Goal: Information Seeking & Learning: Learn about a topic

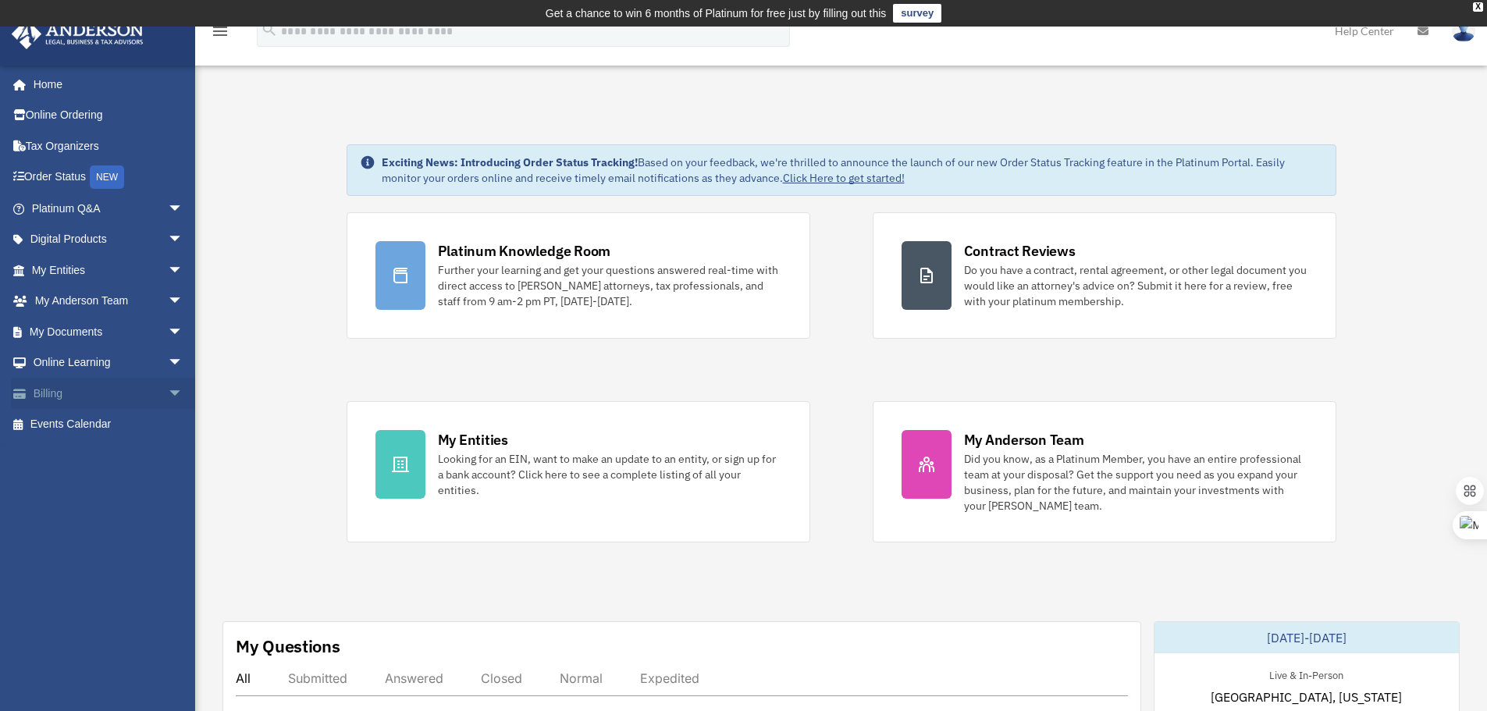
click at [168, 394] on span "arrow_drop_down" at bounding box center [183, 394] width 31 height 32
click at [168, 364] on span "arrow_drop_down" at bounding box center [183, 363] width 31 height 32
click at [168, 339] on span "arrow_drop_down" at bounding box center [183, 332] width 31 height 32
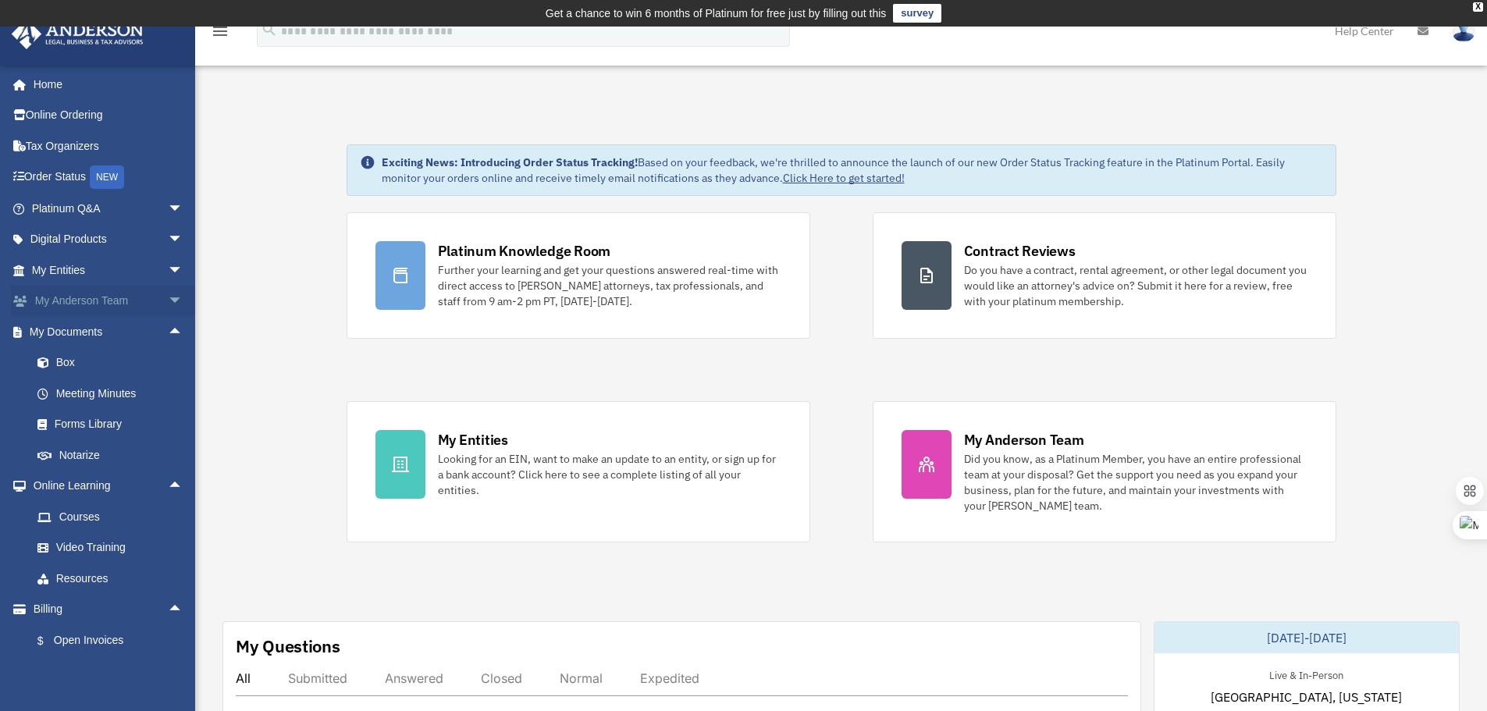
click at [168, 304] on span "arrow_drop_down" at bounding box center [183, 302] width 31 height 32
click at [168, 270] on span "arrow_drop_down" at bounding box center [183, 270] width 31 height 32
click at [168, 237] on span "arrow_drop_down" at bounding box center [183, 240] width 31 height 32
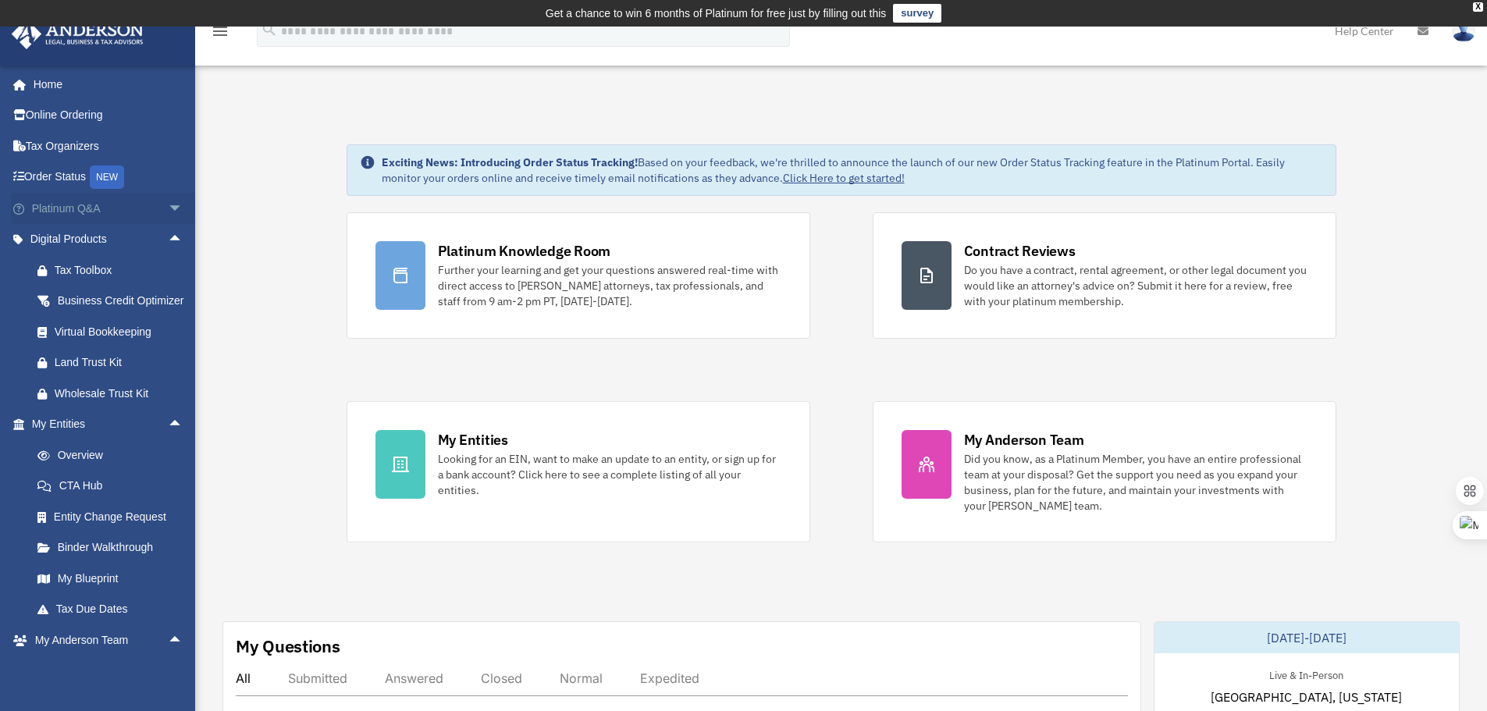
click at [168, 204] on span "arrow_drop_down" at bounding box center [183, 209] width 31 height 32
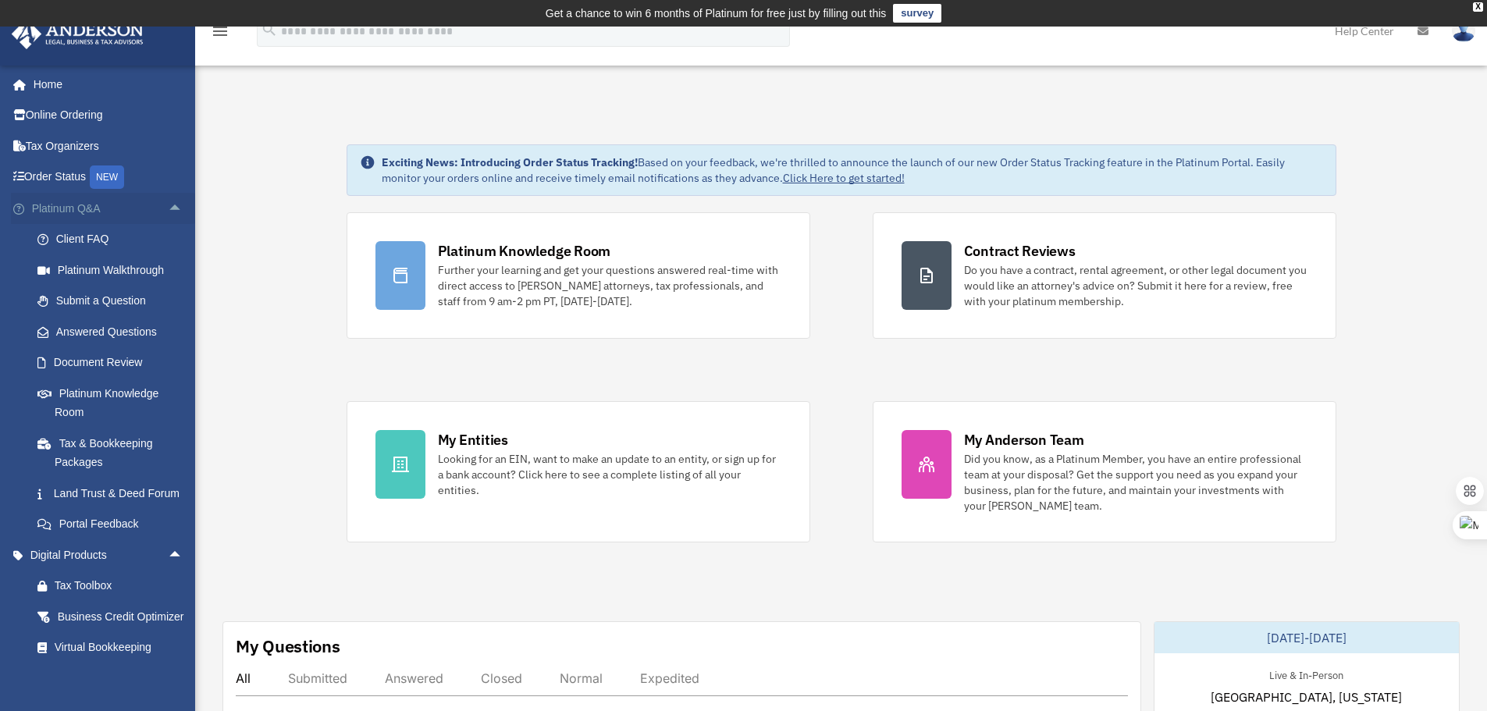
click at [168, 204] on span "arrow_drop_up" at bounding box center [183, 209] width 31 height 32
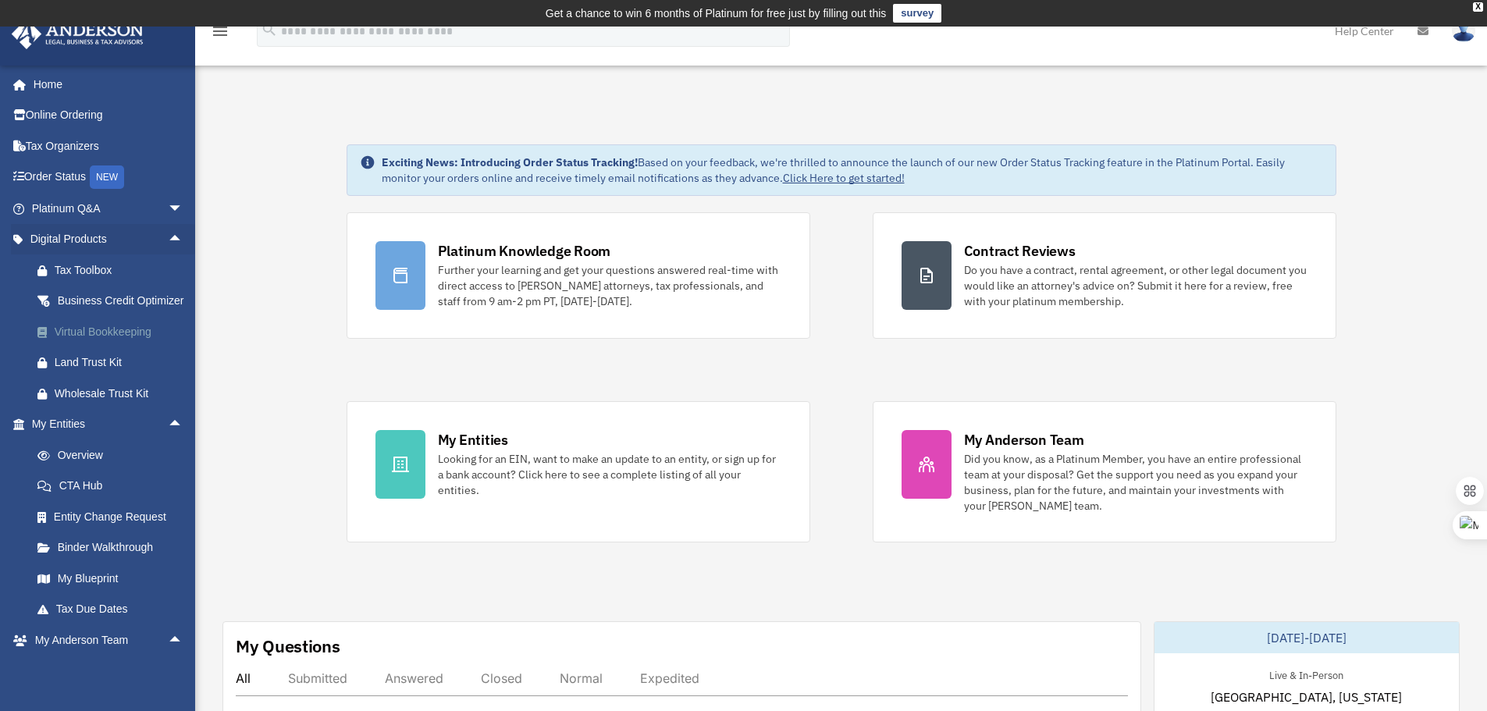
click at [141, 342] on div "Virtual Bookkeeping" at bounding box center [121, 332] width 133 height 20
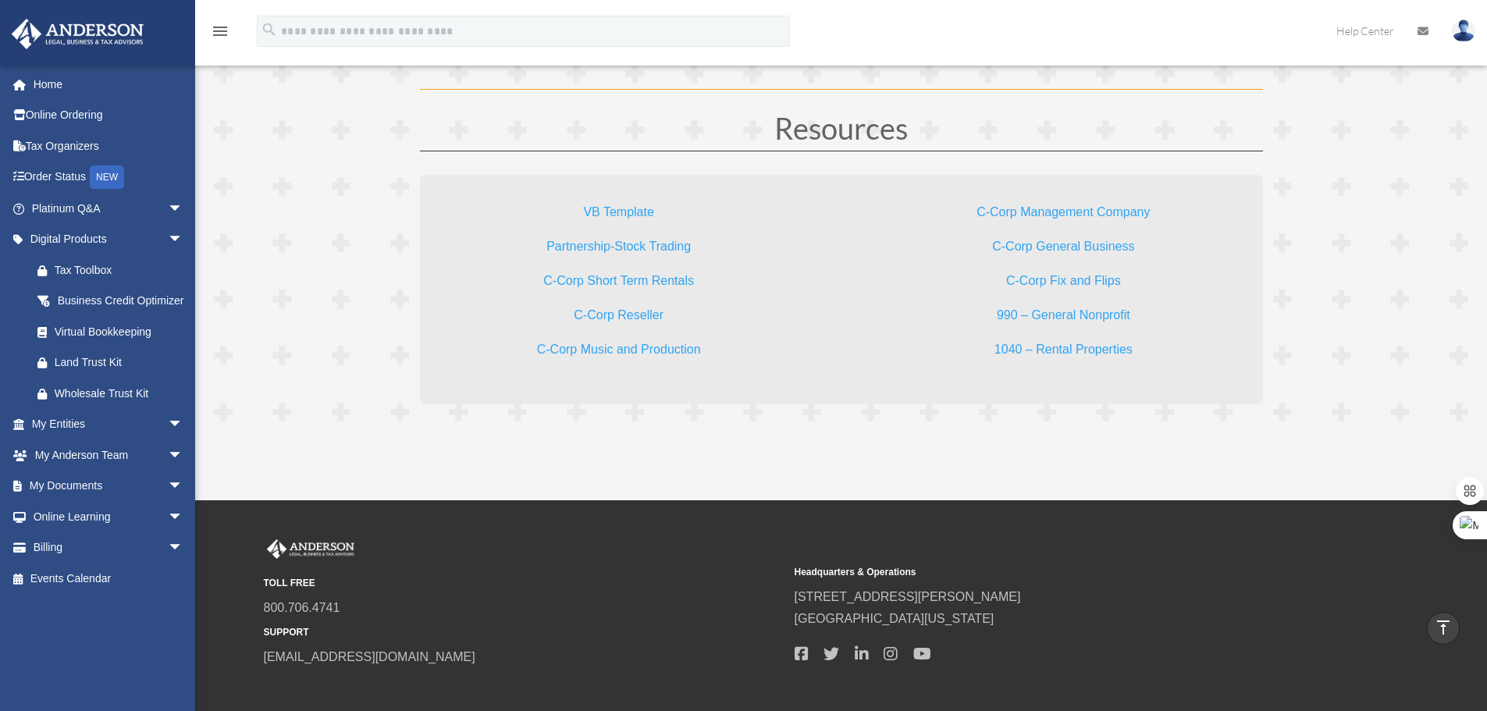
scroll to position [4452, 0]
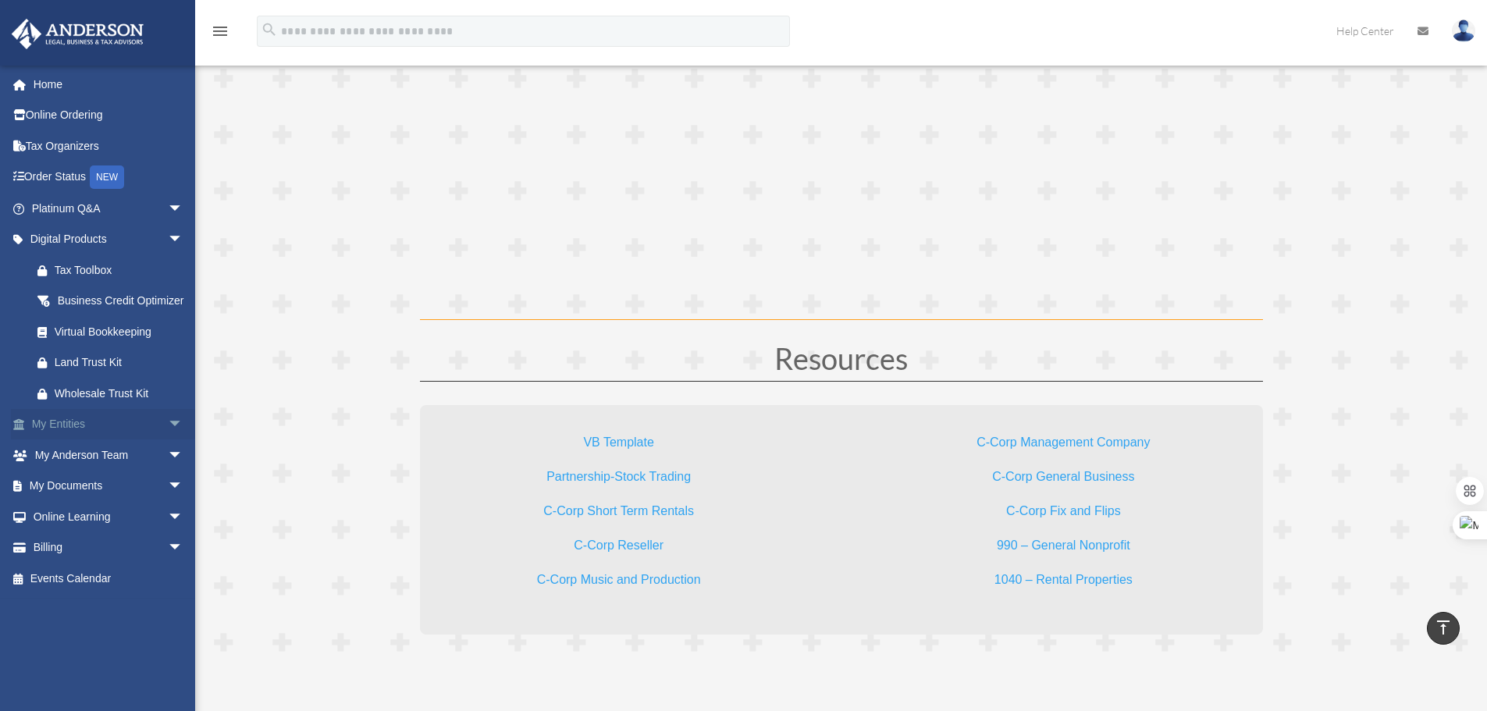
click at [148, 440] on link "My Entities arrow_drop_down" at bounding box center [109, 424] width 196 height 31
click at [168, 441] on span "arrow_drop_down" at bounding box center [183, 425] width 31 height 32
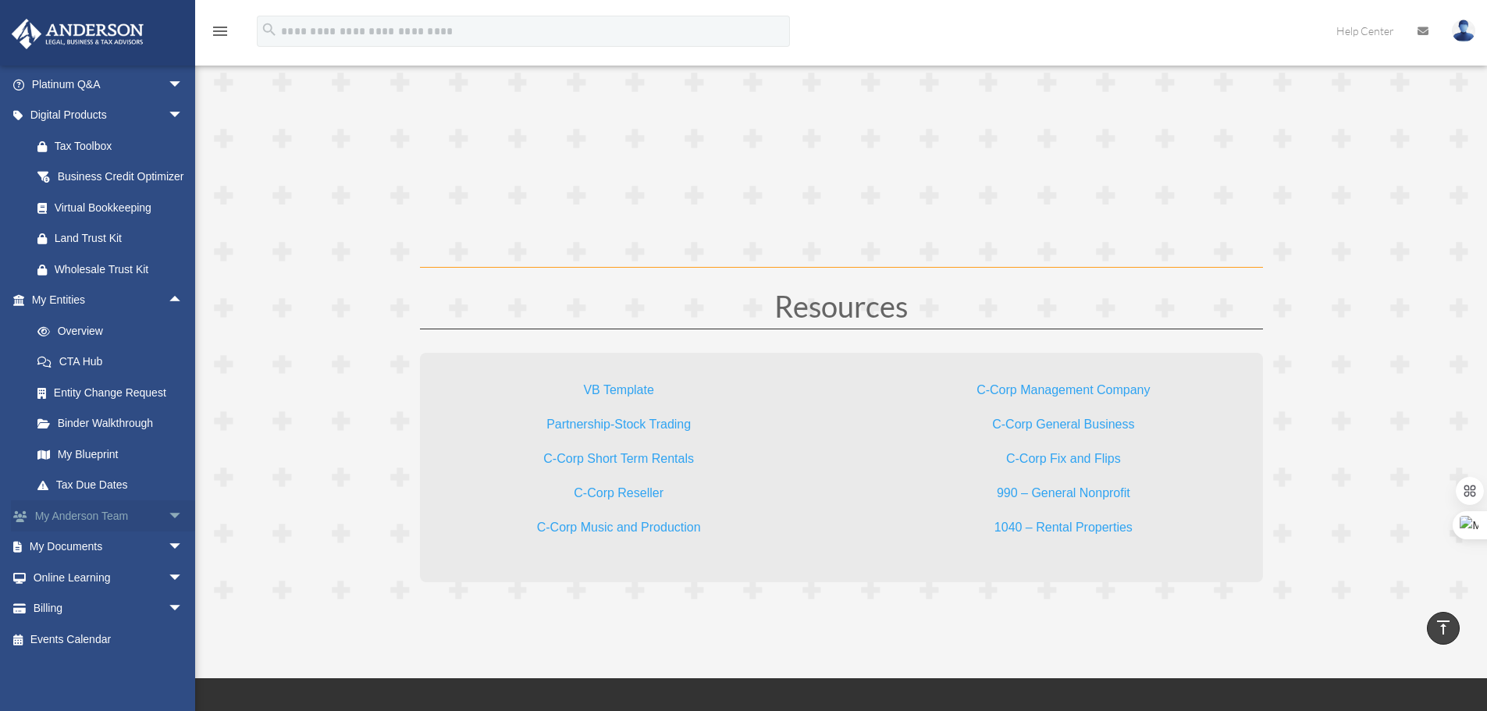
scroll to position [4530, 0]
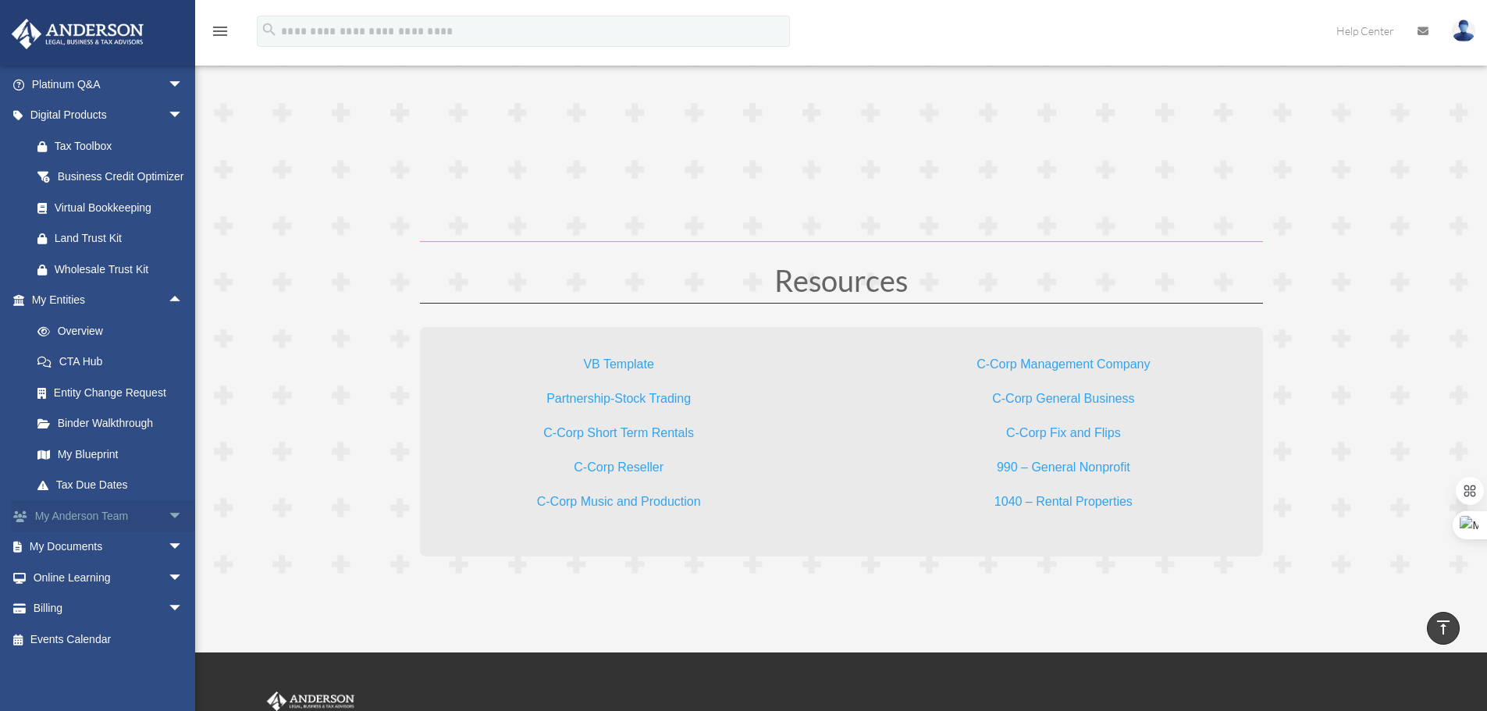
click at [174, 521] on span "arrow_drop_down" at bounding box center [183, 516] width 31 height 32
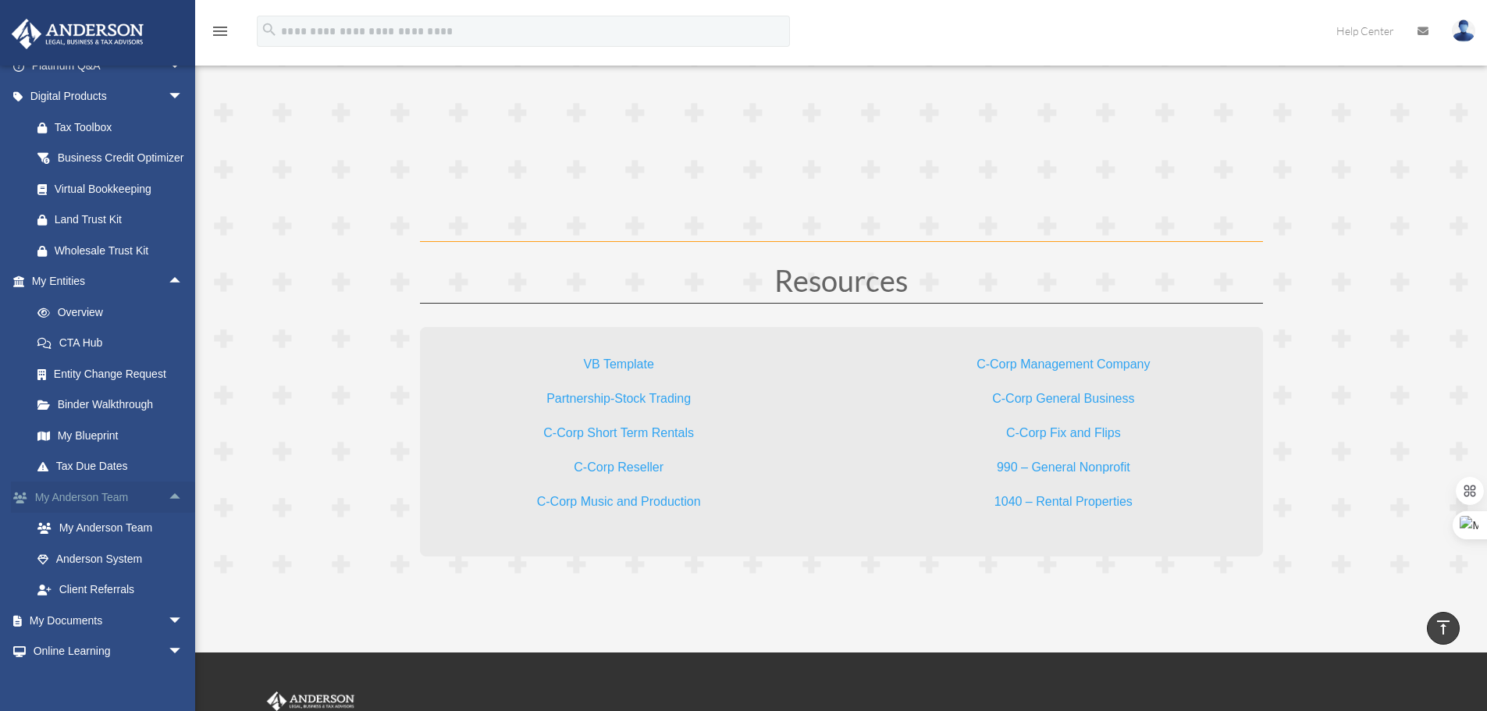
scroll to position [188, 0]
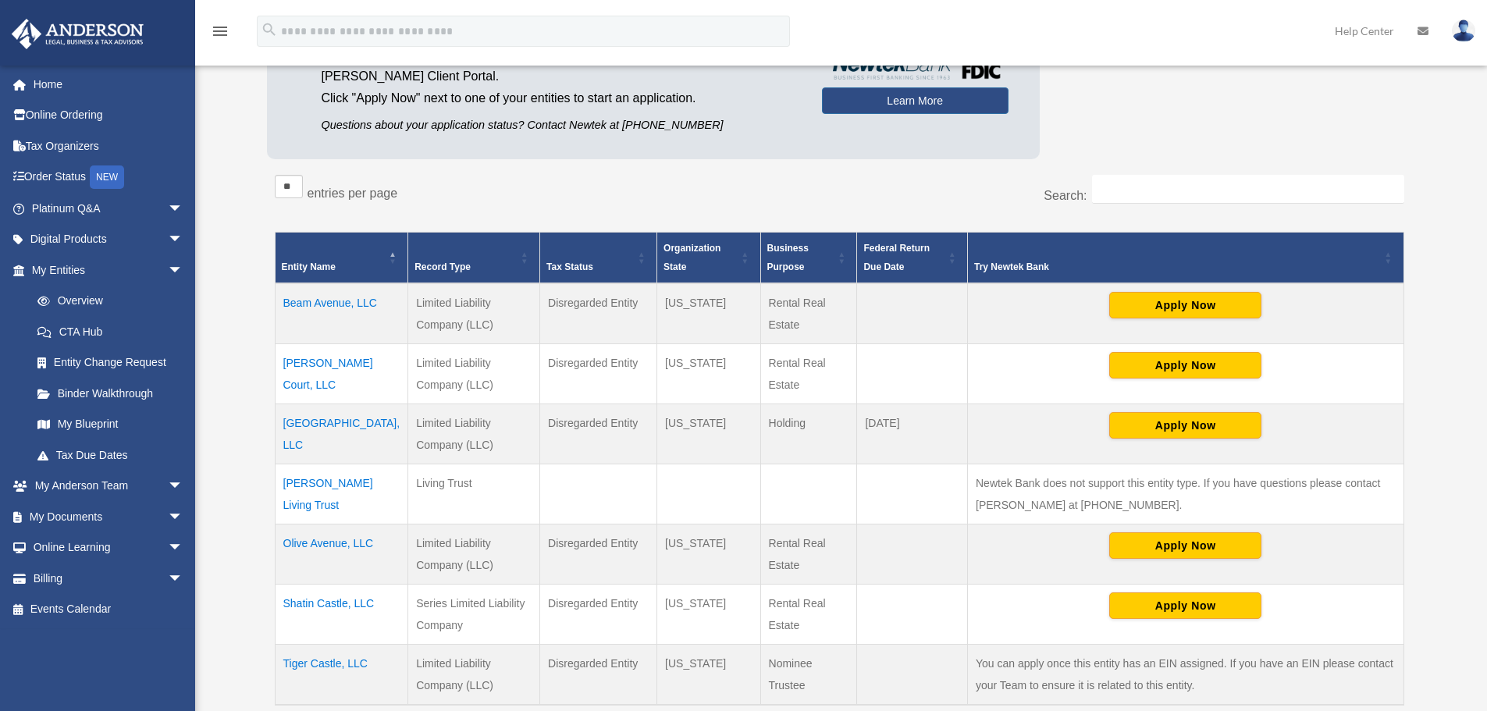
scroll to position [247, 0]
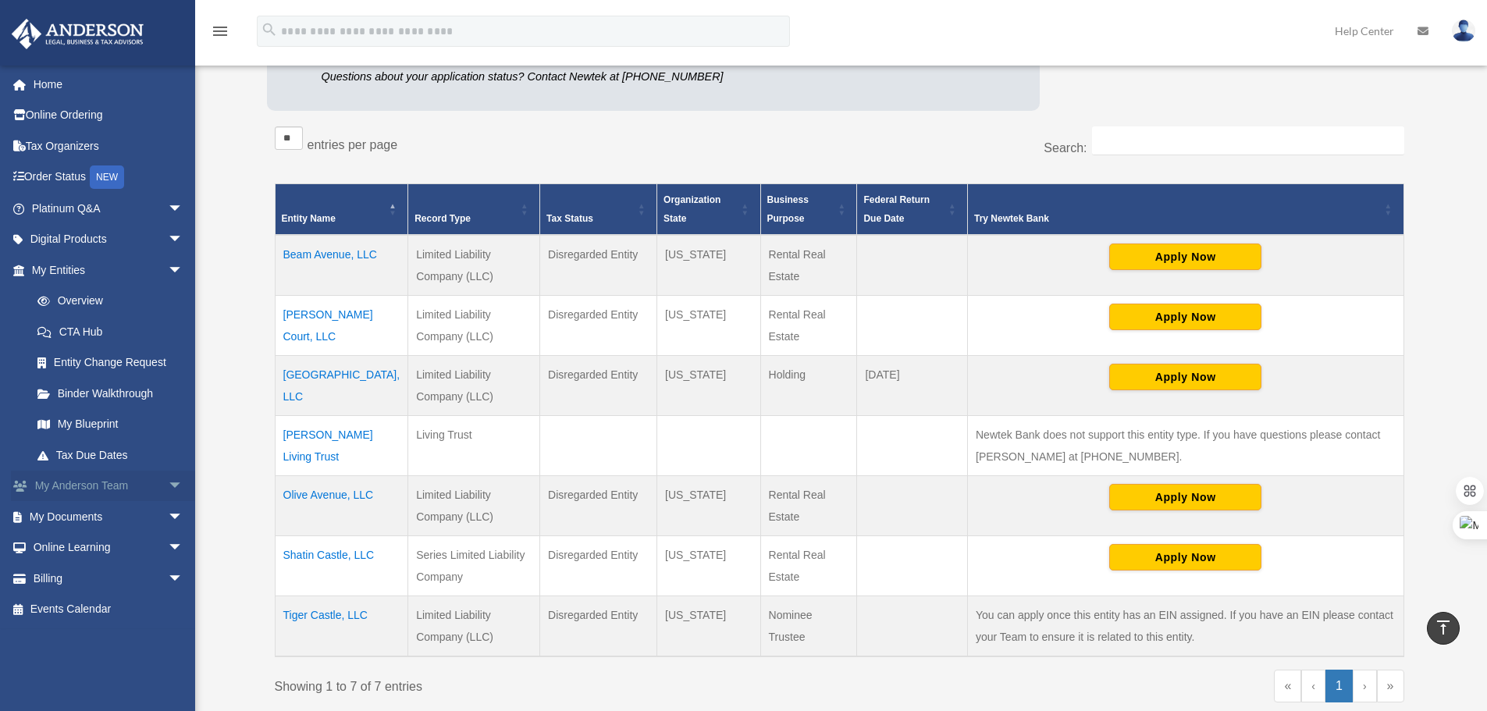
click at [168, 493] on span "arrow_drop_down" at bounding box center [183, 487] width 31 height 32
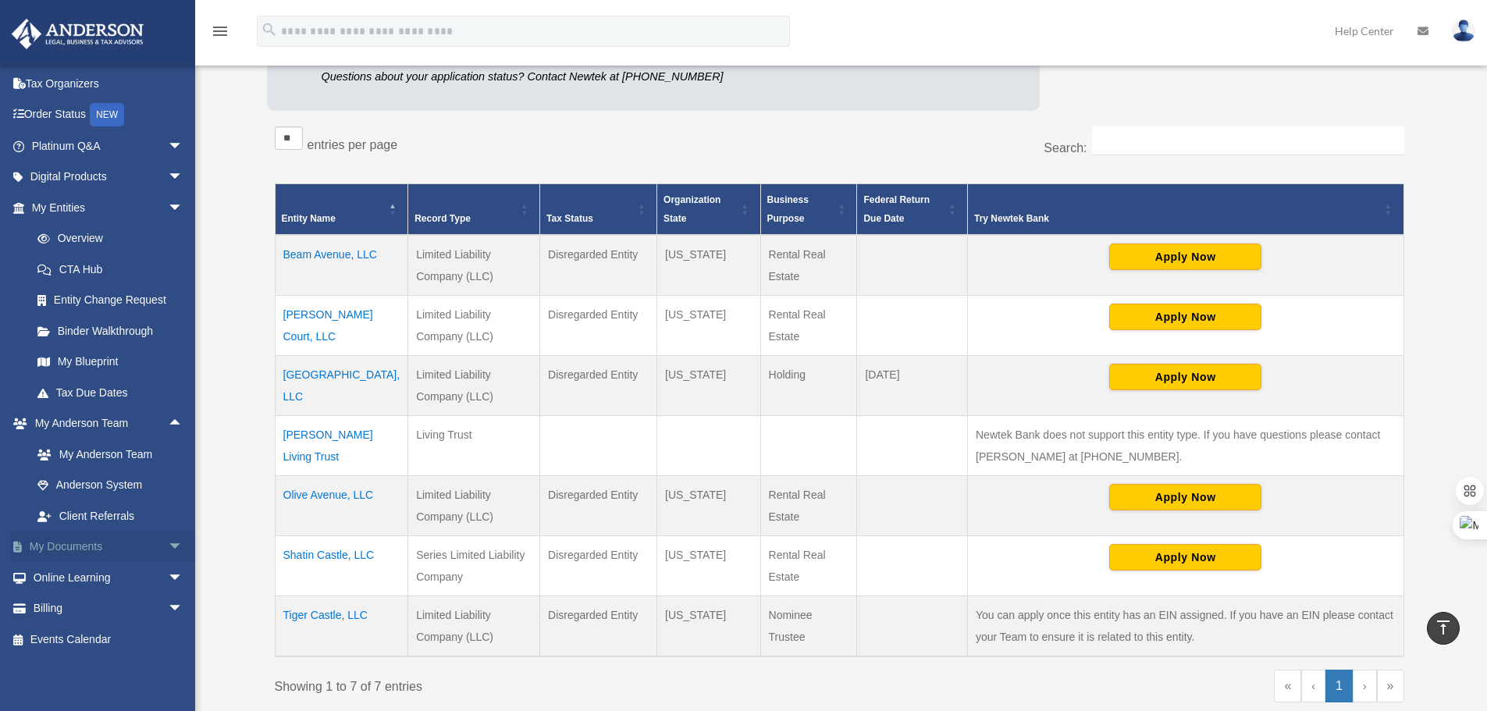
click at [168, 541] on span "arrow_drop_down" at bounding box center [183, 548] width 31 height 32
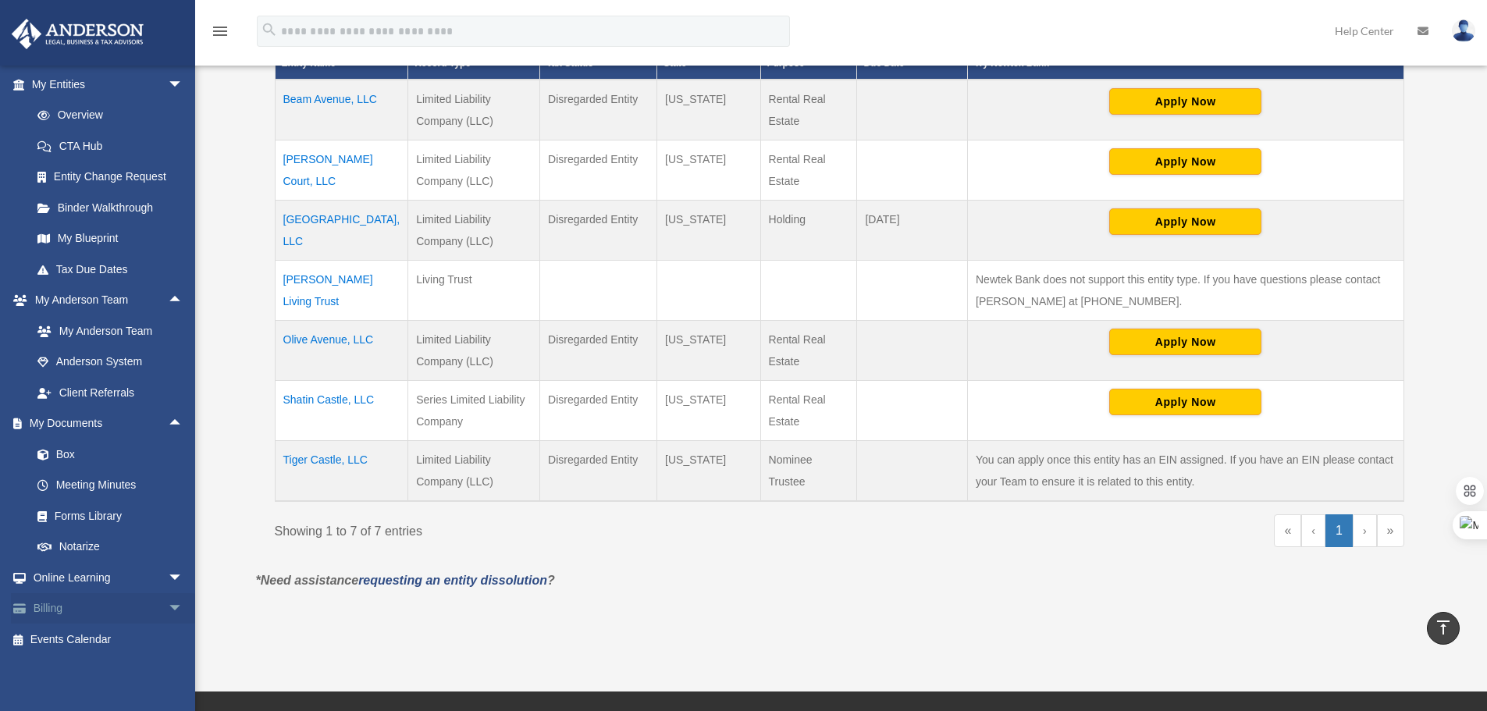
scroll to position [403, 0]
click at [168, 575] on span "arrow_drop_down" at bounding box center [183, 578] width 31 height 32
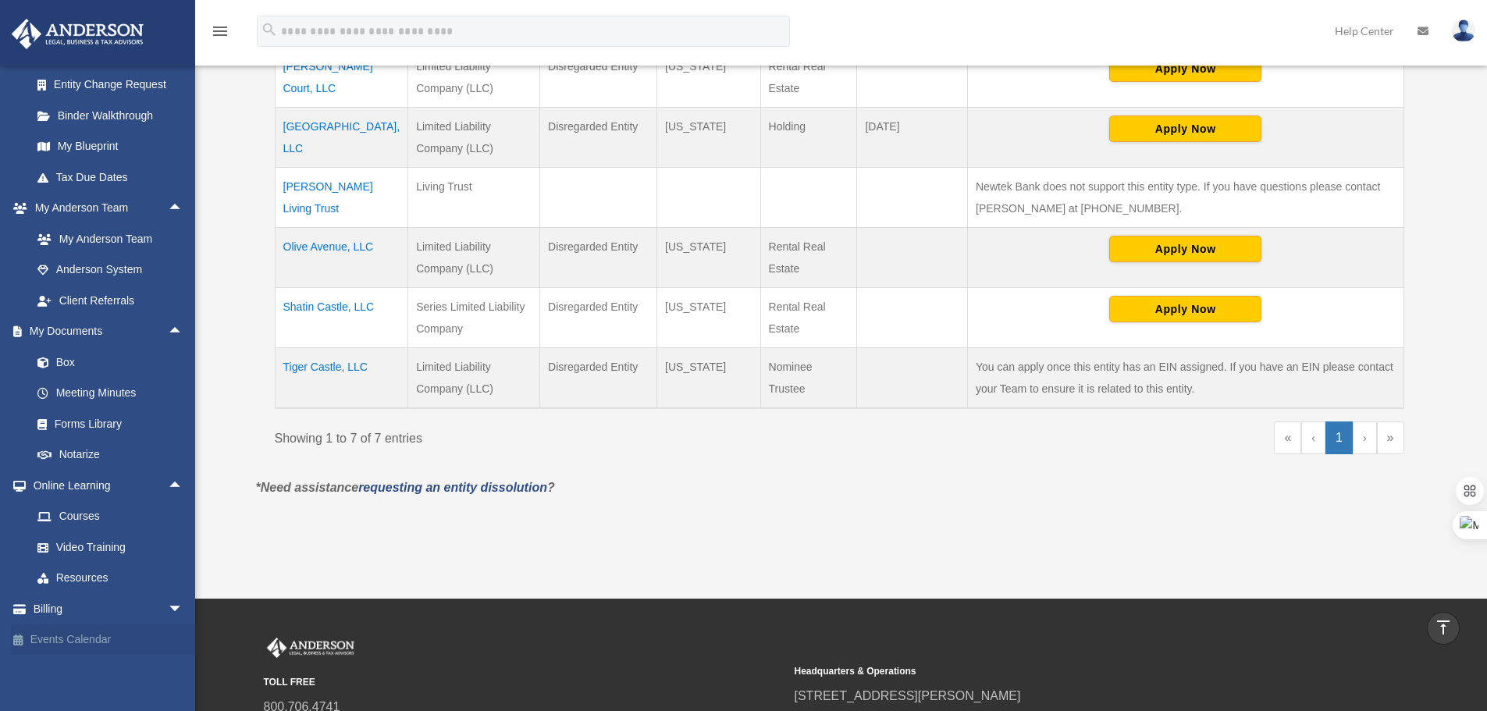
scroll to position [637, 0]
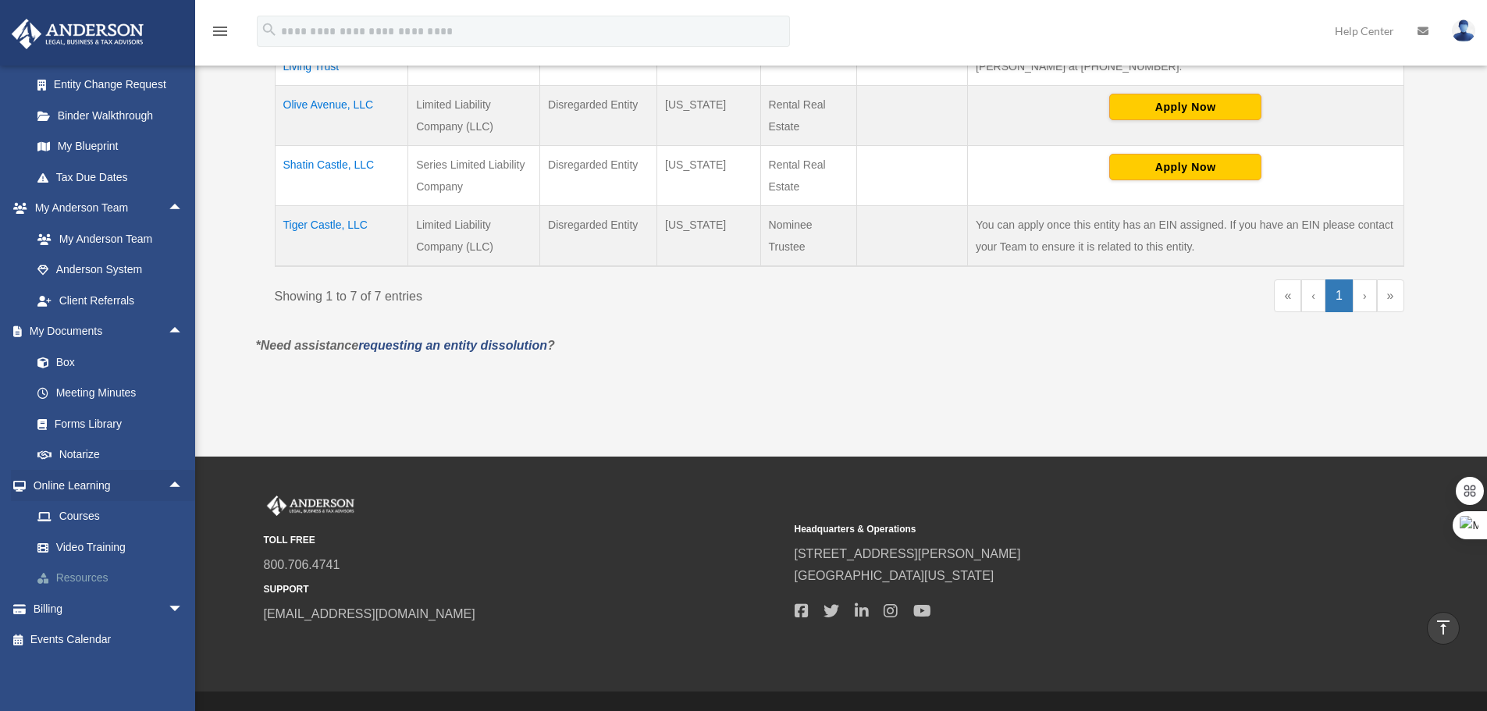
click at [125, 574] on link "Resources" at bounding box center [114, 578] width 185 height 31
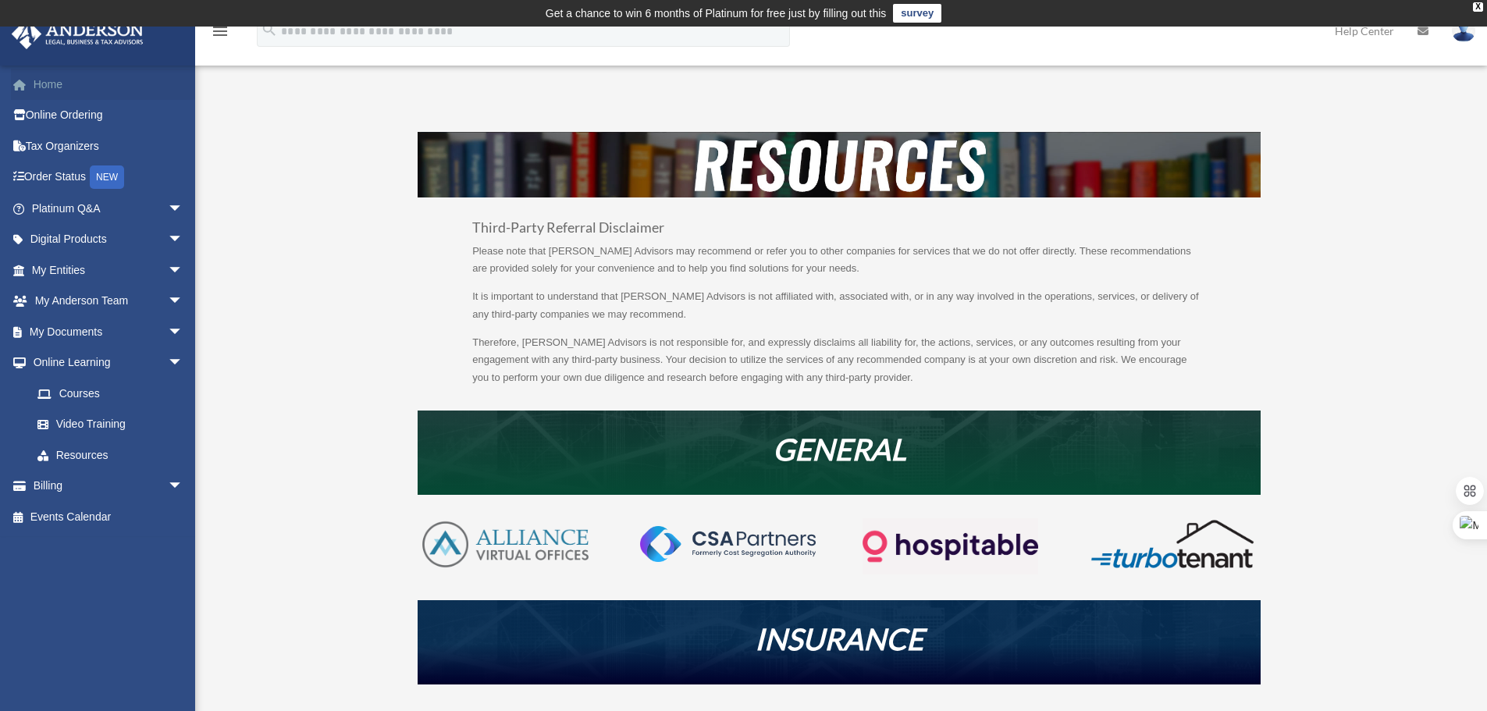
click at [60, 86] on link "Home" at bounding box center [109, 84] width 196 height 31
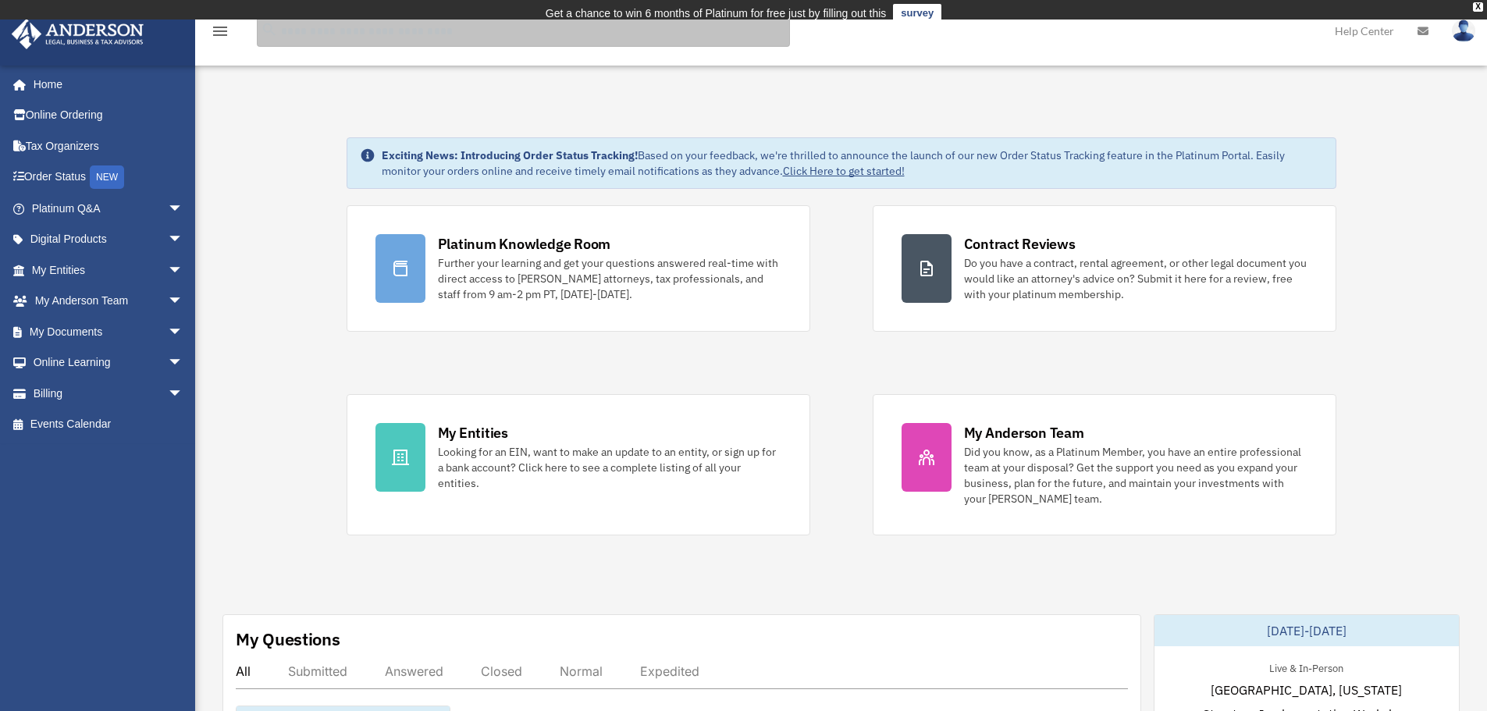
click at [413, 34] on input "search" at bounding box center [523, 31] width 533 height 31
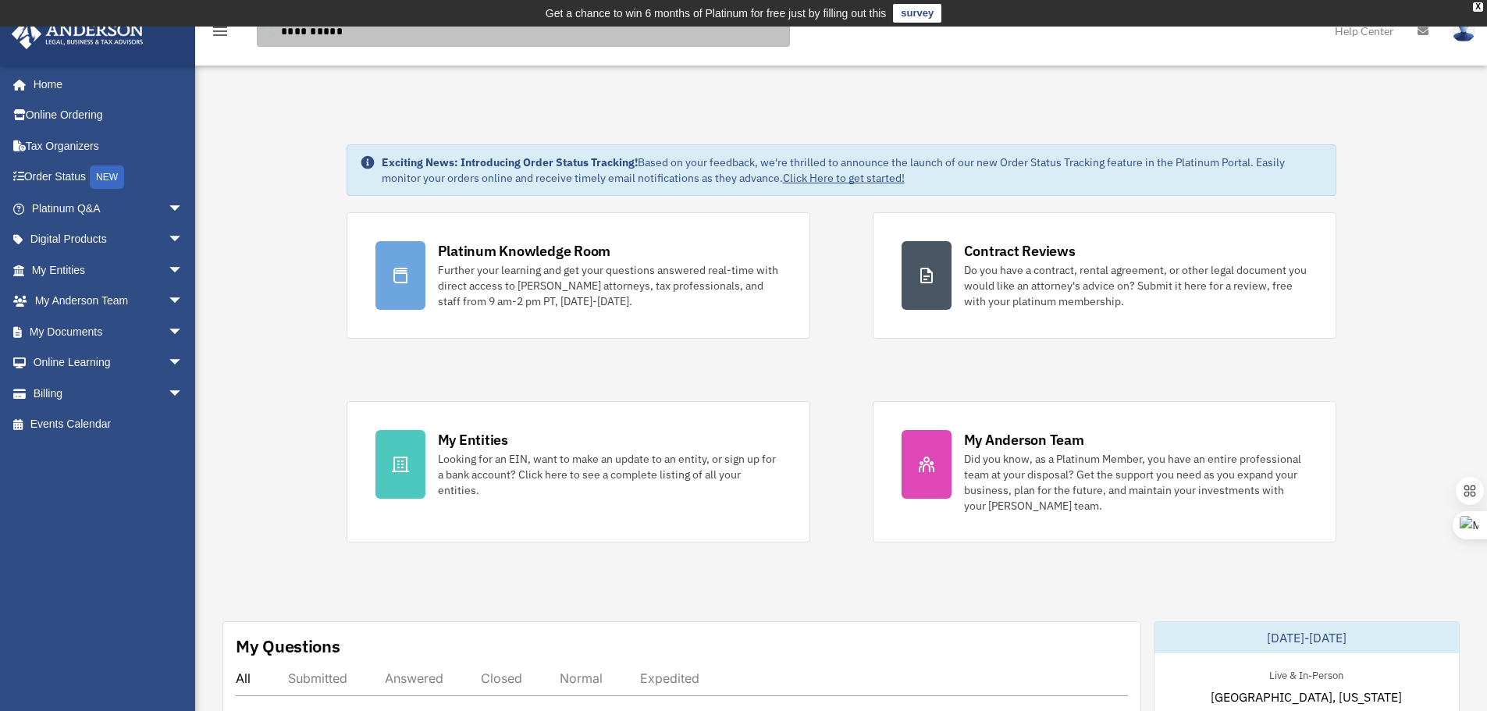
type input "**********"
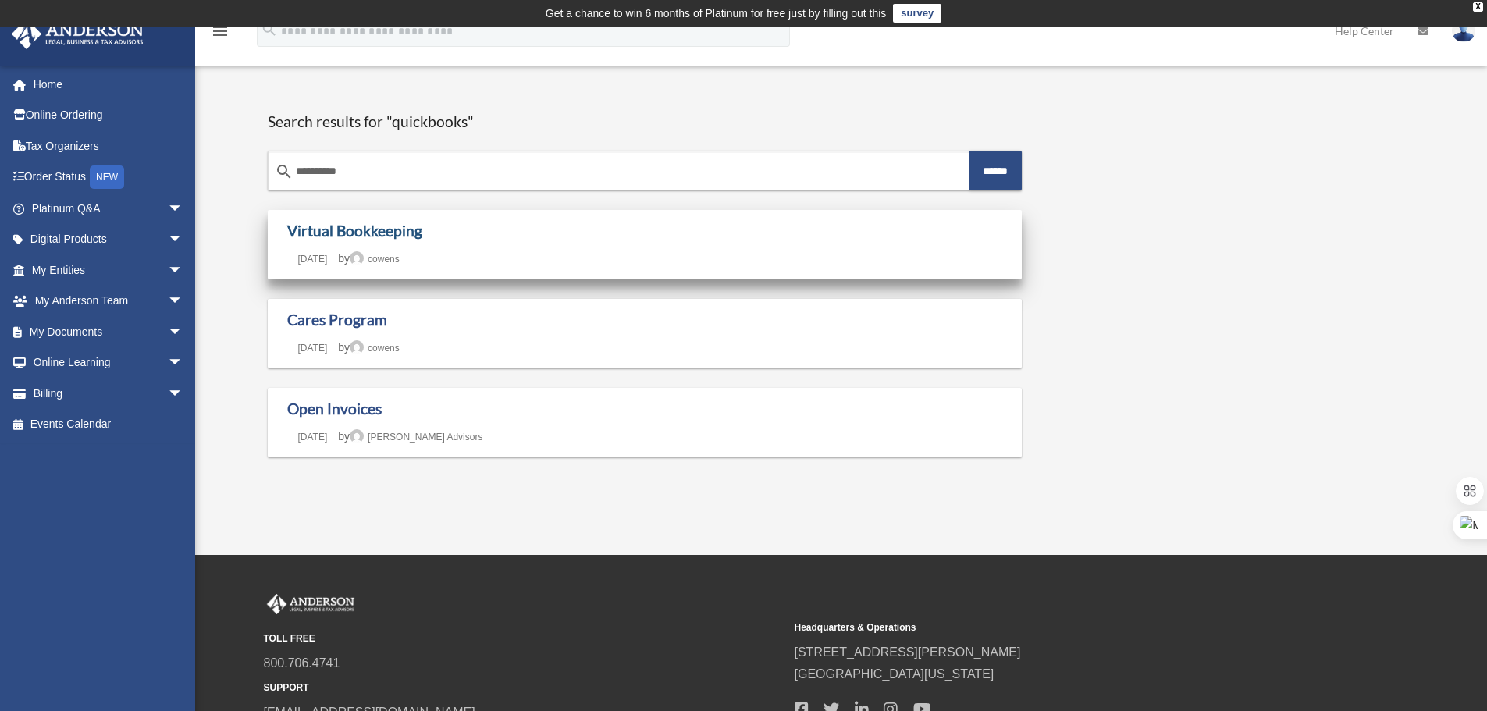
click at [347, 226] on link "Virtual Bookkeeping" at bounding box center [354, 231] width 135 height 18
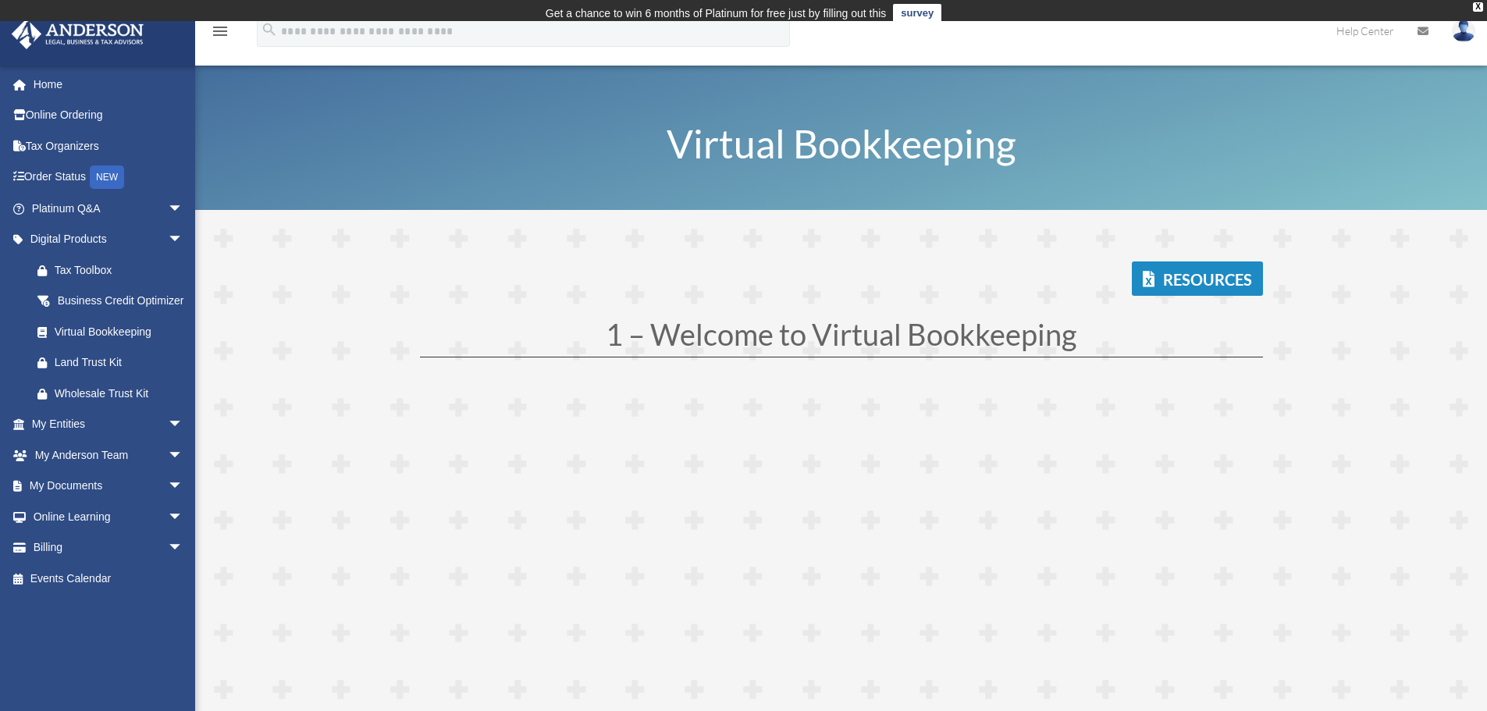
scroll to position [84, 0]
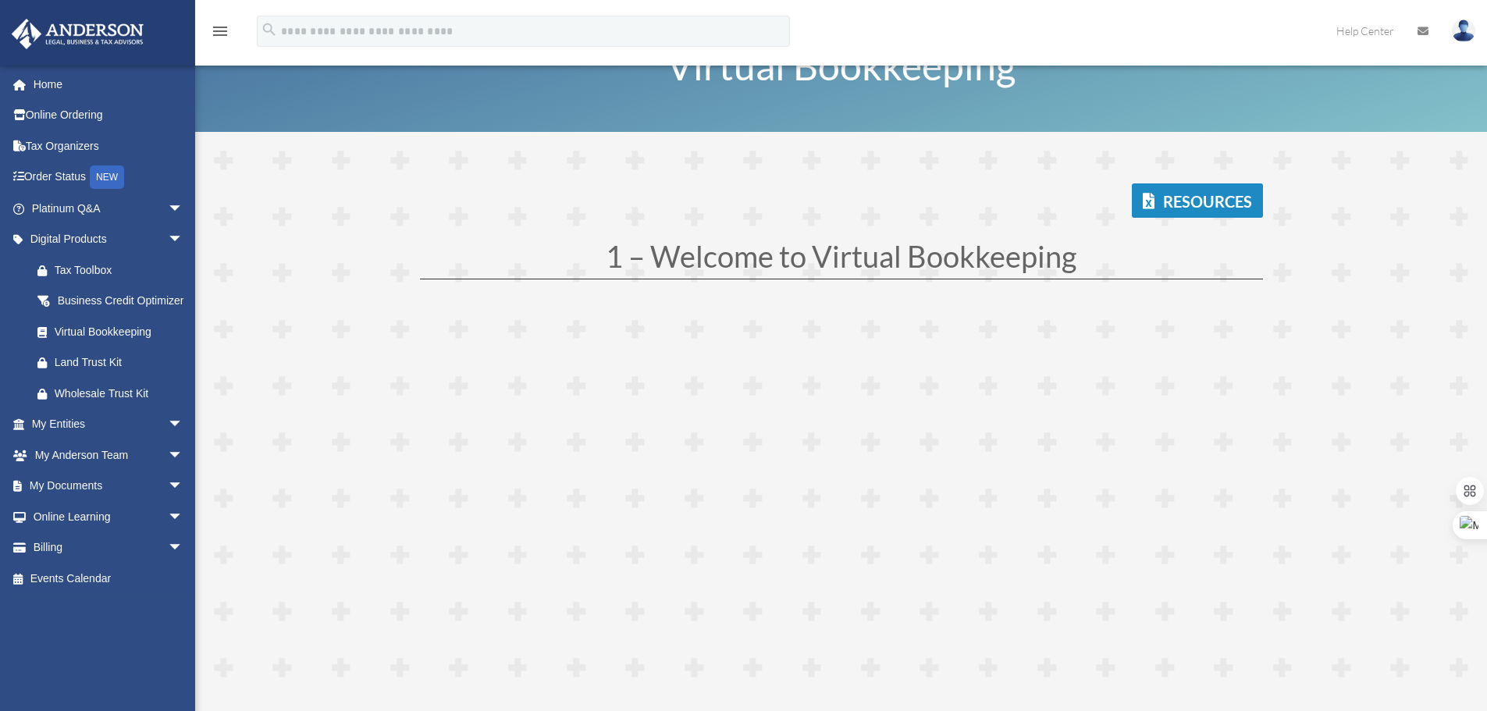
click at [1182, 206] on link "Resources" at bounding box center [1197, 200] width 131 height 34
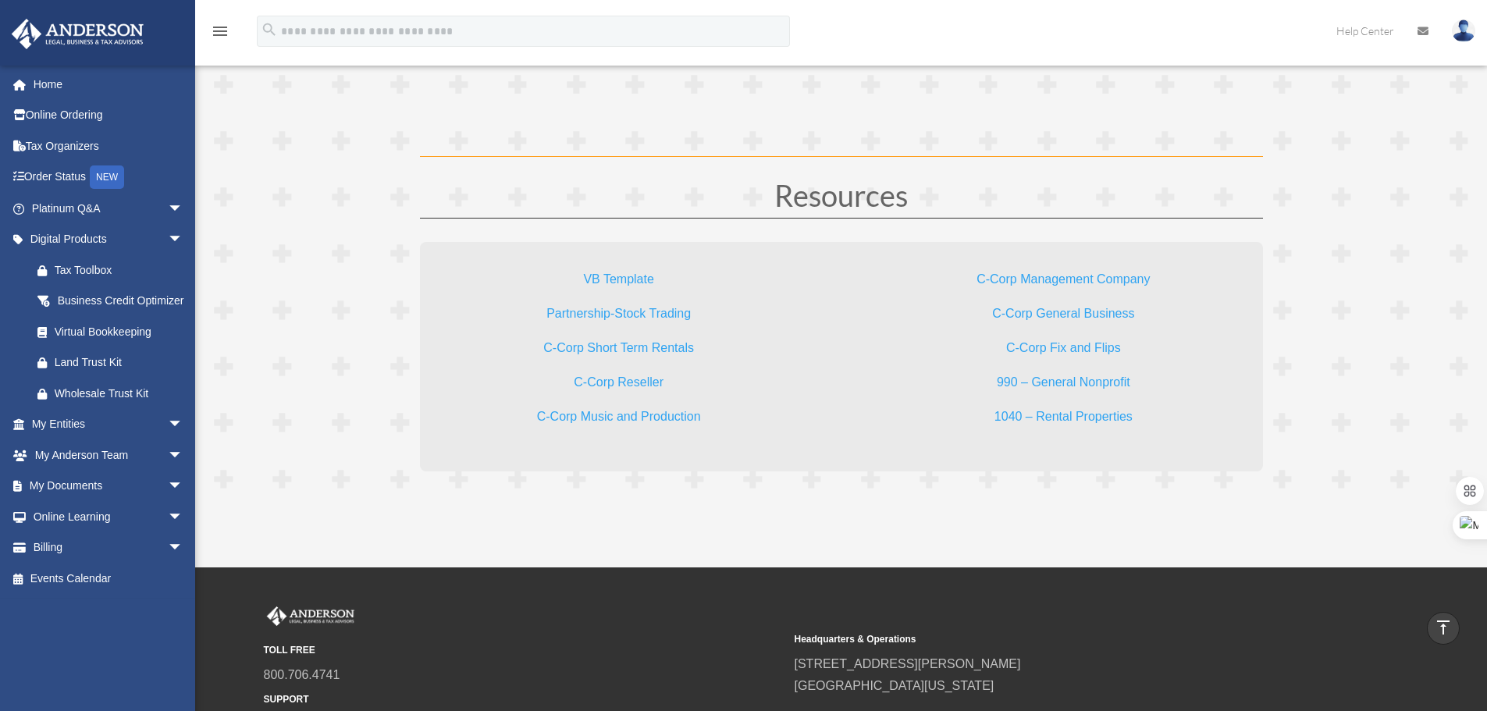
scroll to position [4608, 0]
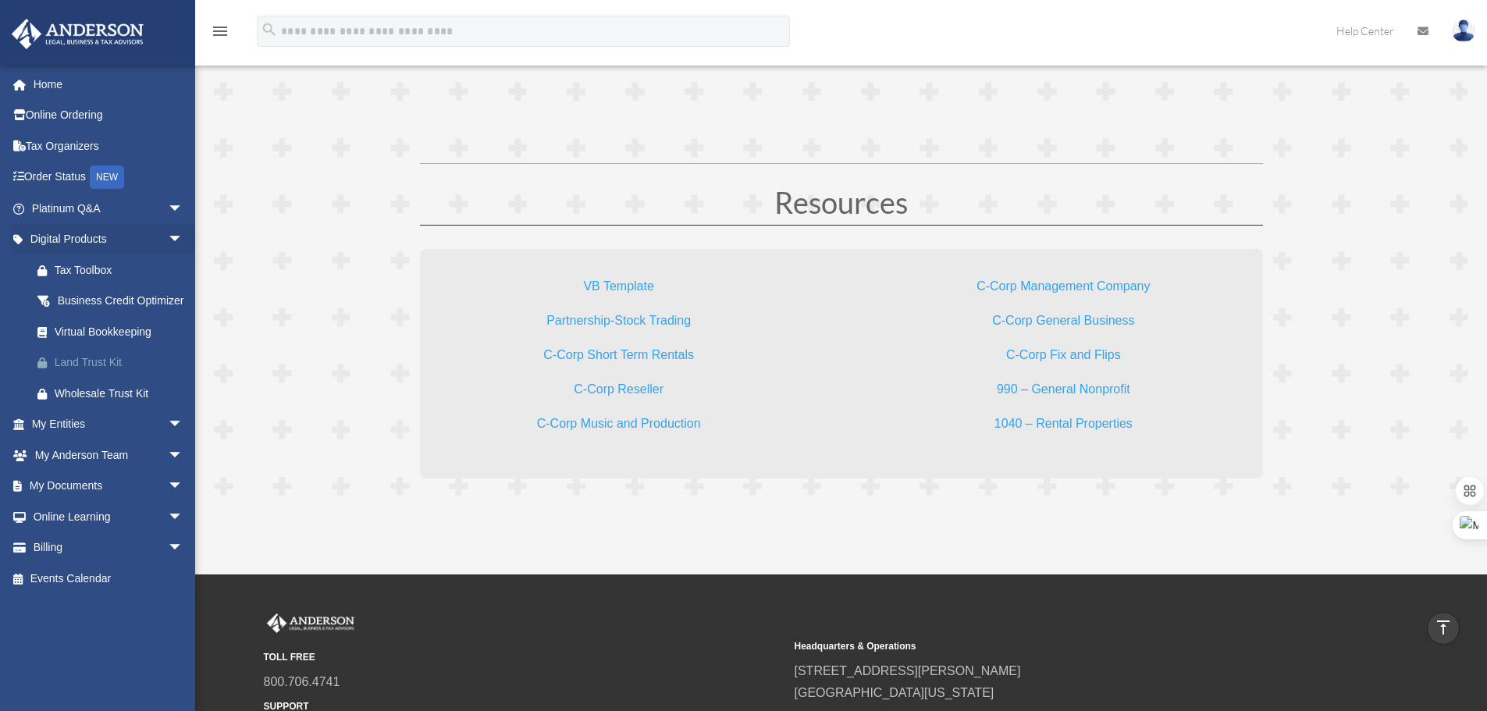
click at [105, 372] on div "Land Trust Kit" at bounding box center [121, 363] width 133 height 20
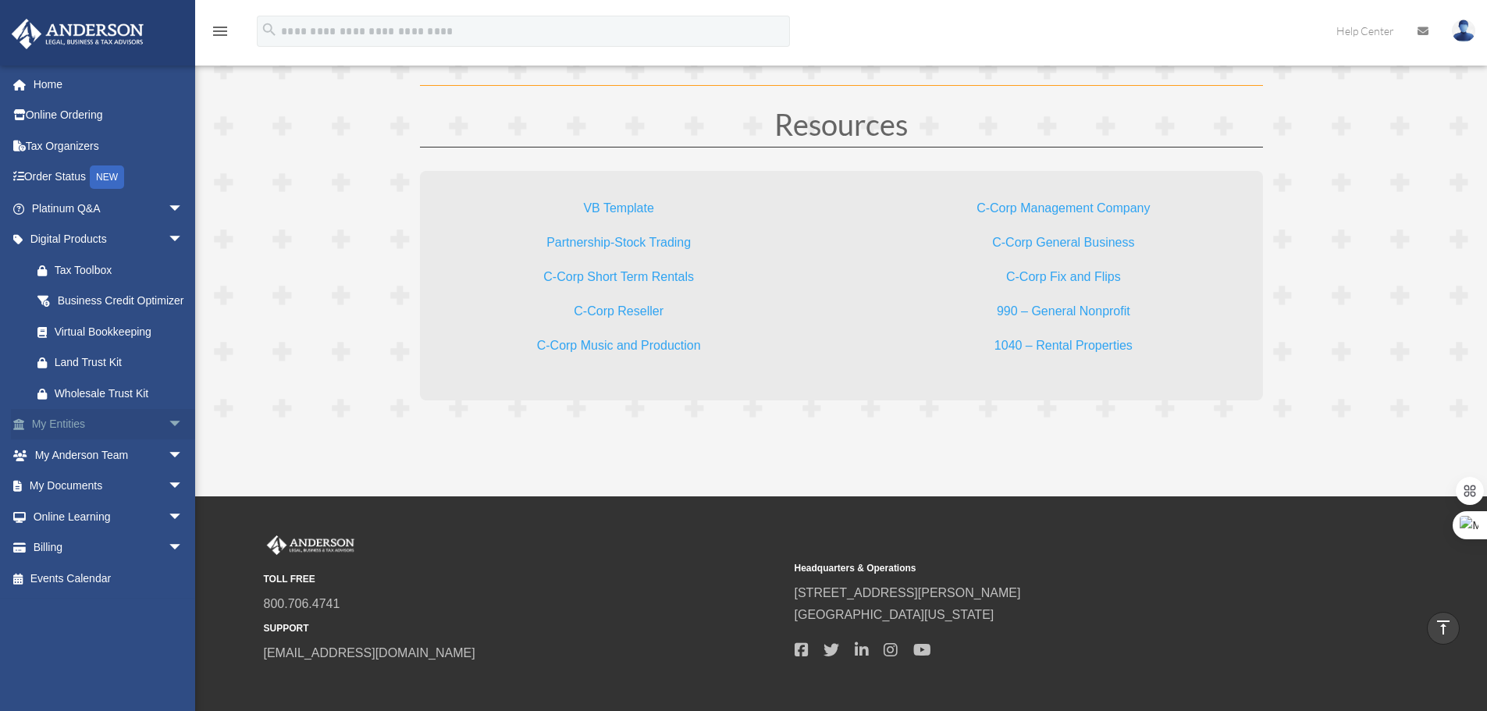
click at [168, 439] on span "arrow_drop_down" at bounding box center [183, 425] width 31 height 32
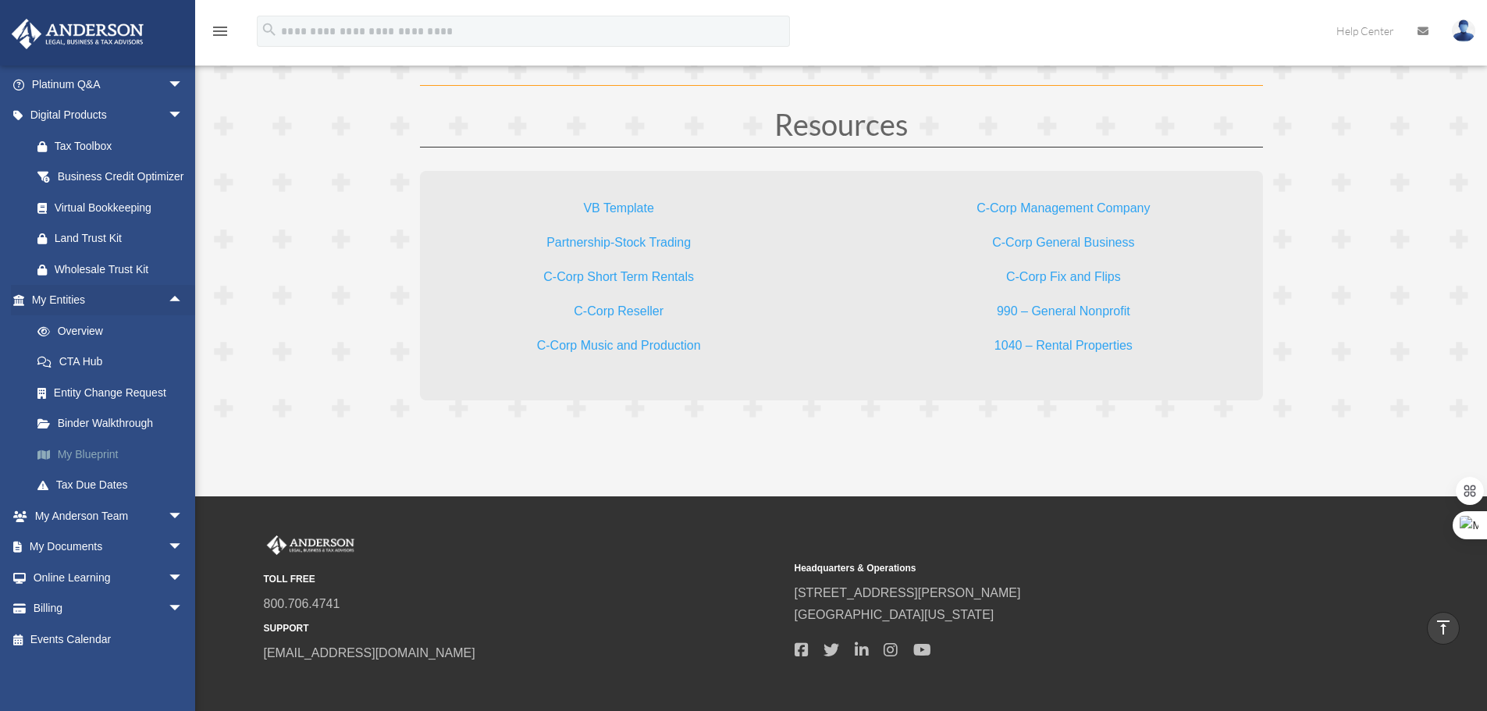
scroll to position [143, 0]
click at [169, 509] on span "arrow_drop_down" at bounding box center [183, 516] width 31 height 32
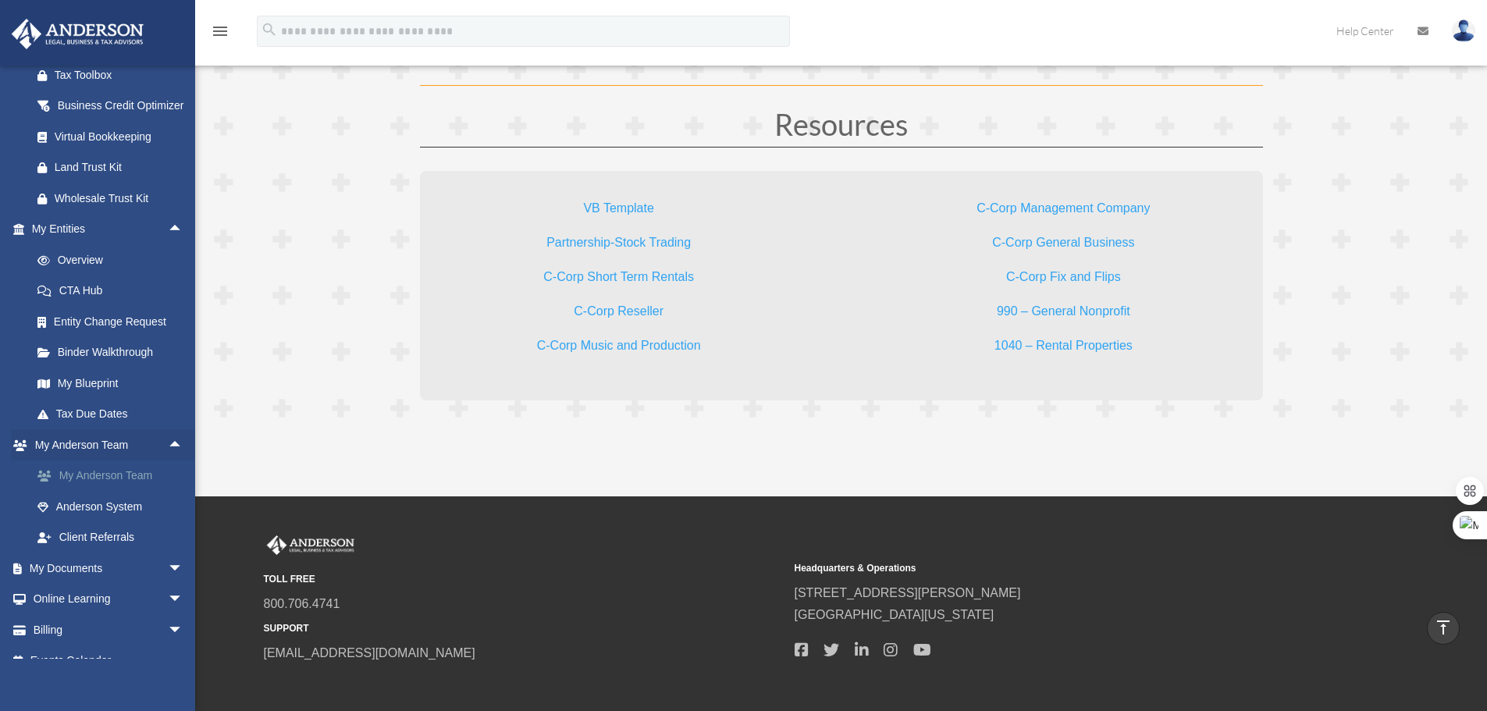
scroll to position [236, 0]
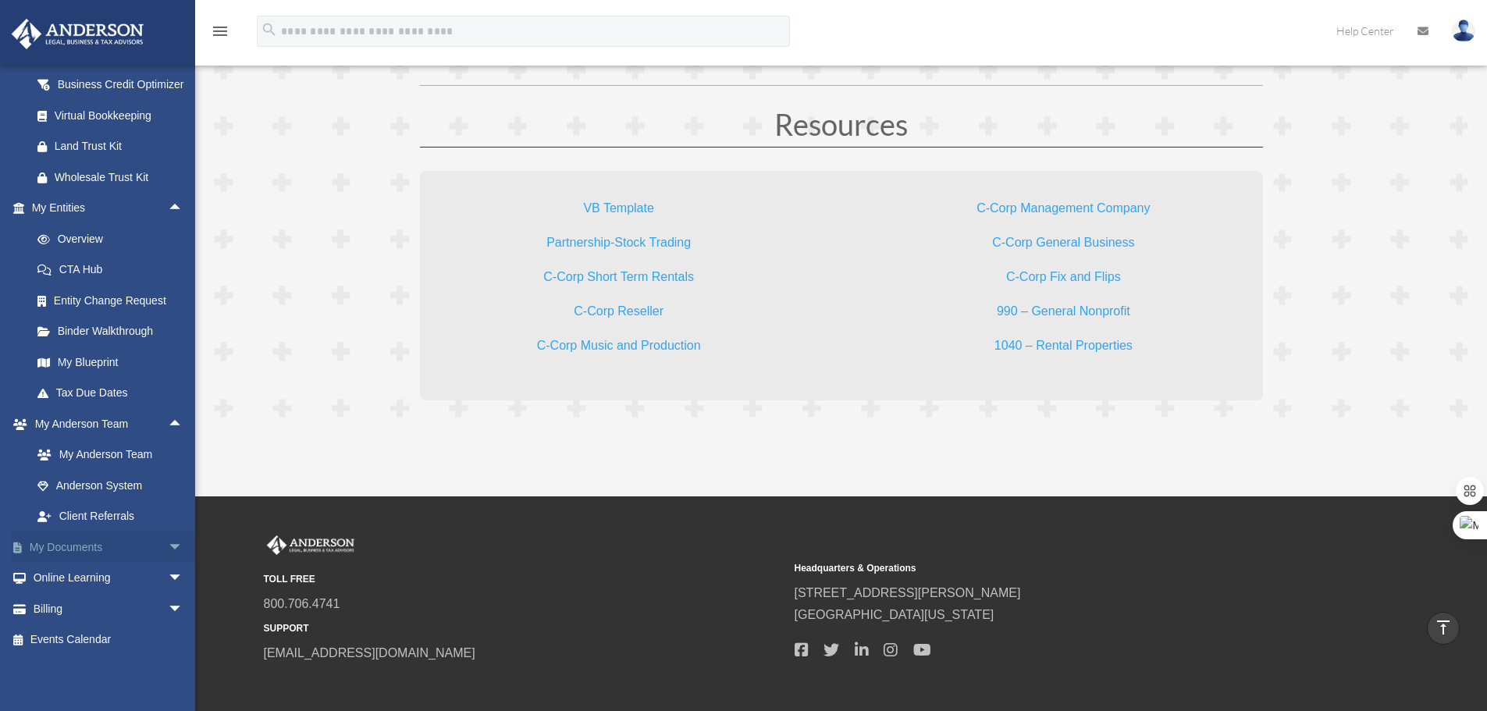
click at [168, 552] on span "arrow_drop_down" at bounding box center [183, 548] width 31 height 32
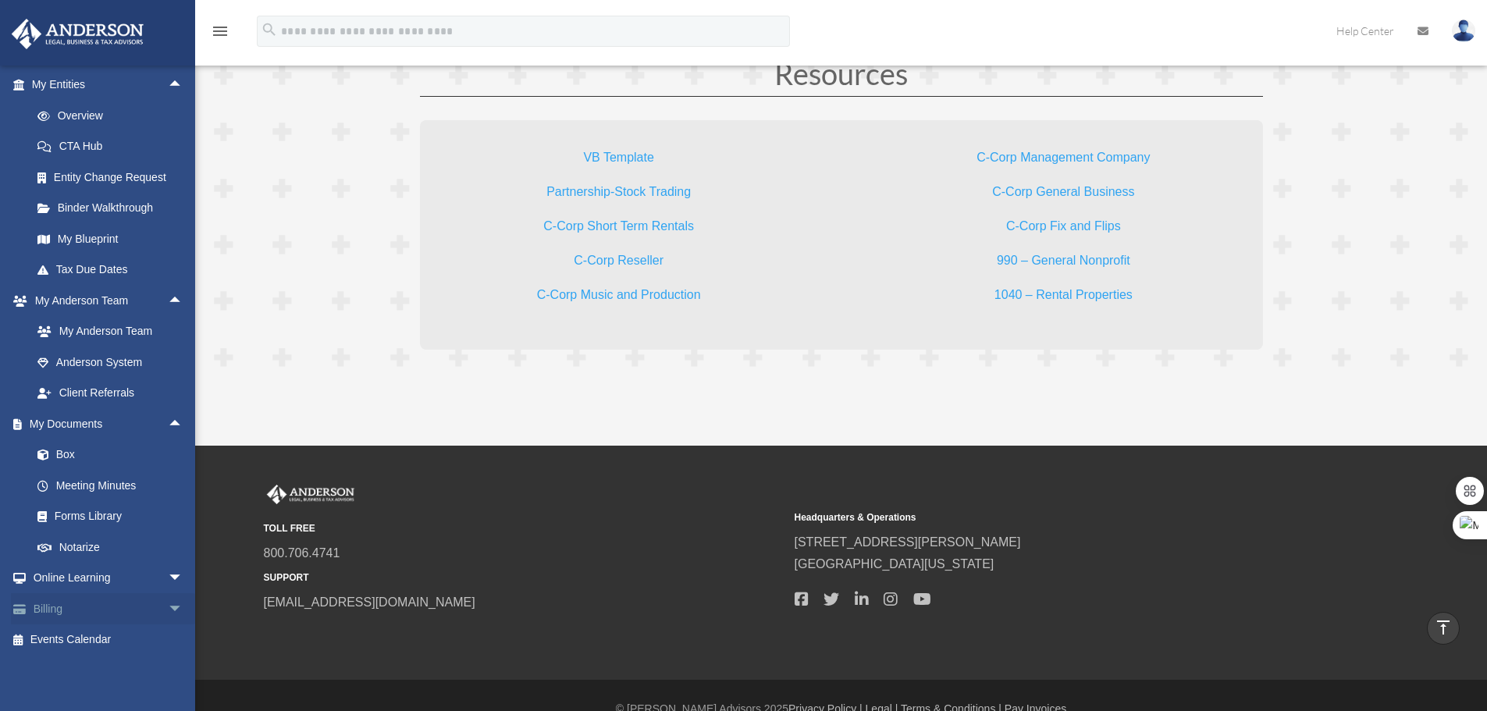
scroll to position [4764, 0]
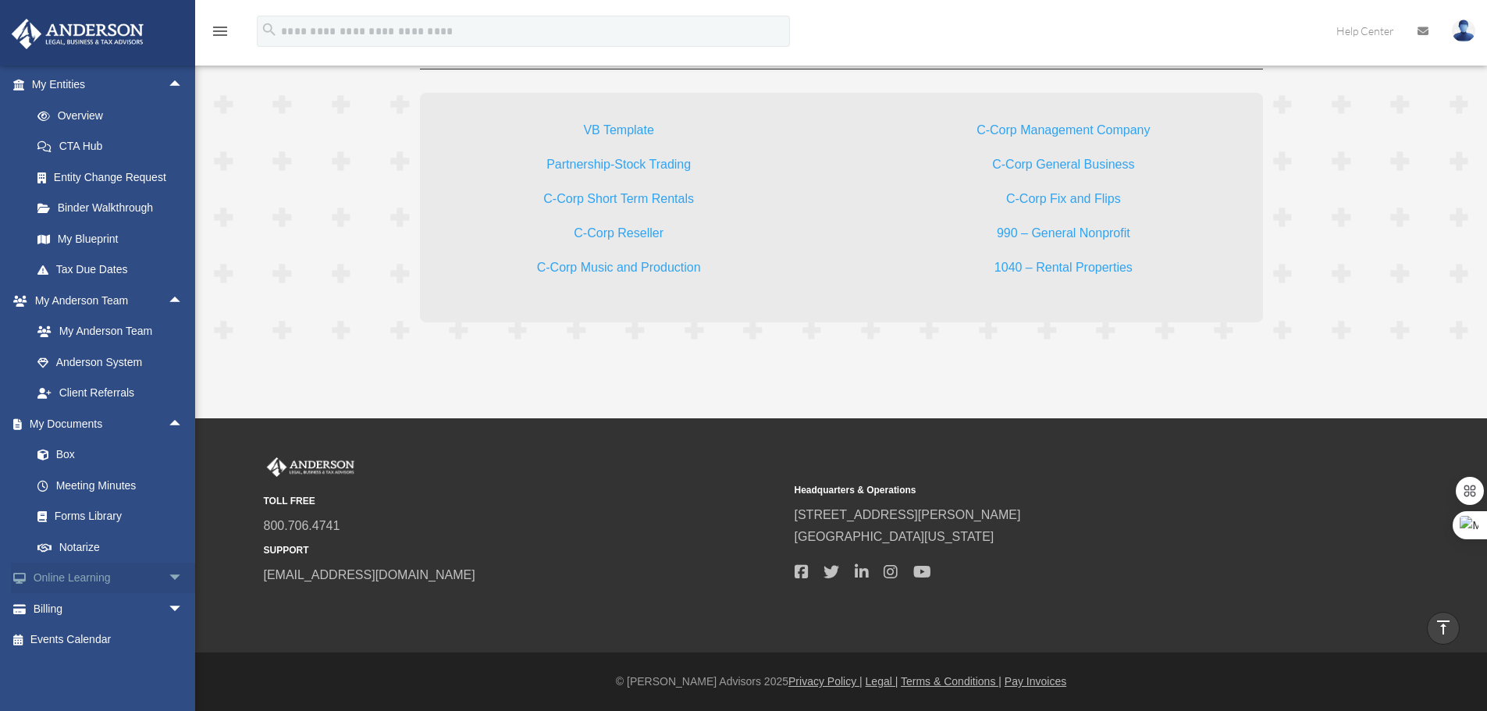
click at [168, 580] on span "arrow_drop_down" at bounding box center [183, 579] width 31 height 32
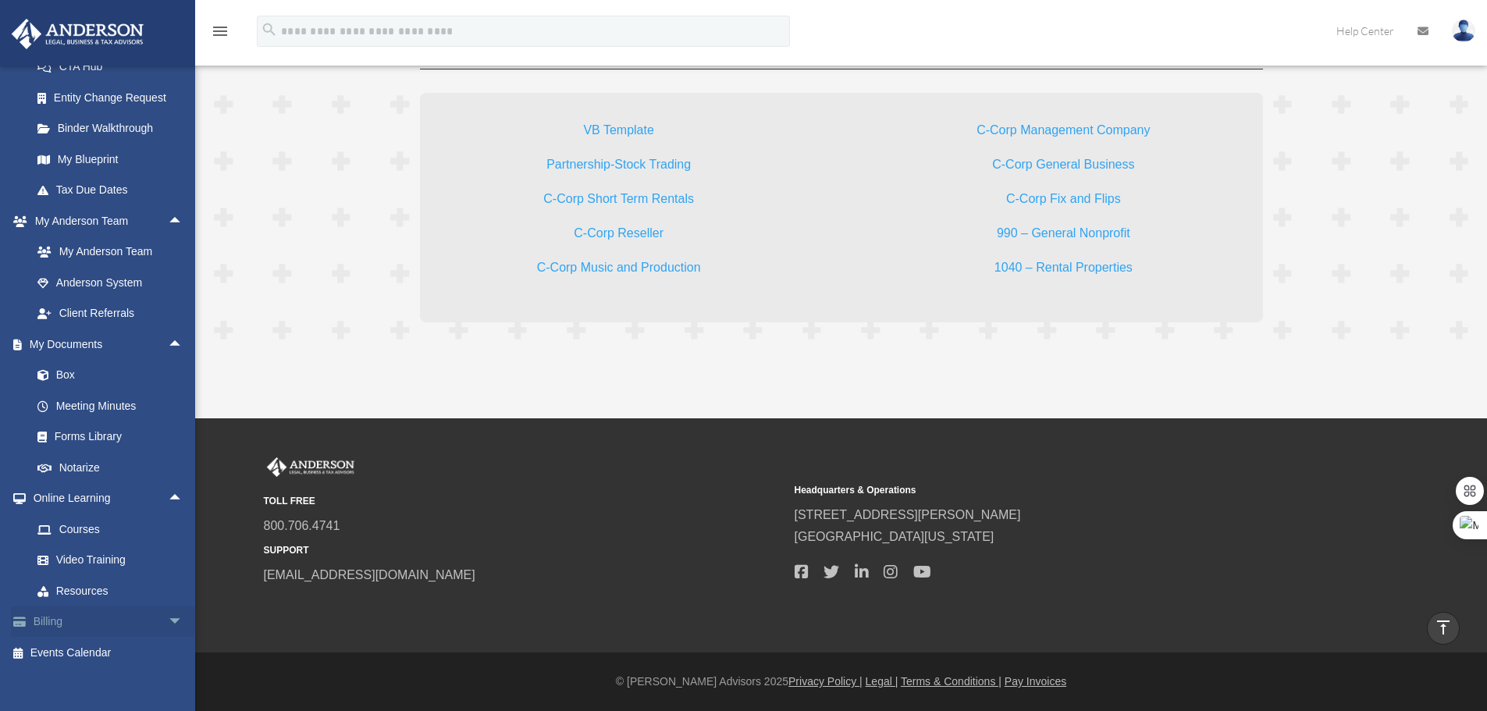
scroll to position [451, 0]
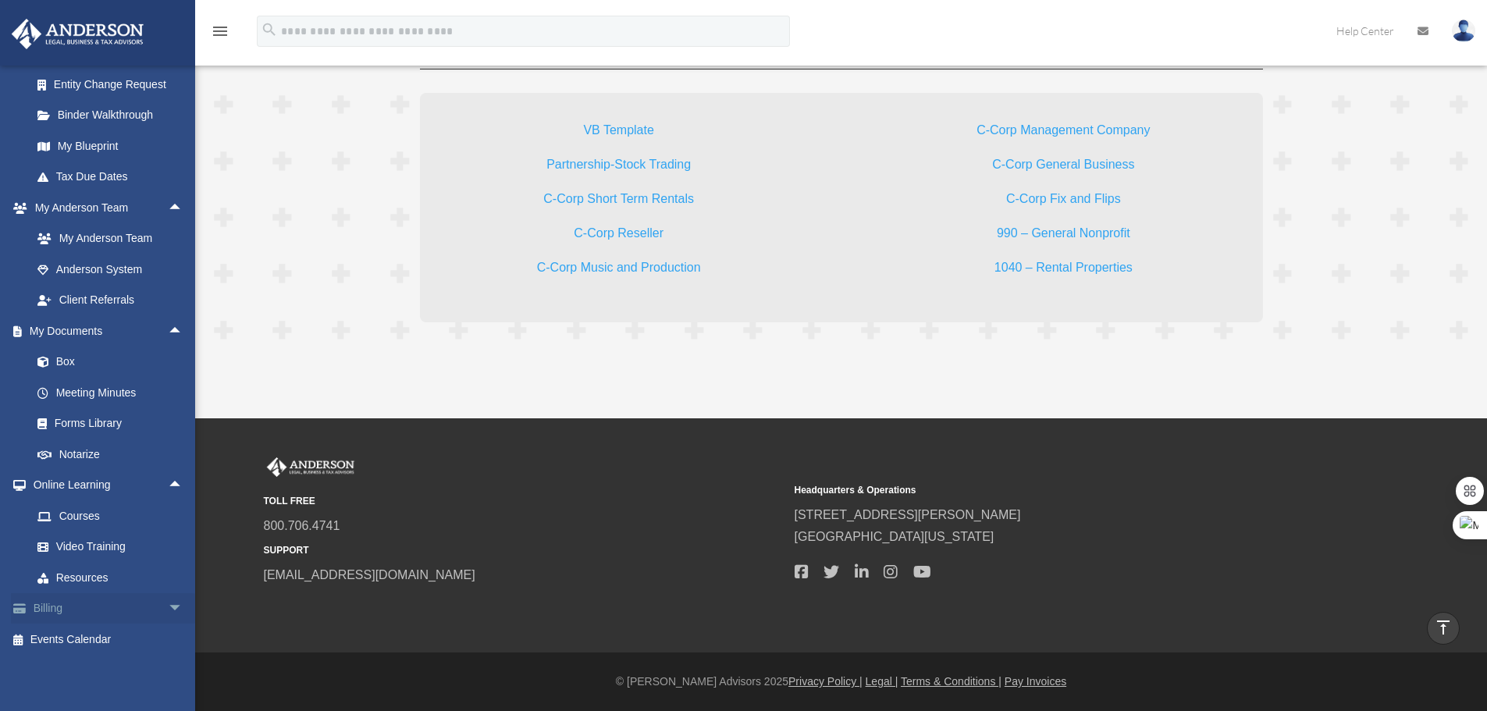
click at [168, 619] on span "arrow_drop_down" at bounding box center [183, 609] width 31 height 32
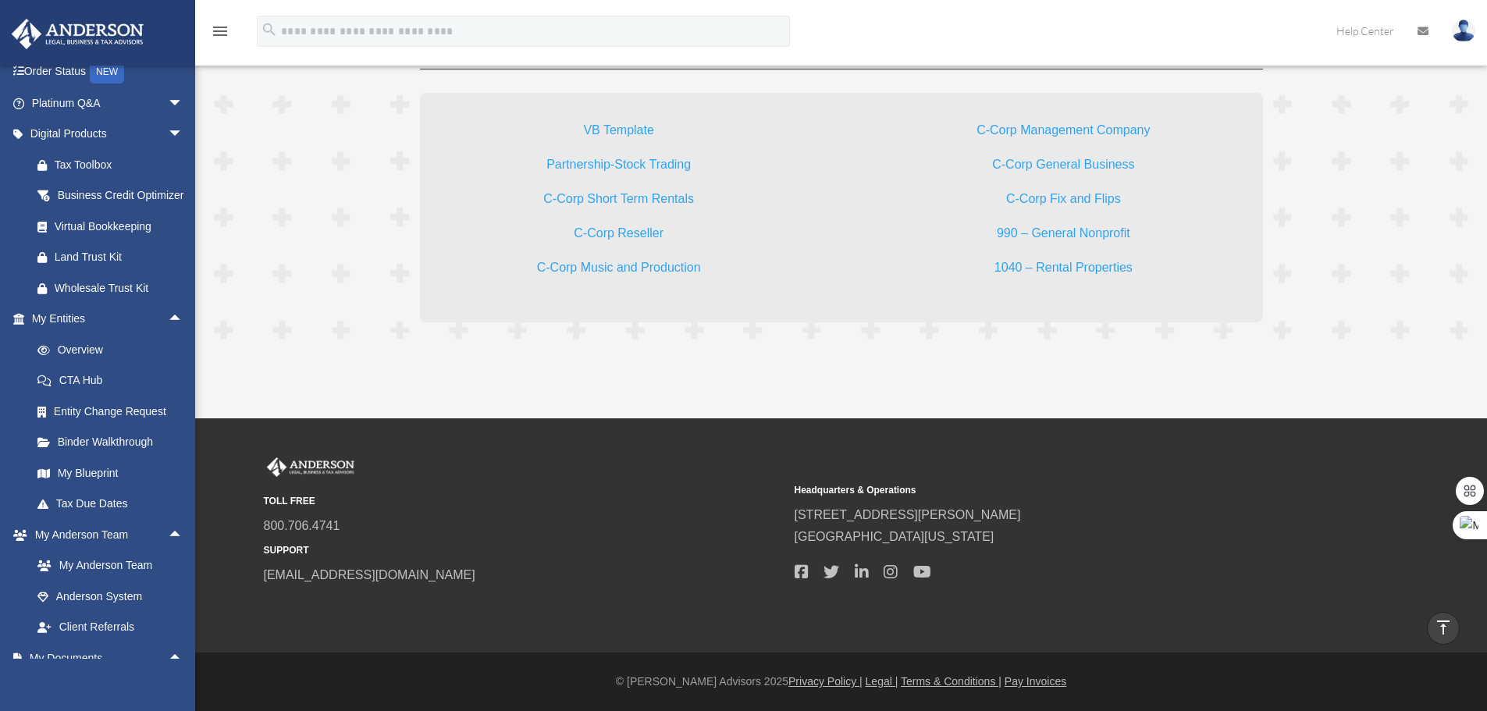
scroll to position [0, 0]
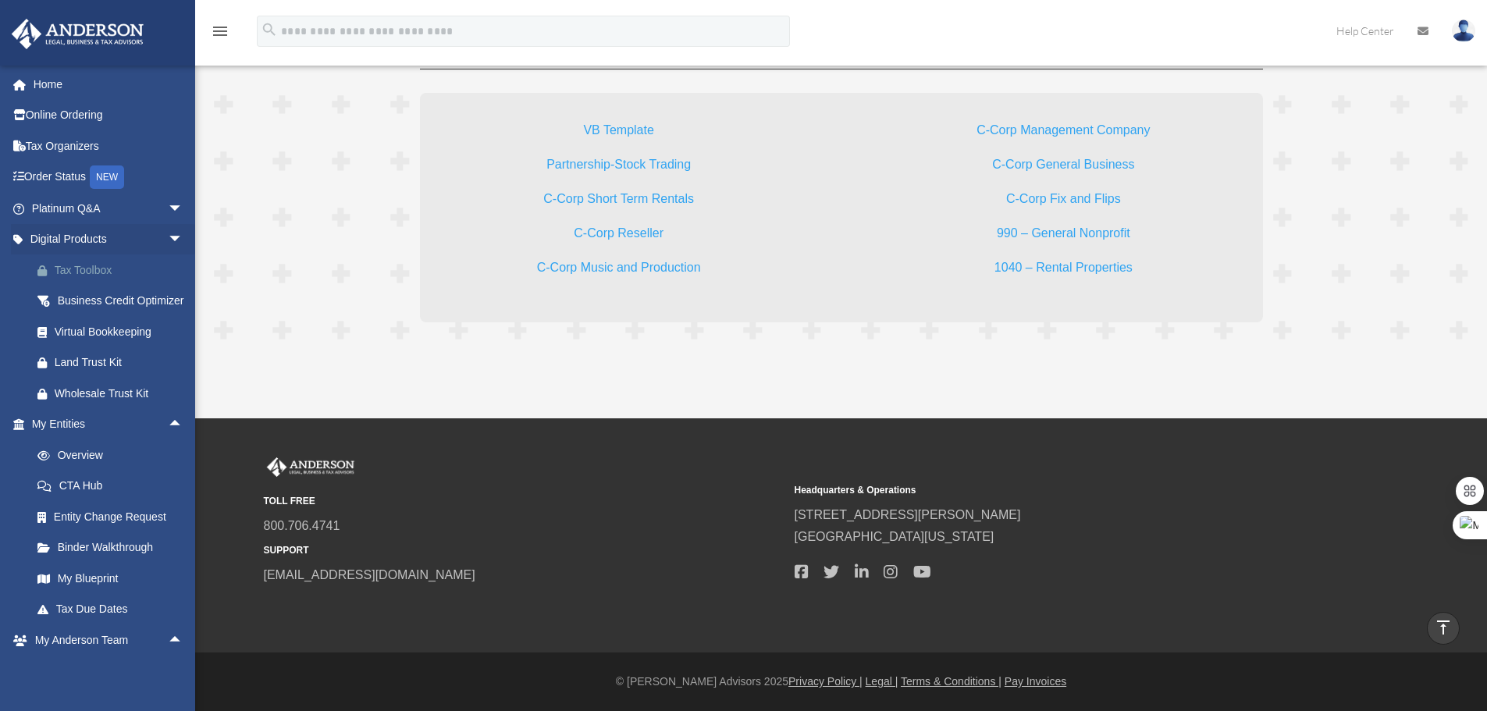
click at [80, 267] on div "Tax Toolbox" at bounding box center [121, 271] width 133 height 20
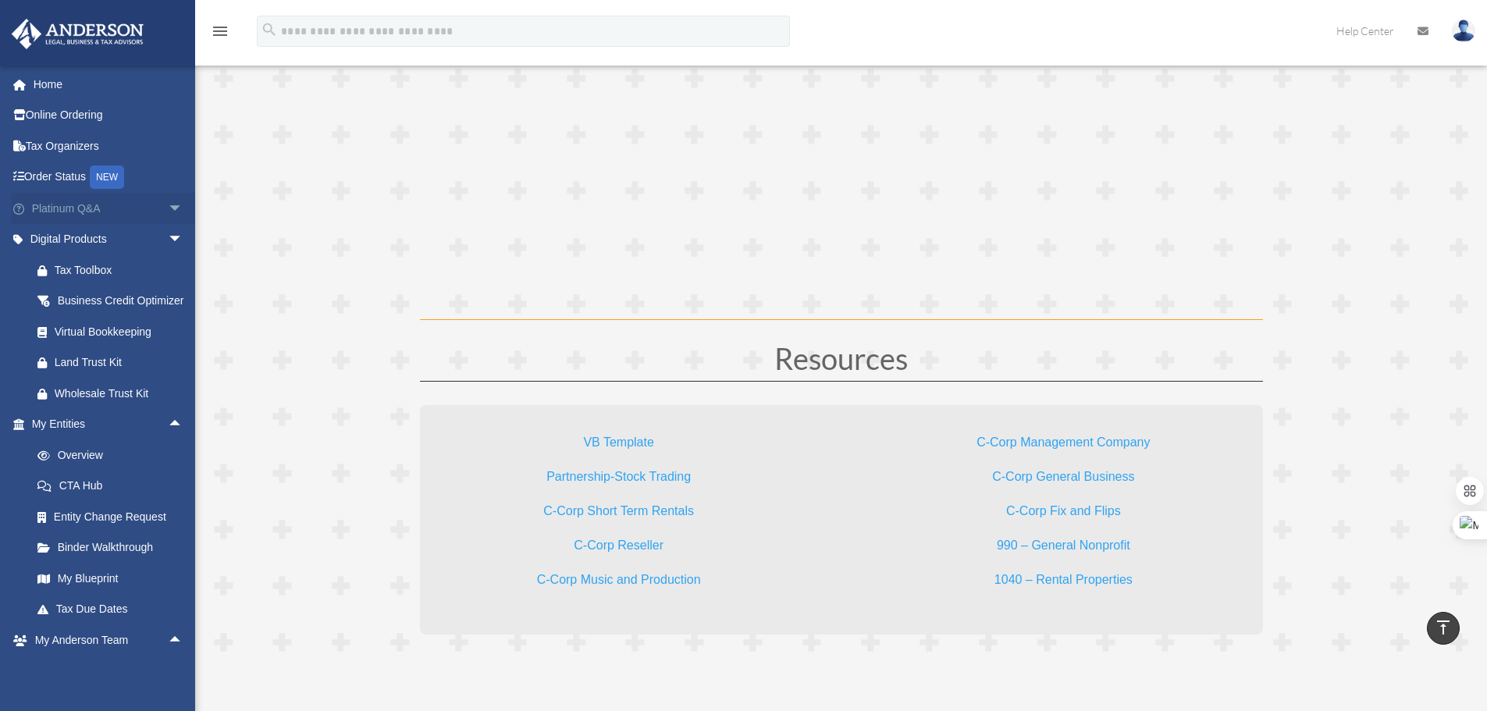
scroll to position [4374, 0]
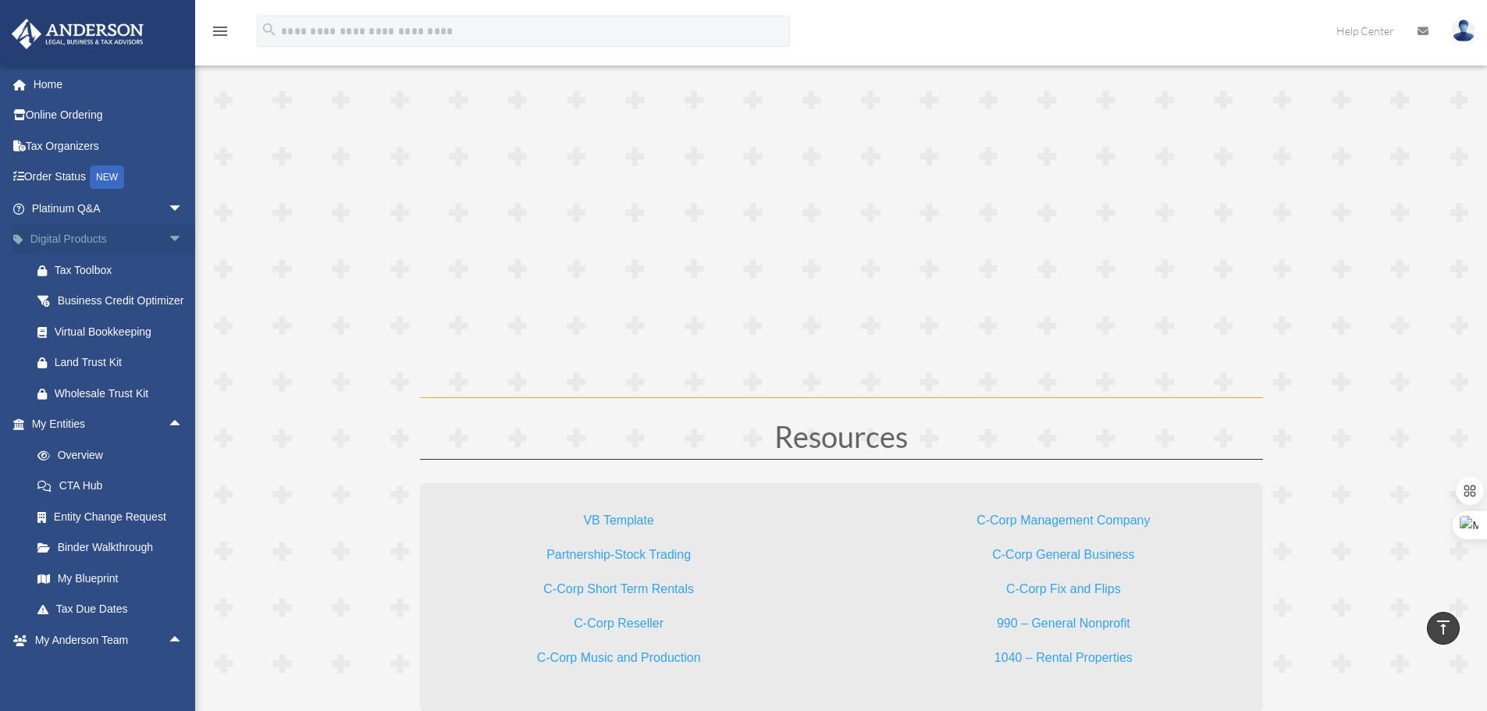
click at [150, 241] on link "Digital Products arrow_drop_down" at bounding box center [109, 239] width 196 height 31
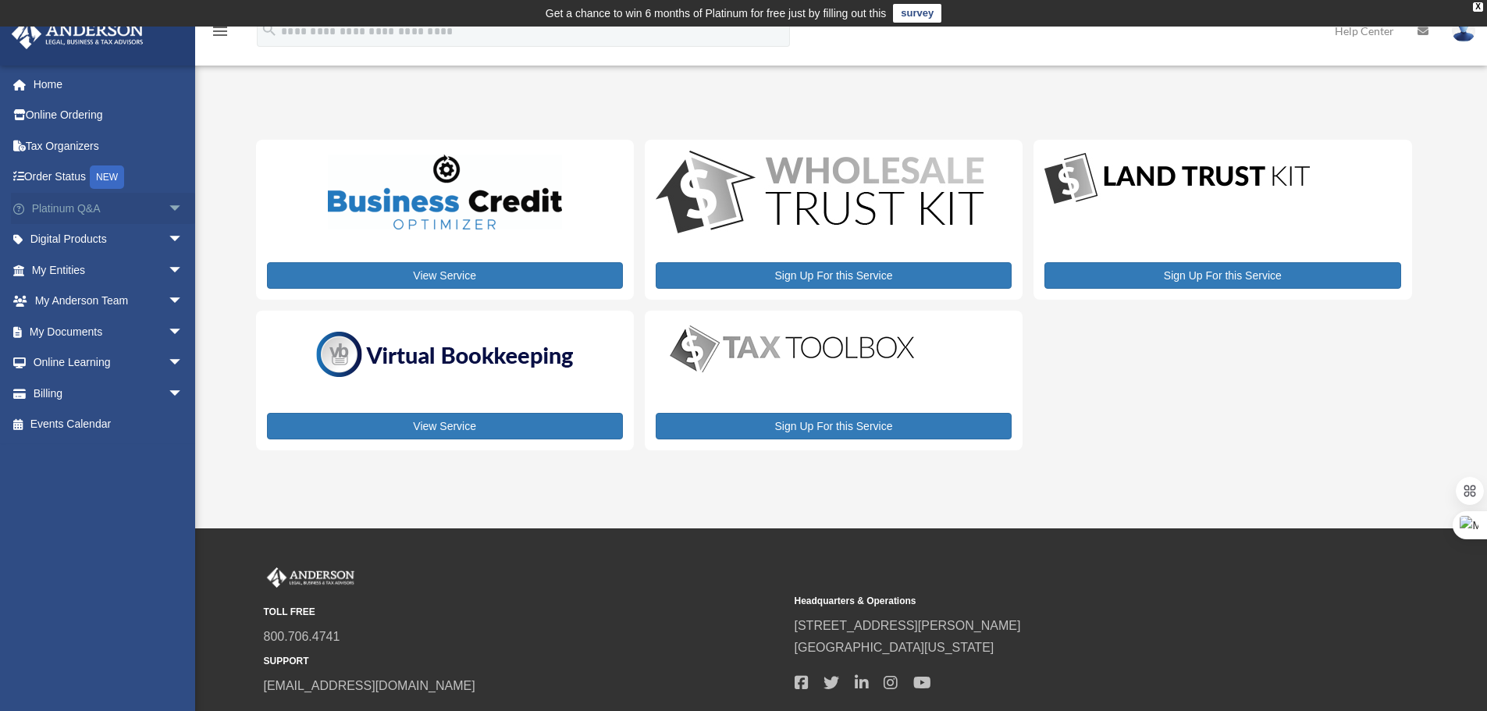
click at [168, 209] on span "arrow_drop_down" at bounding box center [183, 209] width 31 height 32
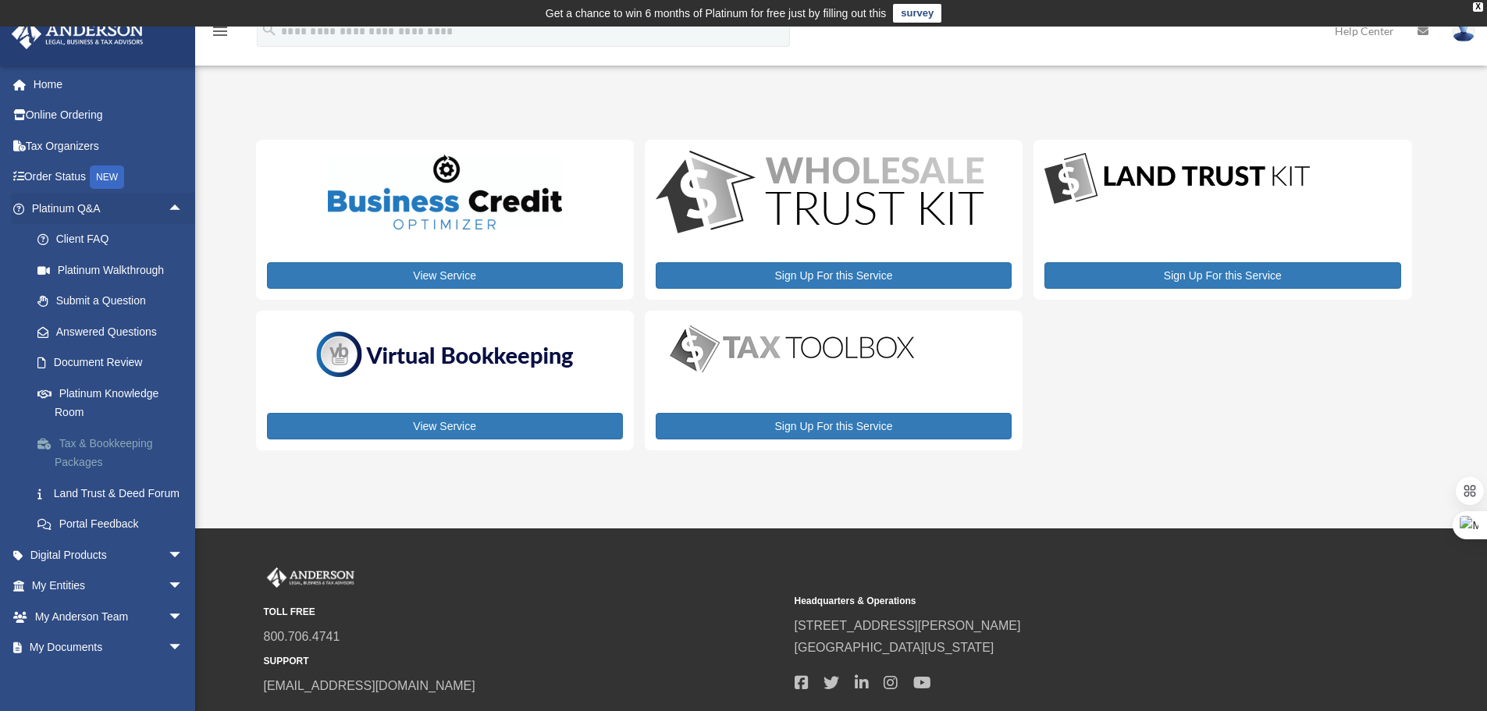
click at [108, 440] on link "Tax & Bookkeeping Packages" at bounding box center [114, 453] width 185 height 50
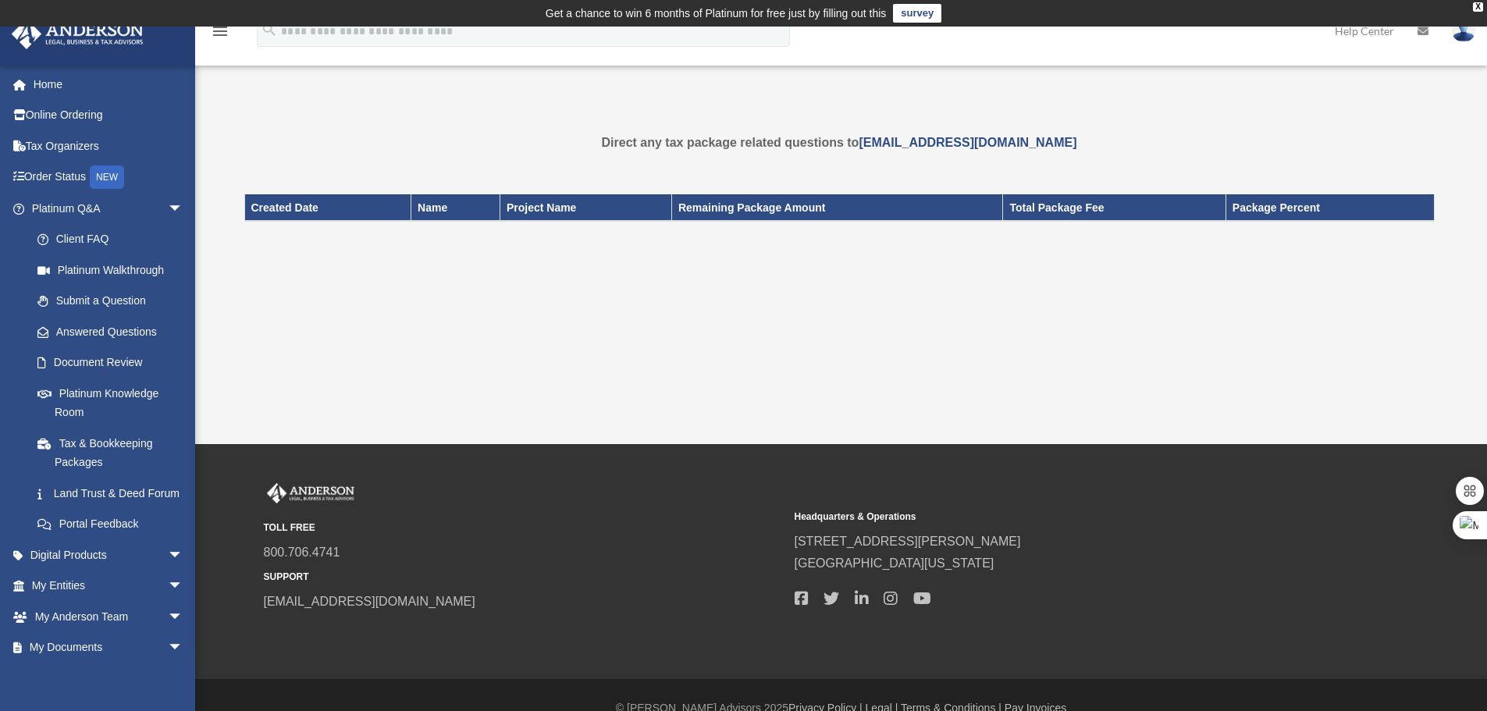
click at [1126, 212] on th "Total Package Fee" at bounding box center [1114, 207] width 222 height 27
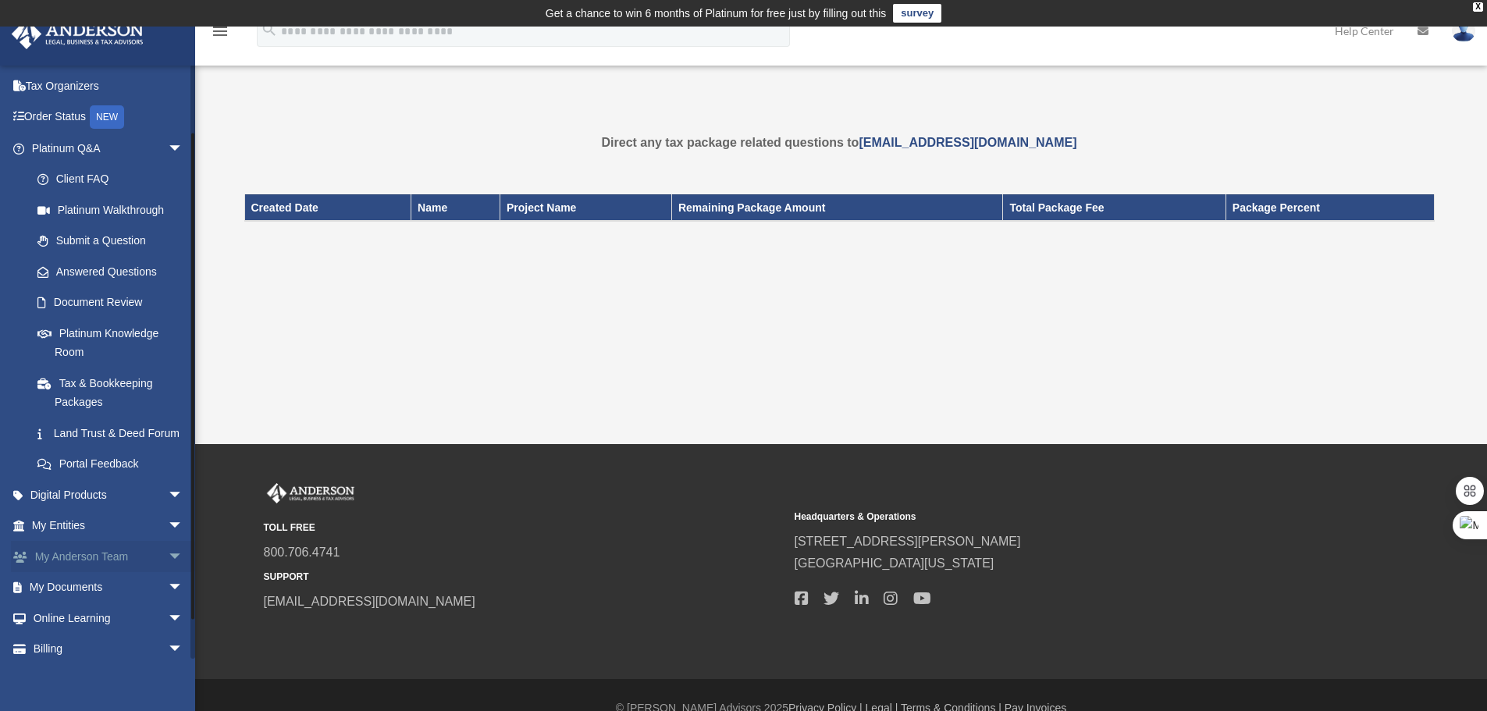
scroll to position [119, 0]
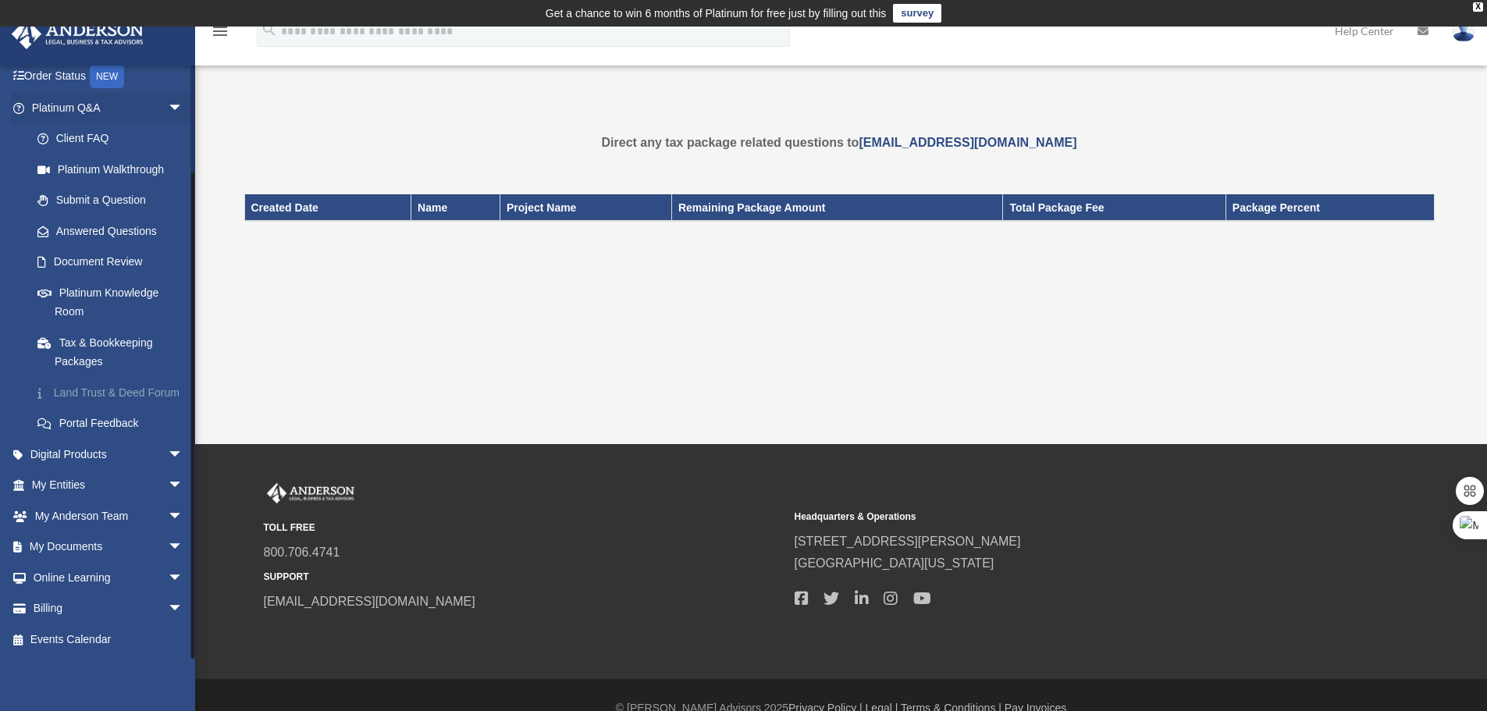
click at [117, 382] on link "Land Trust & Deed Forum" at bounding box center [114, 392] width 185 height 31
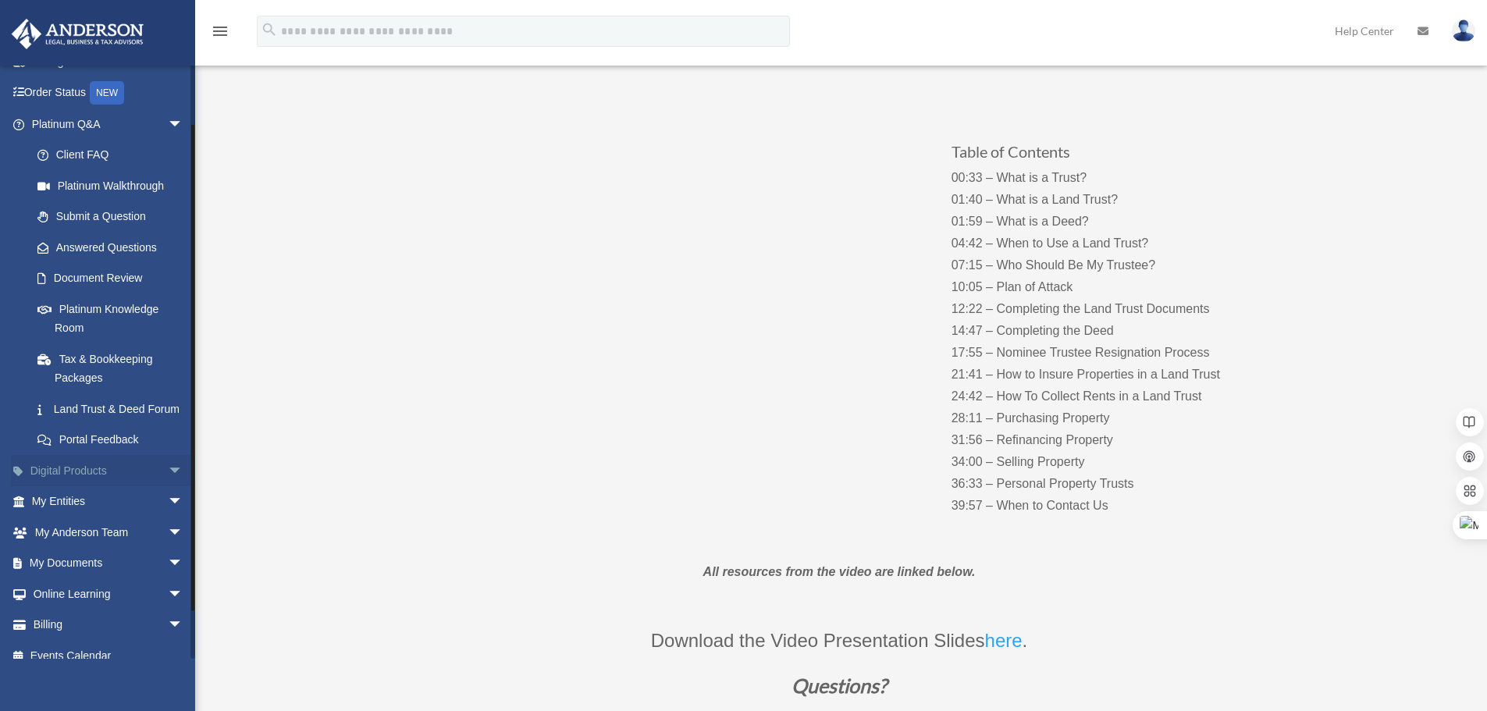
scroll to position [119, 0]
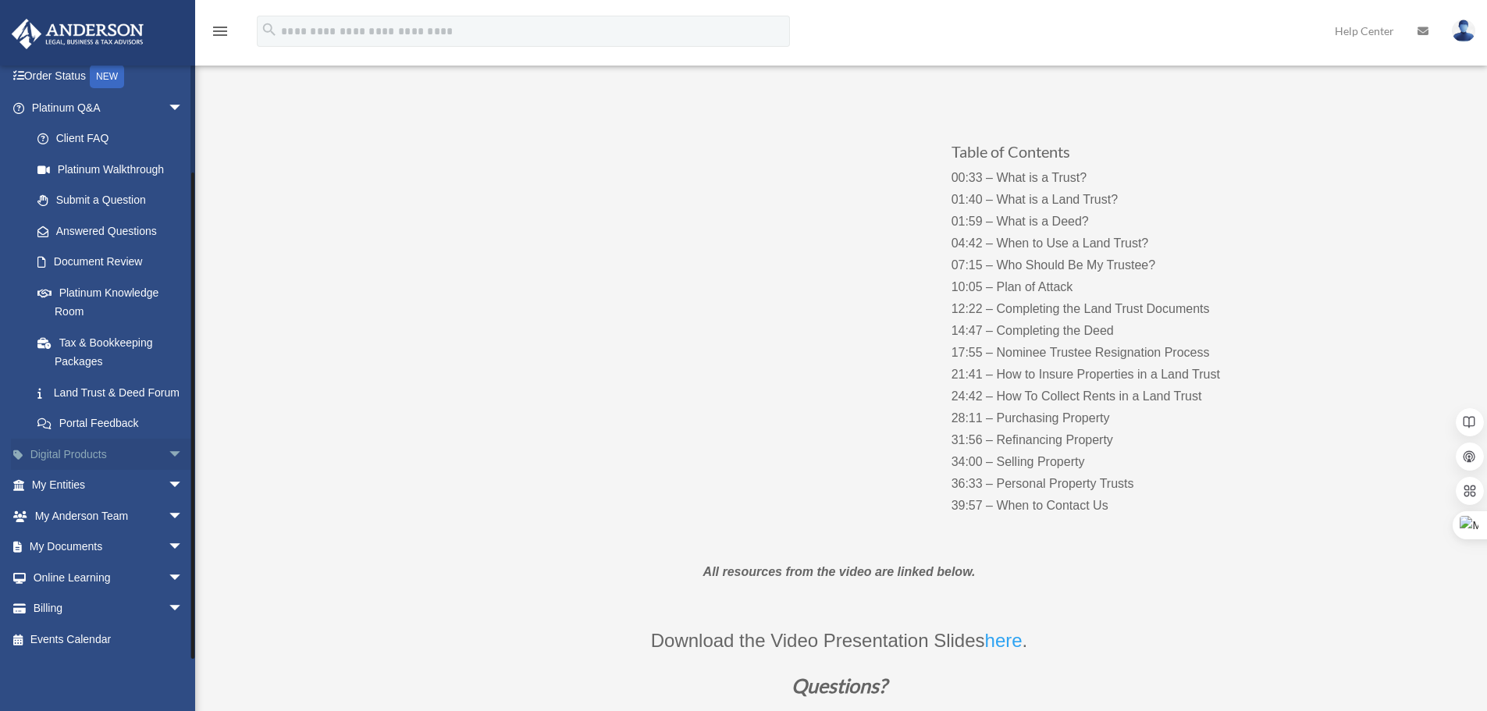
click at [134, 456] on link "Digital Products arrow_drop_down" at bounding box center [109, 454] width 196 height 31
click at [168, 457] on span "arrow_drop_down" at bounding box center [183, 455] width 31 height 32
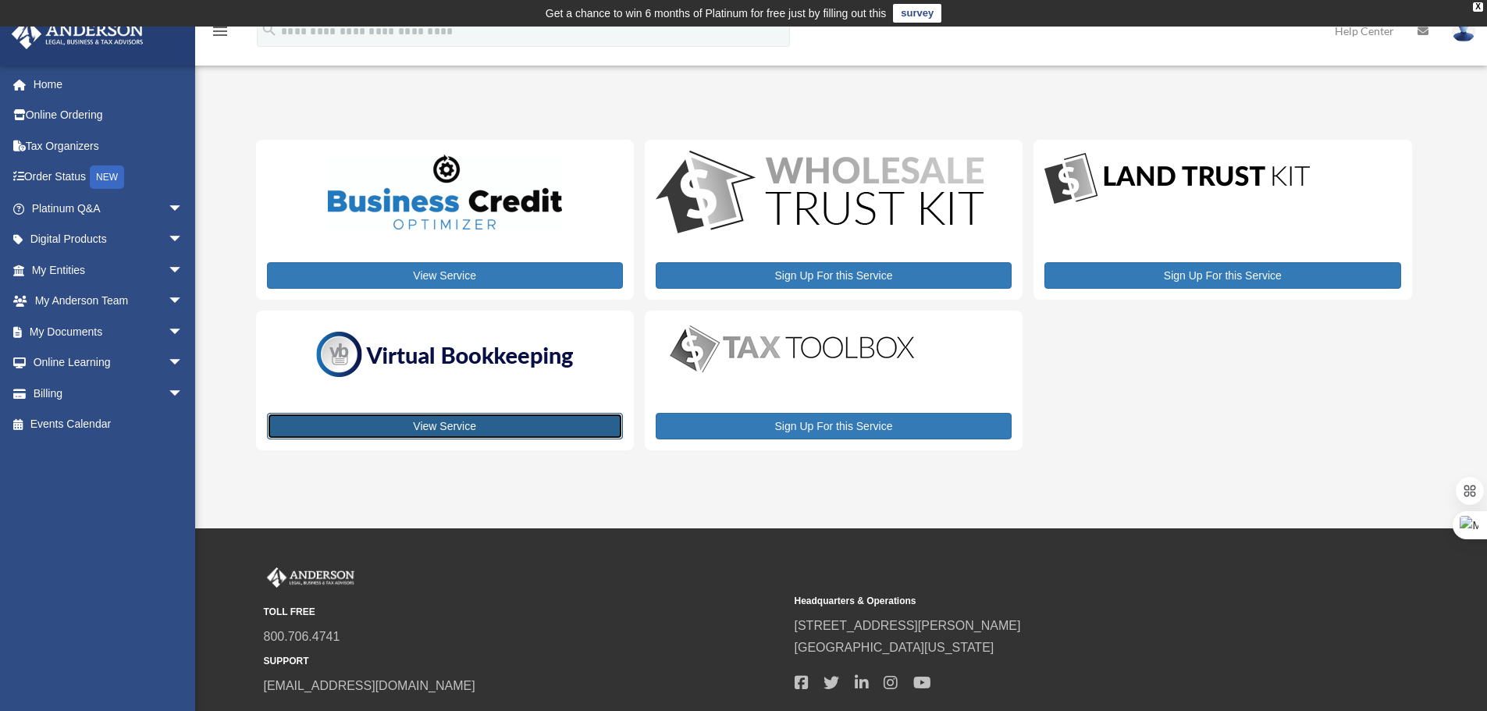
click at [493, 433] on link "View Service" at bounding box center [445, 426] width 356 height 27
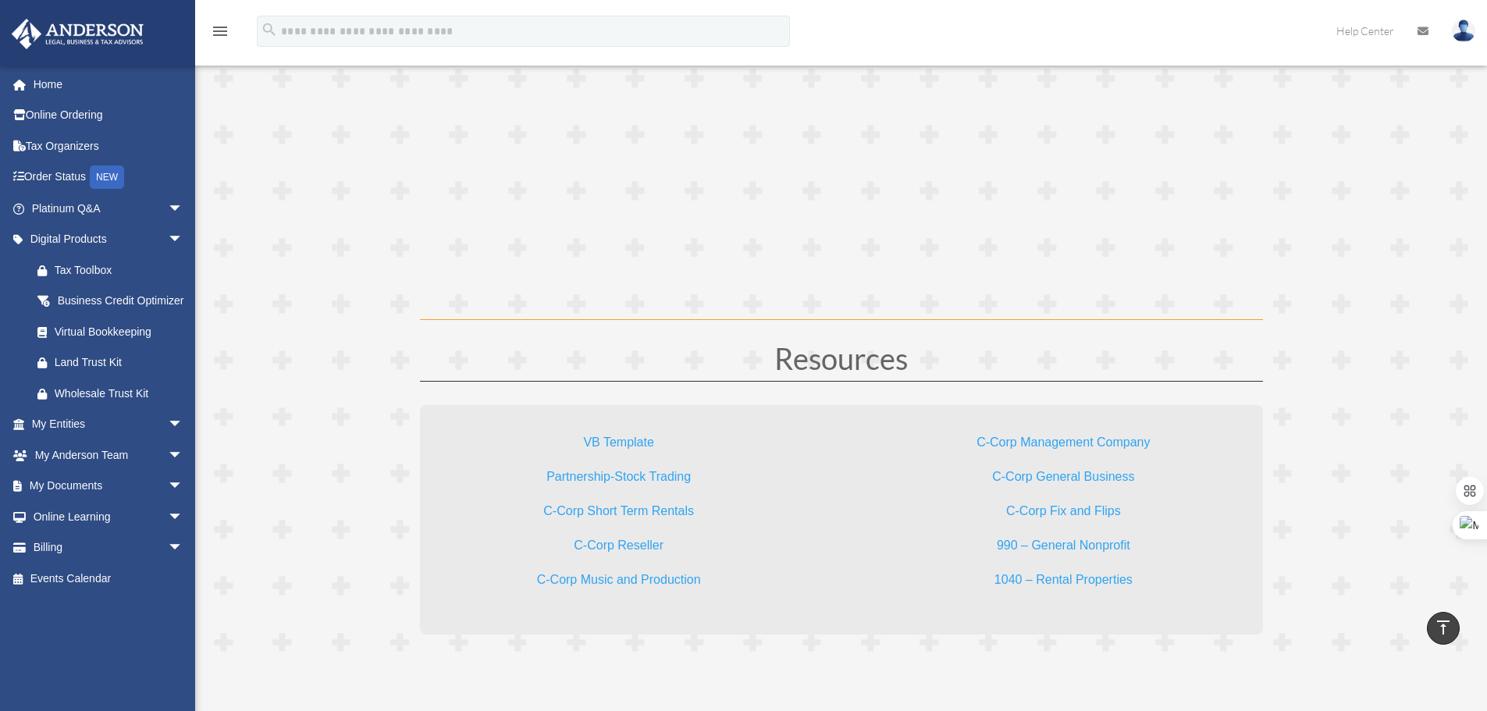
scroll to position [4530, 0]
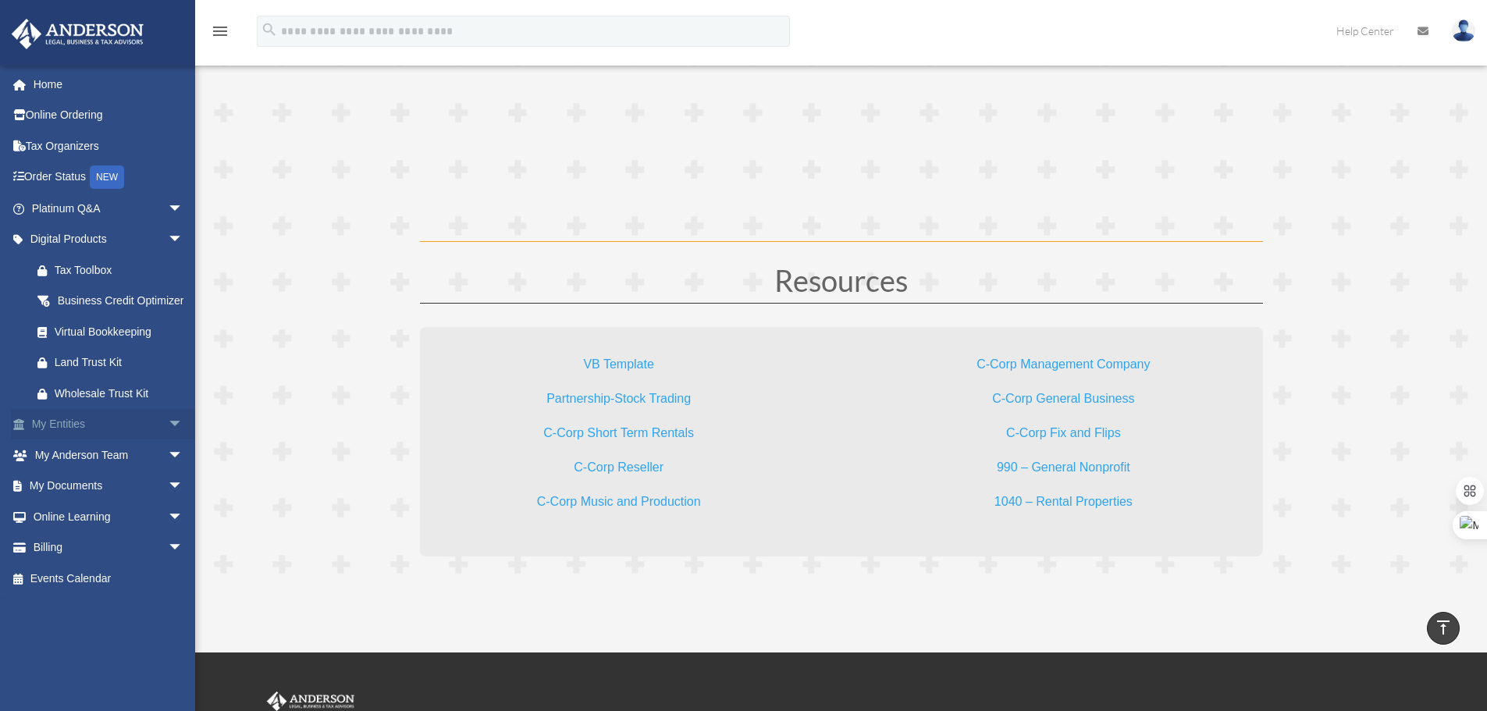
click at [168, 441] on span "arrow_drop_down" at bounding box center [183, 425] width 31 height 32
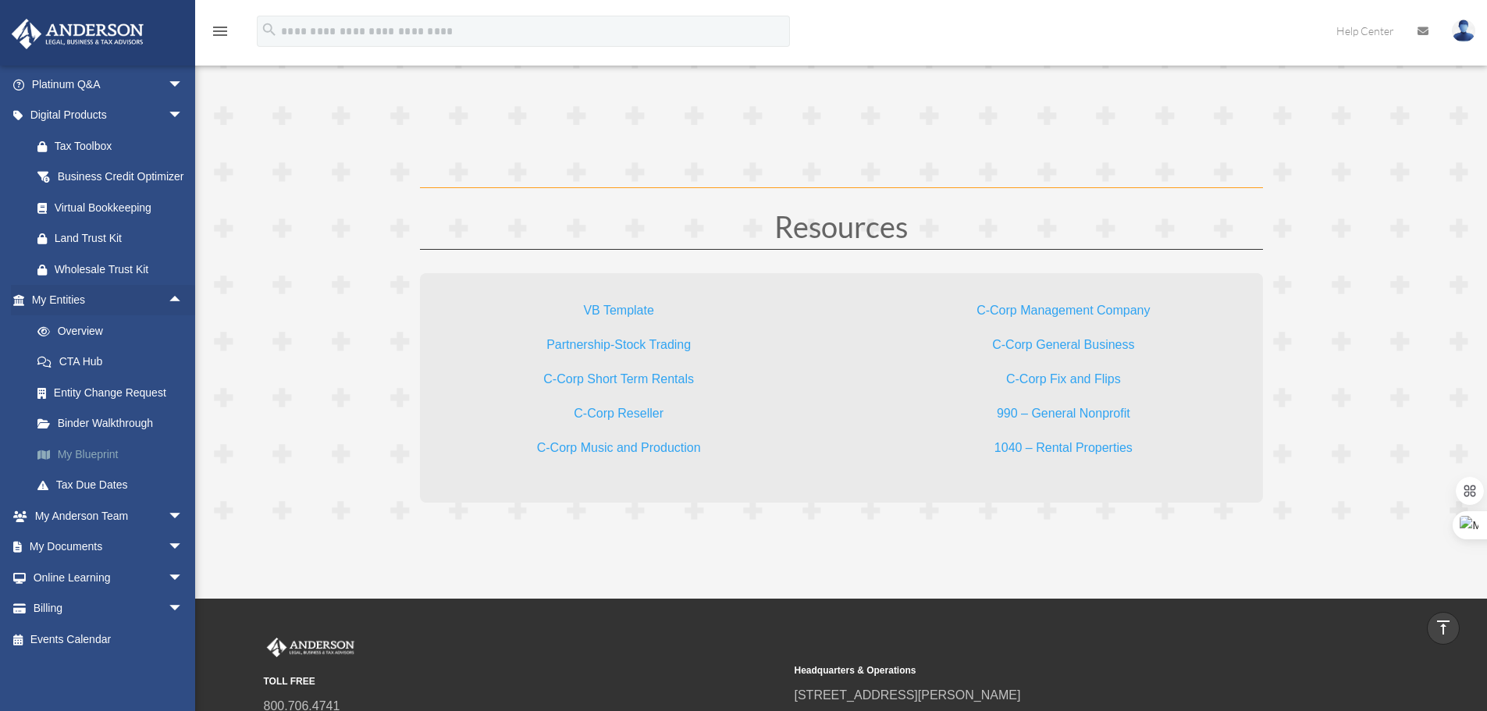
scroll to position [4608, 0]
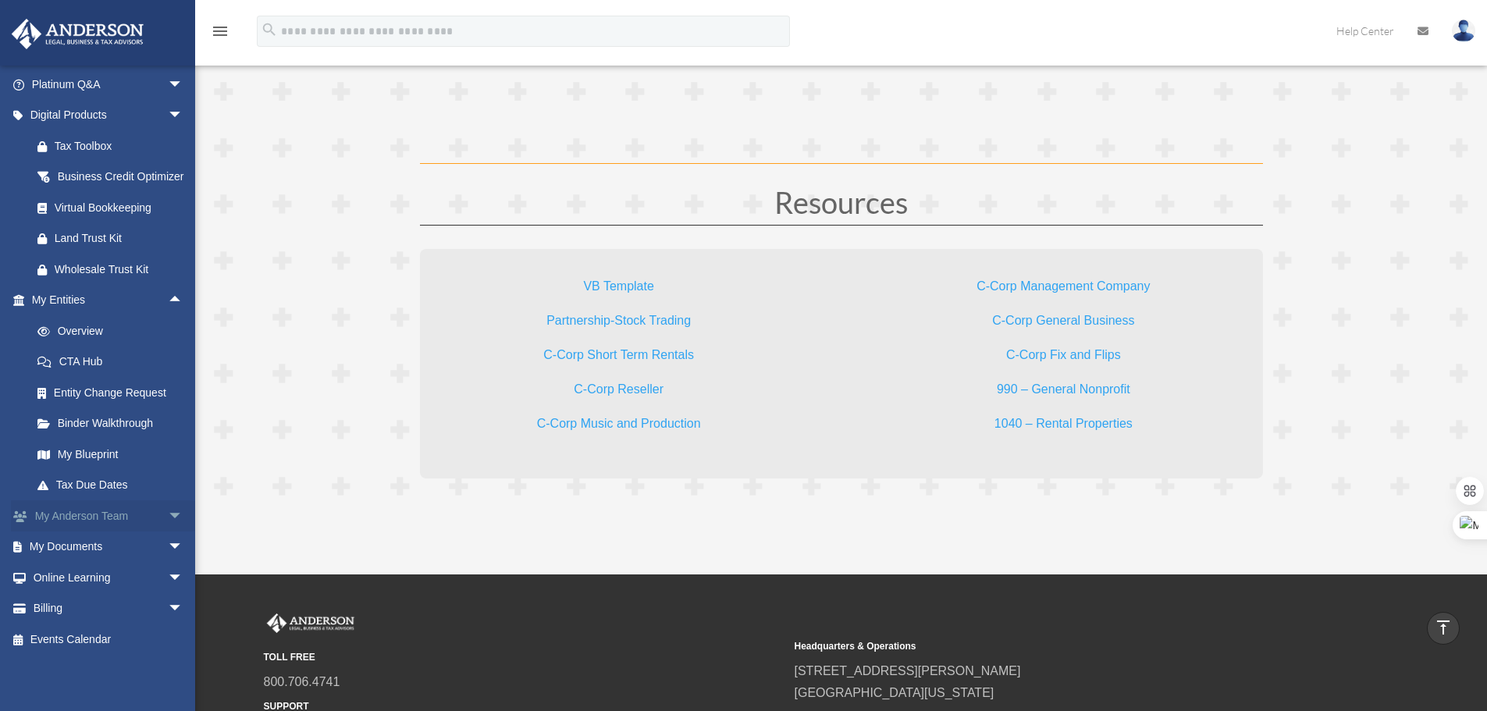
click at [168, 523] on span "arrow_drop_down" at bounding box center [183, 516] width 31 height 32
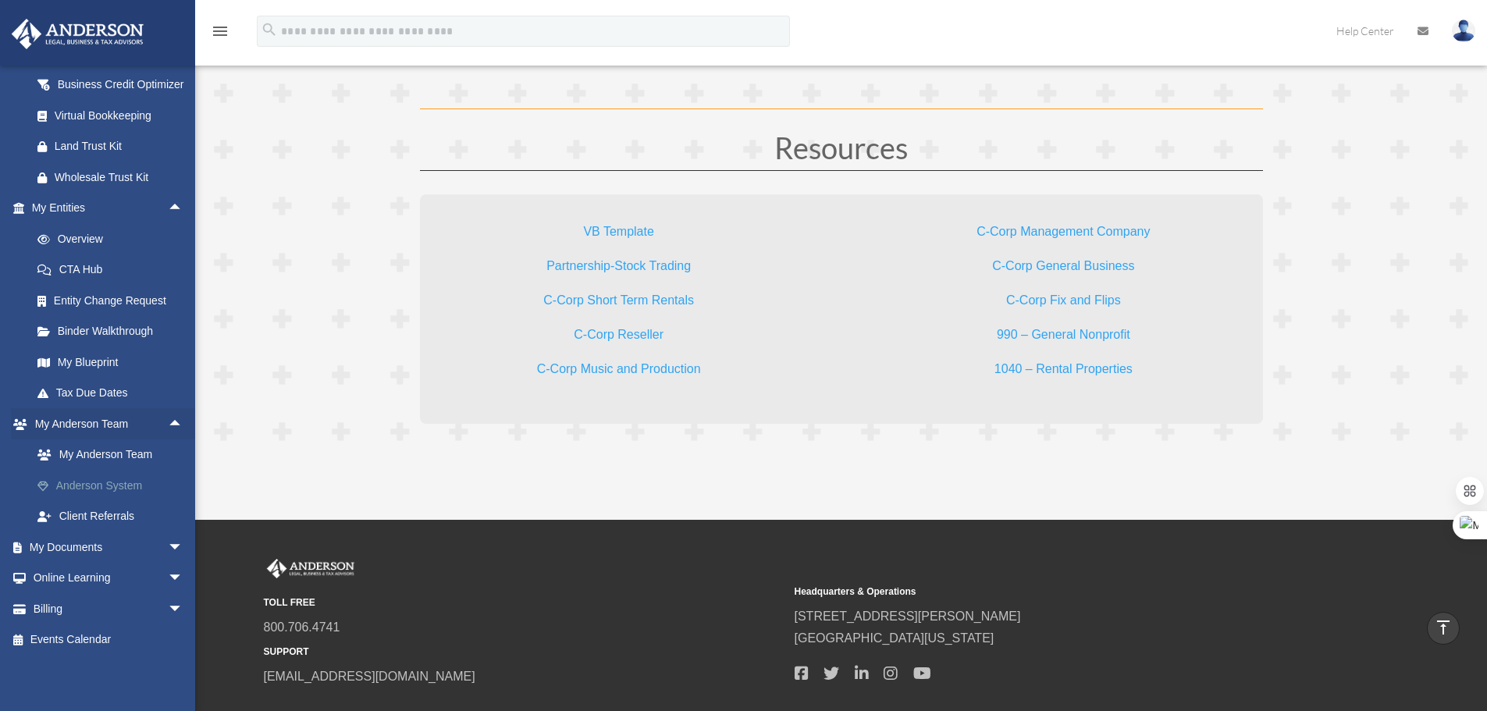
scroll to position [4686, 0]
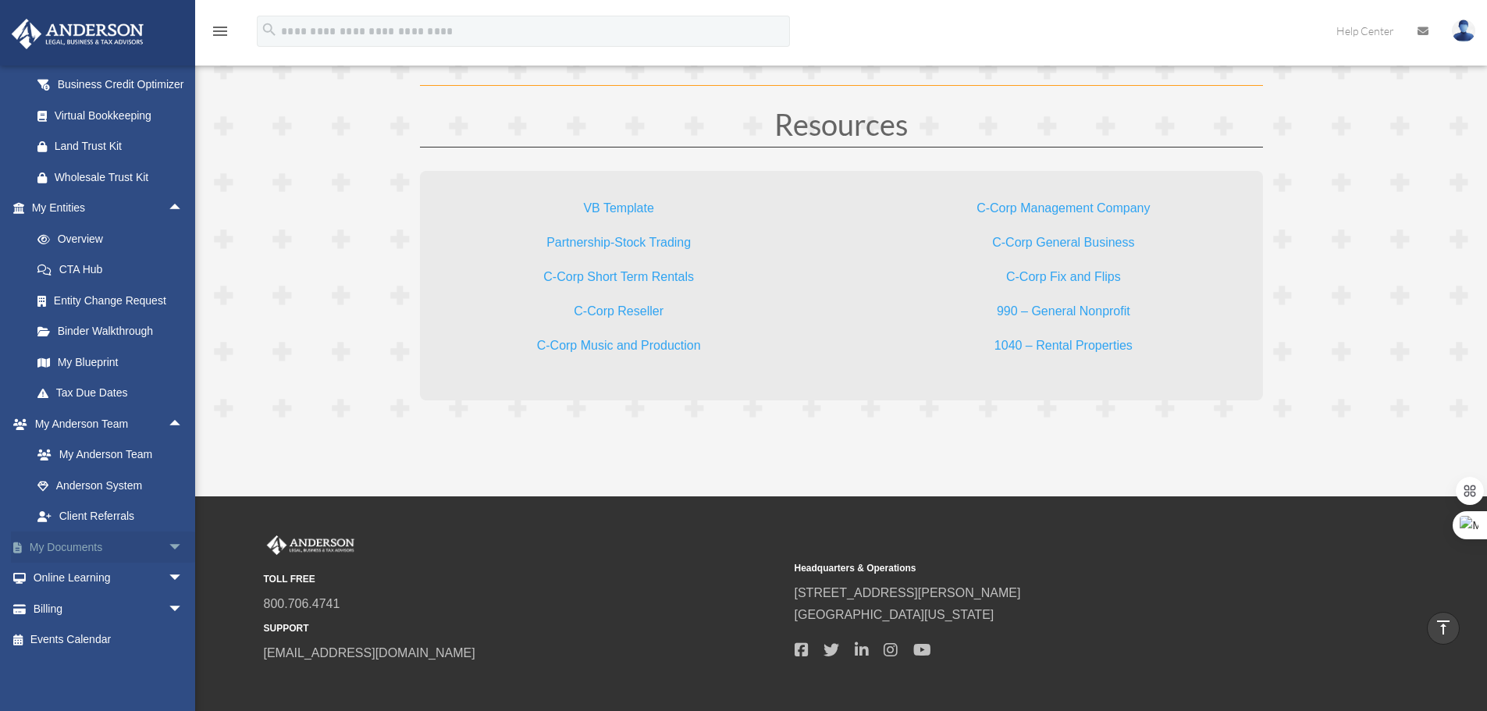
click at [168, 540] on span "arrow_drop_down" at bounding box center [183, 548] width 31 height 32
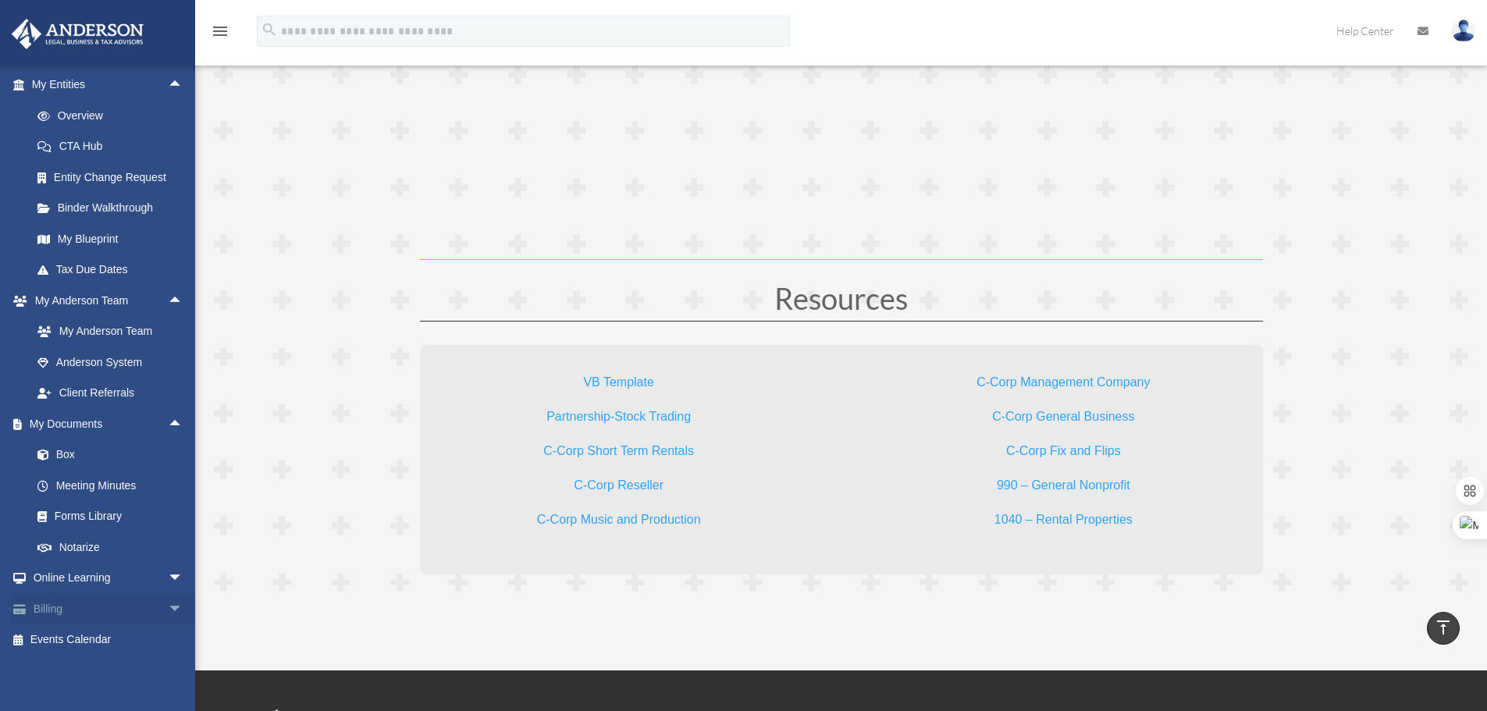
scroll to position [4608, 0]
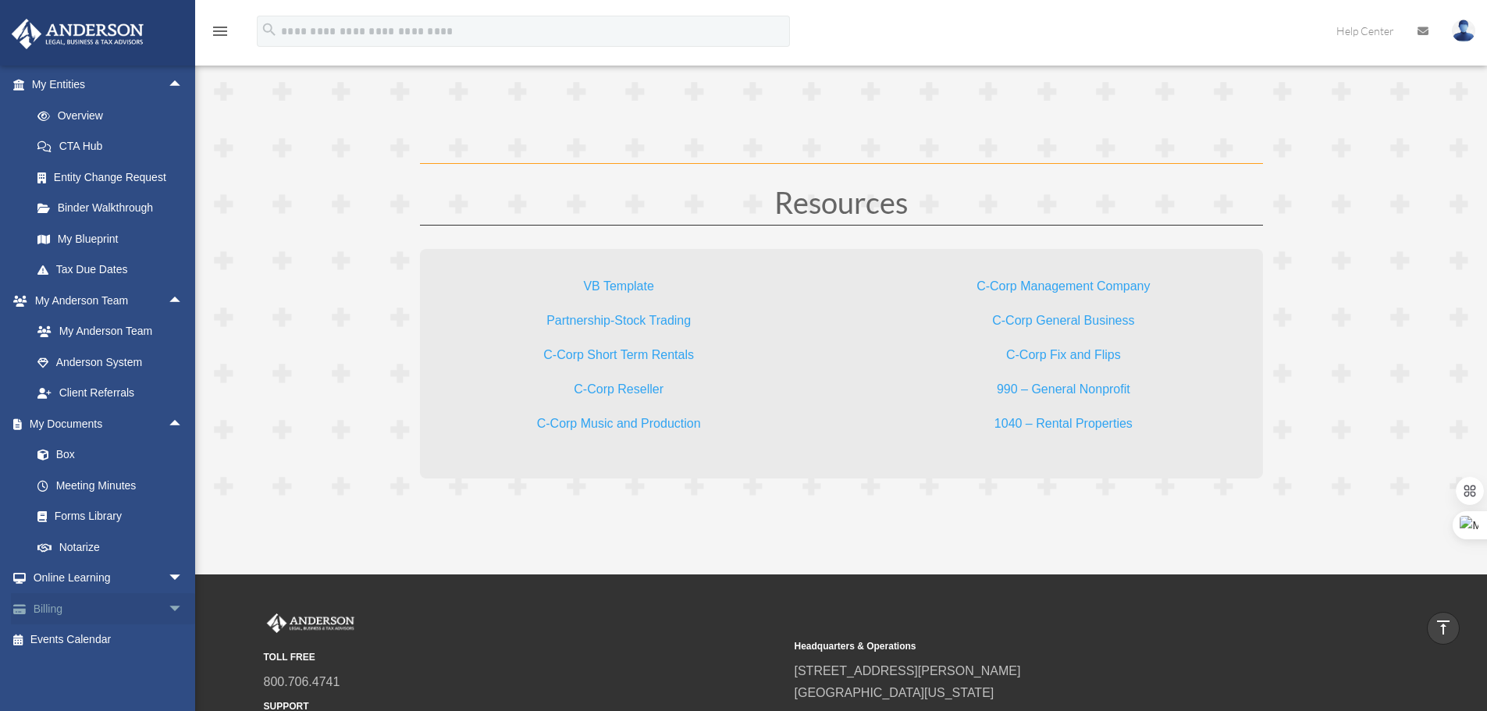
click at [168, 615] on span "arrow_drop_down" at bounding box center [183, 609] width 31 height 32
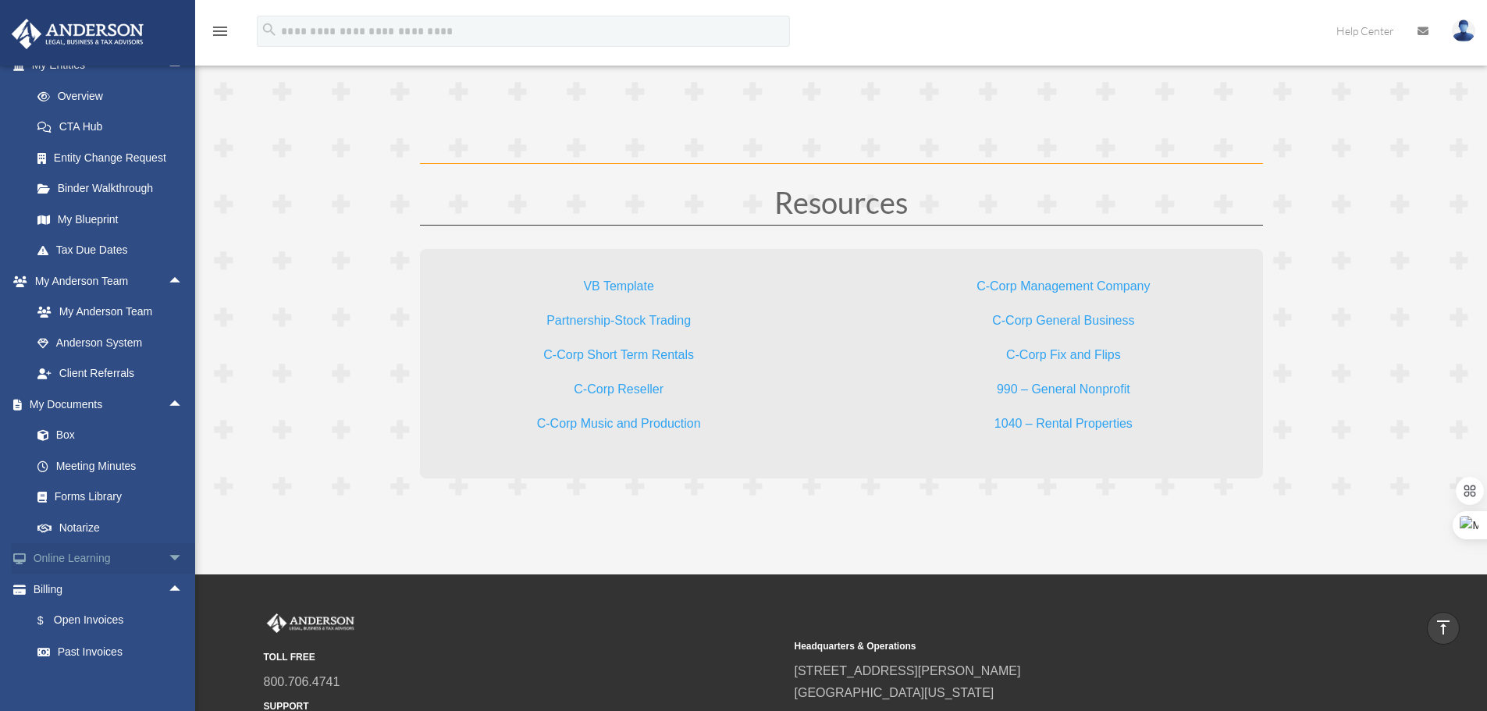
click at [168, 575] on span "arrow_drop_down" at bounding box center [183, 559] width 31 height 32
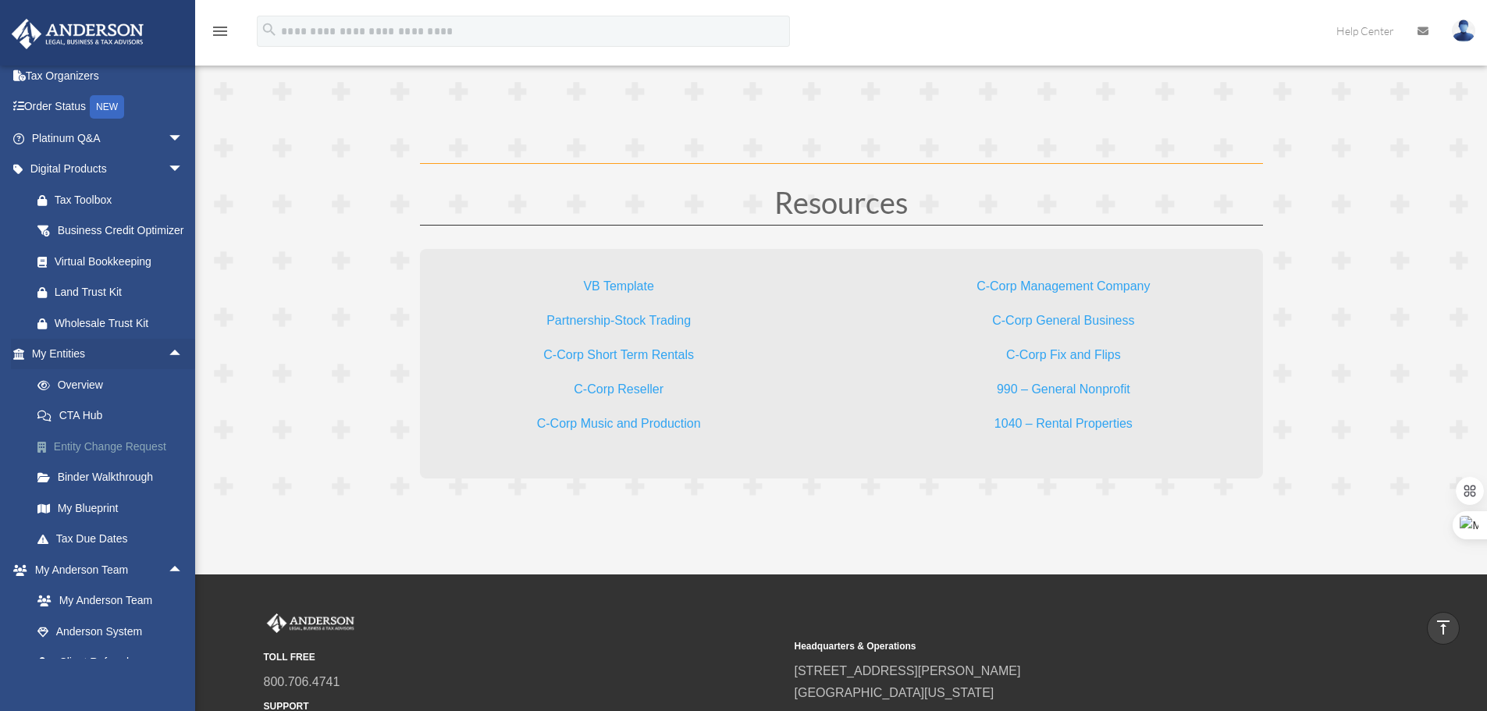
scroll to position [0, 0]
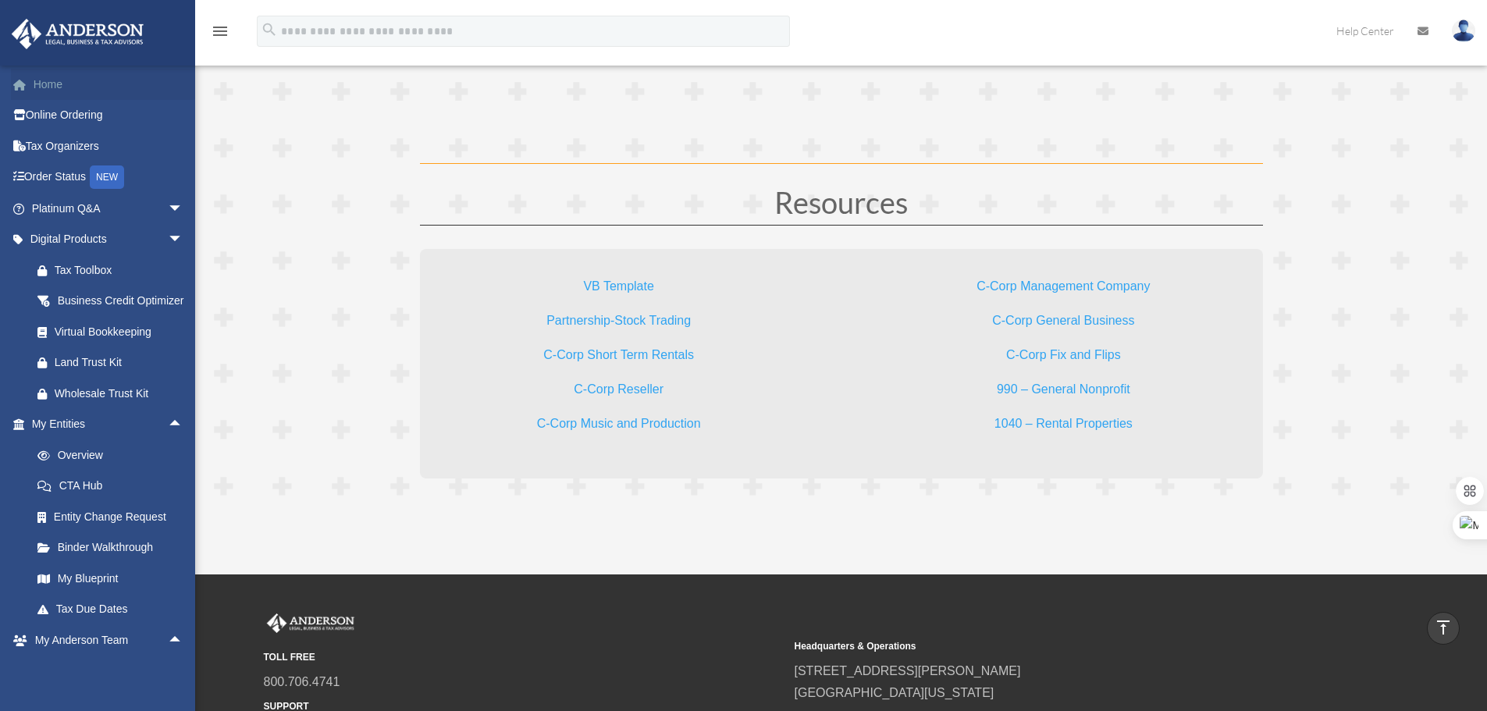
click at [59, 91] on link "Home" at bounding box center [109, 84] width 196 height 31
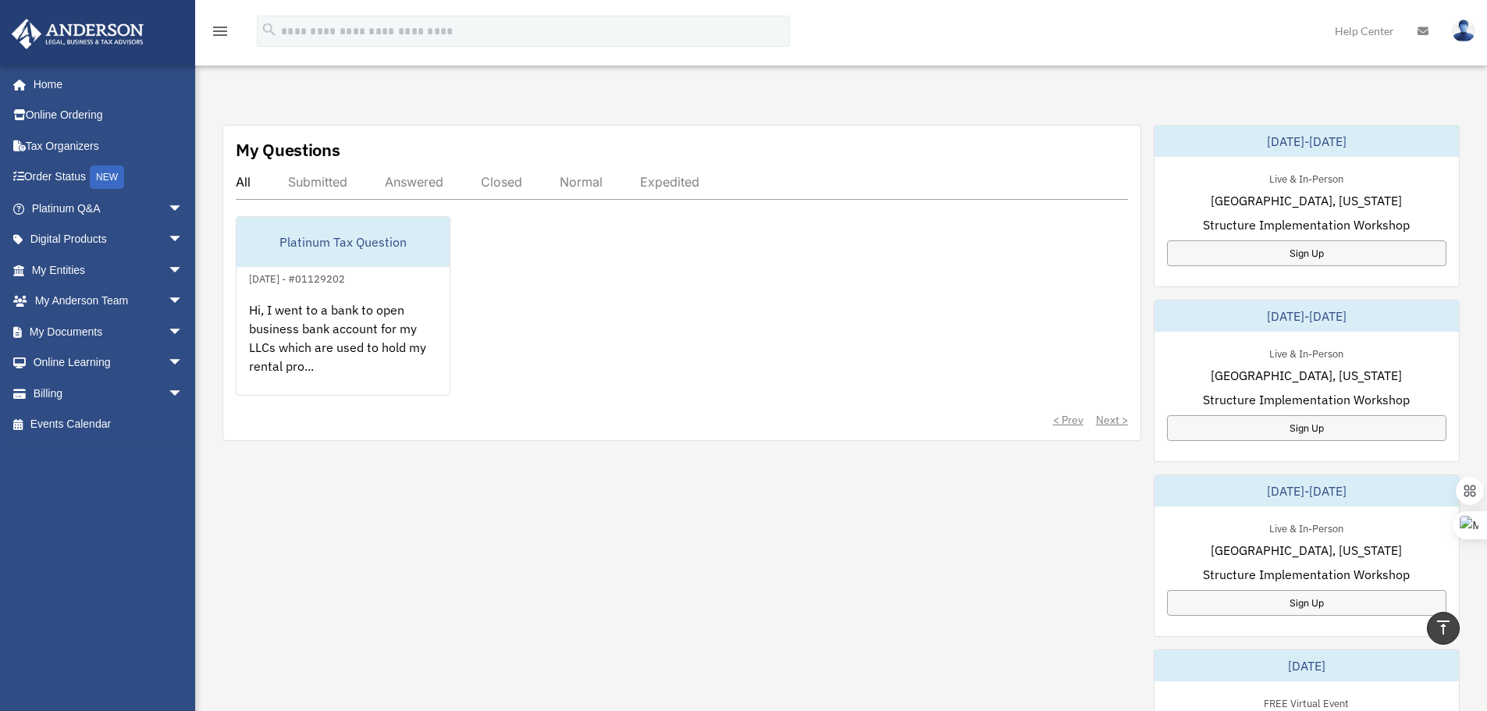
scroll to position [468, 0]
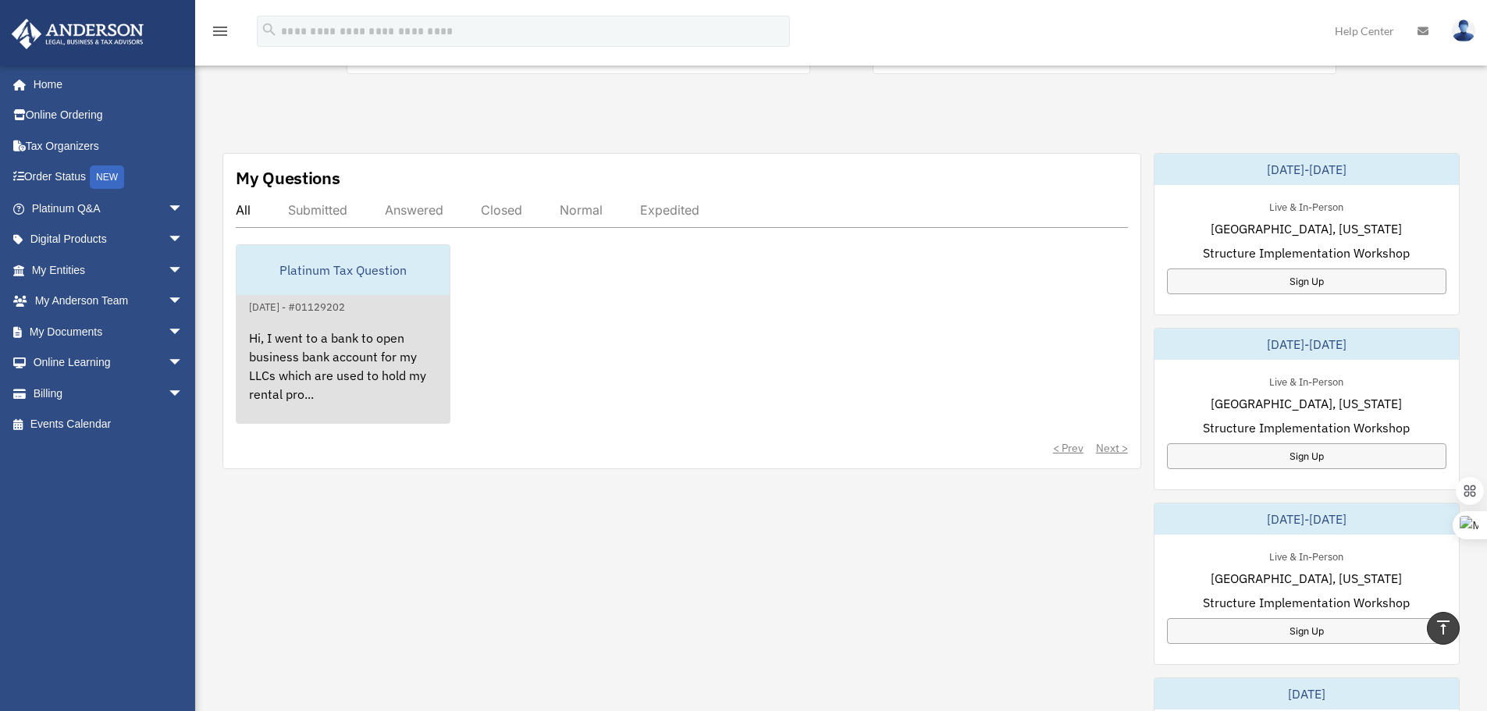
click at [365, 290] on div "Platinum Tax Question" at bounding box center [342, 270] width 213 height 50
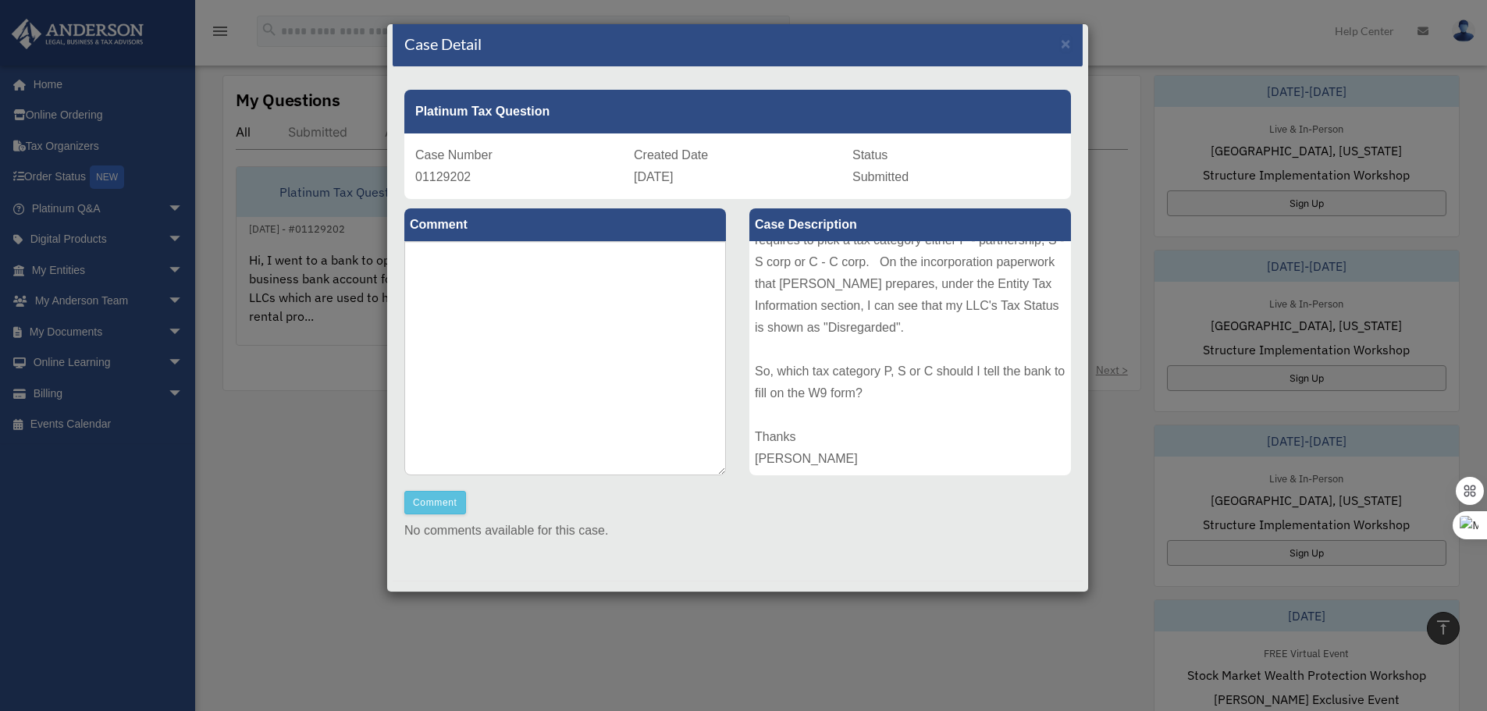
scroll to position [0, 0]
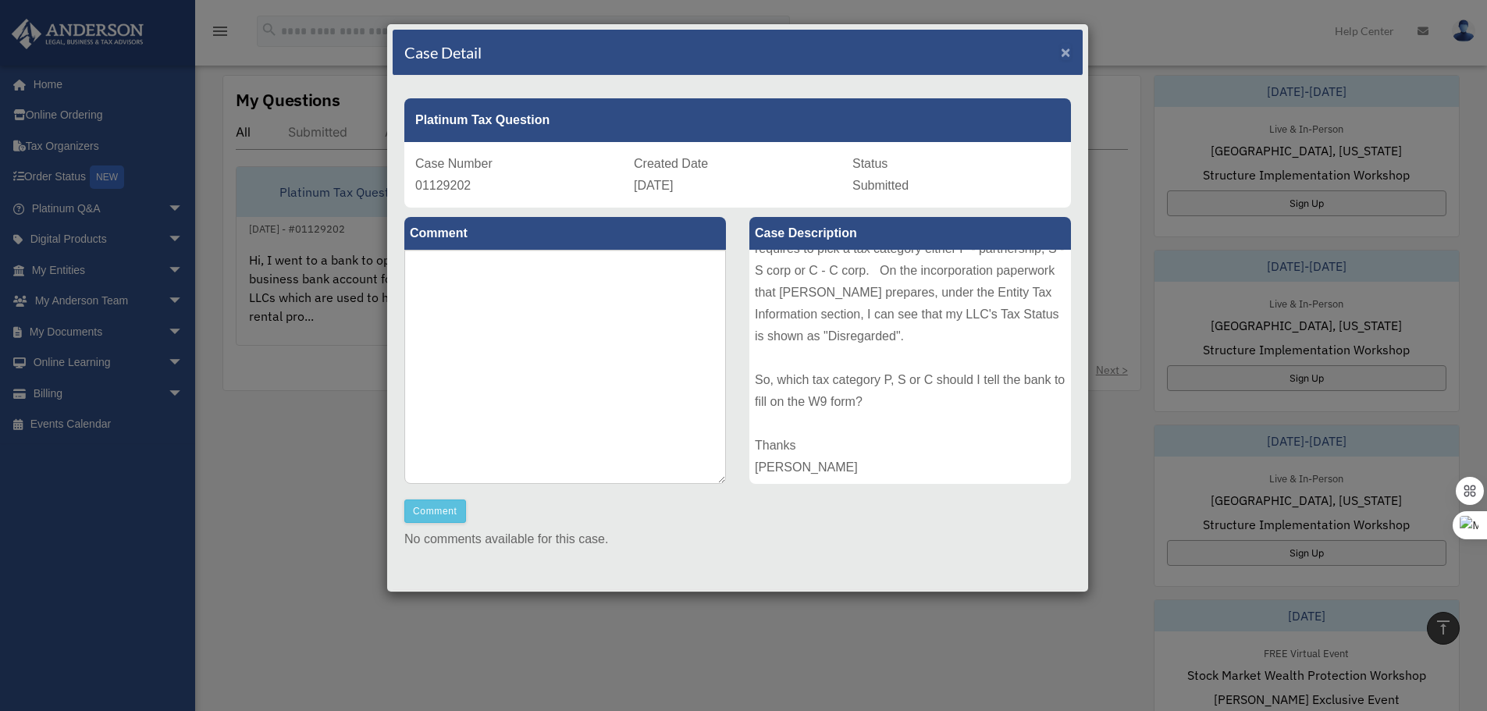
click at [1061, 52] on span "×" at bounding box center [1066, 52] width 10 height 18
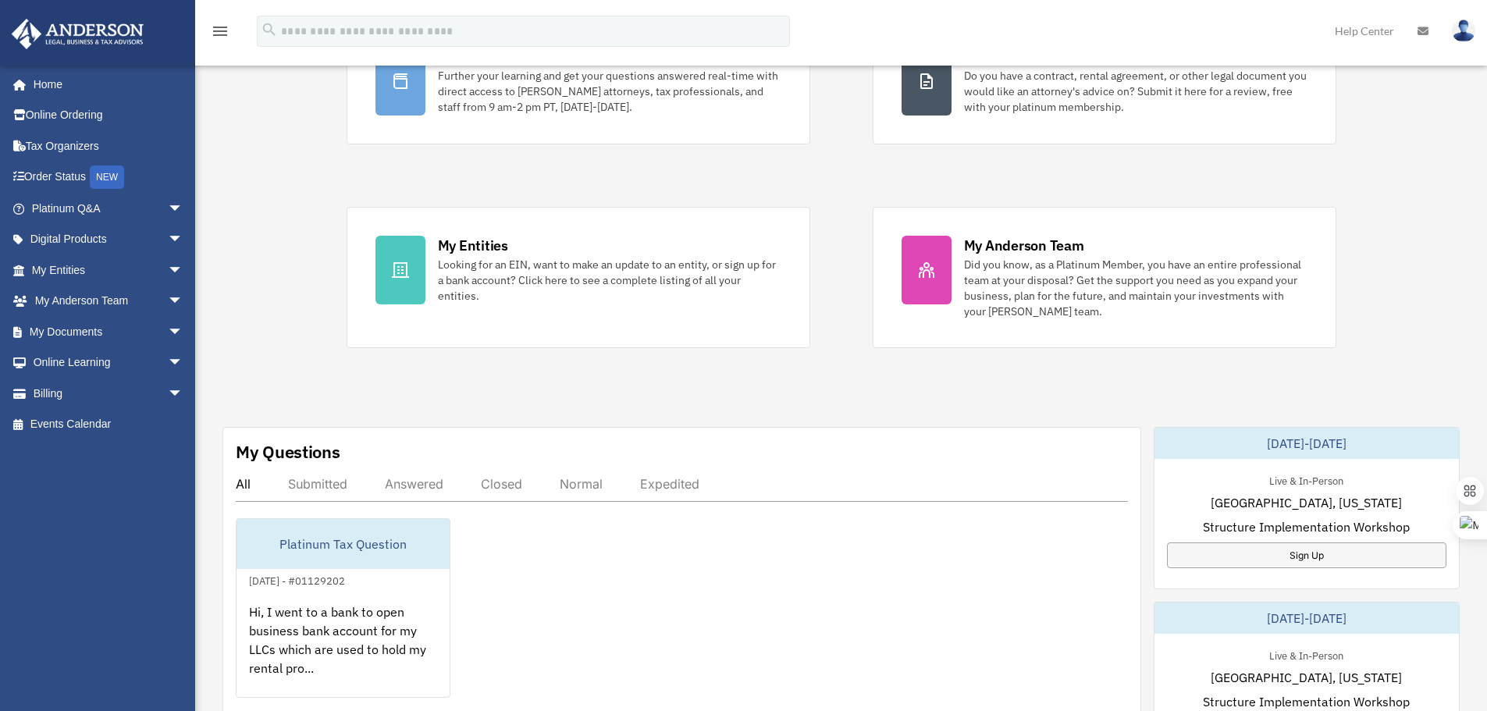
scroll to position [156, 0]
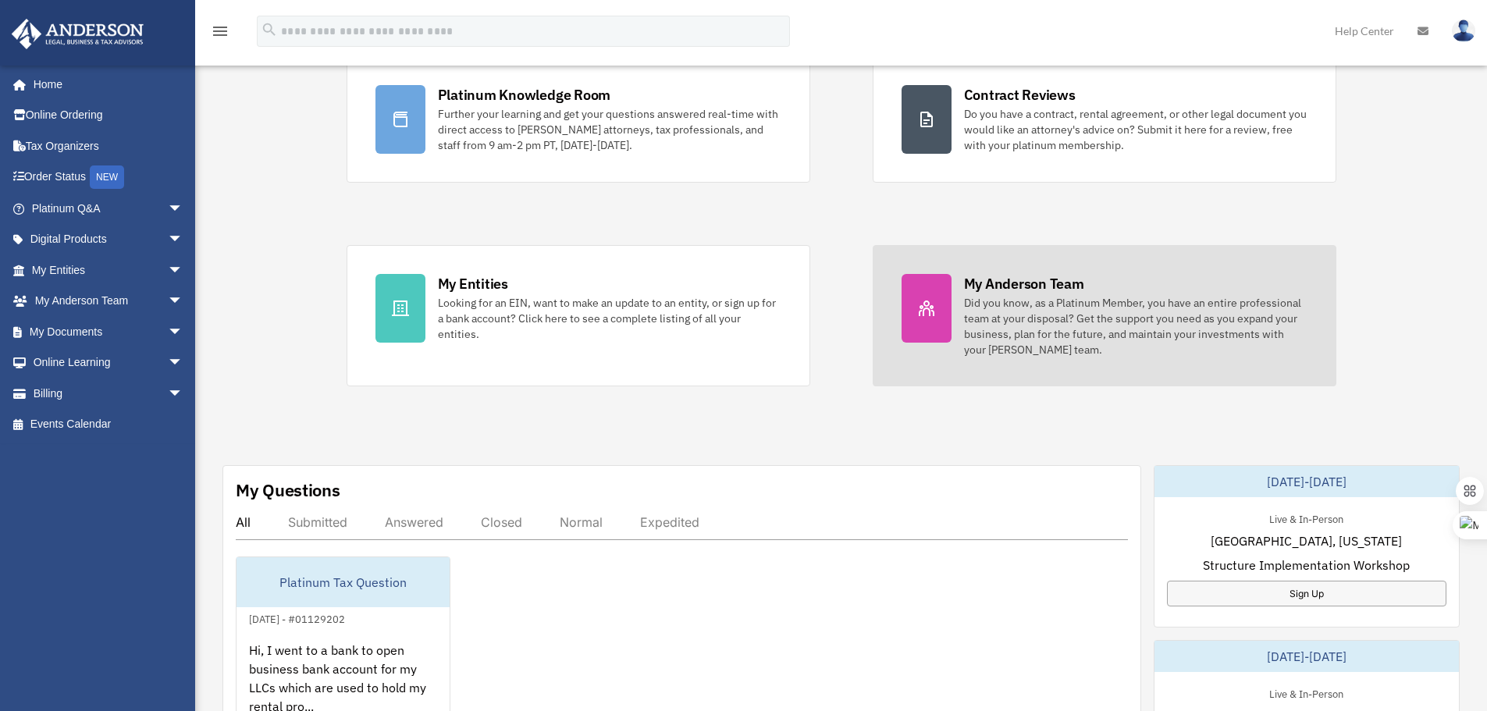
click at [1064, 327] on div "Did you know, as a Platinum Member, you have an entire professional team at you…" at bounding box center [1135, 326] width 343 height 62
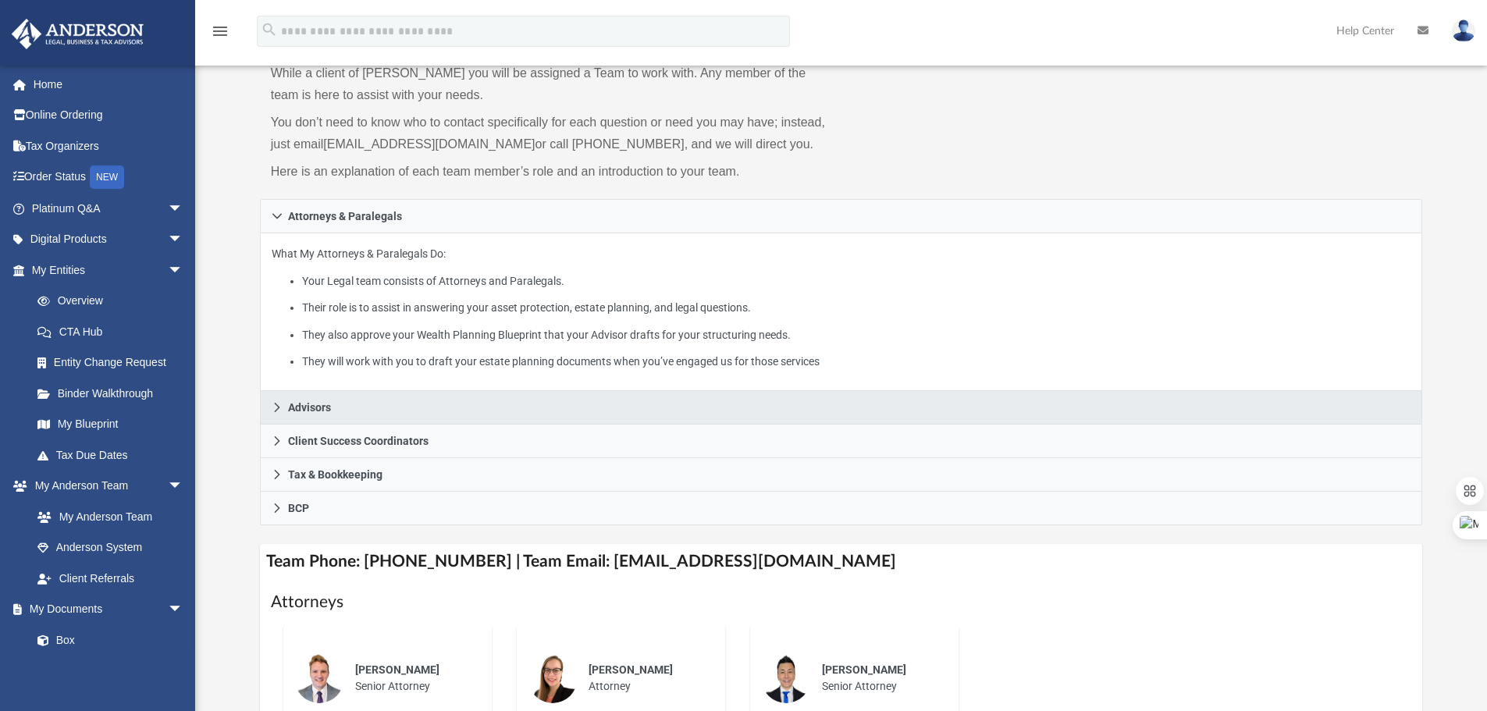
scroll to position [156, 0]
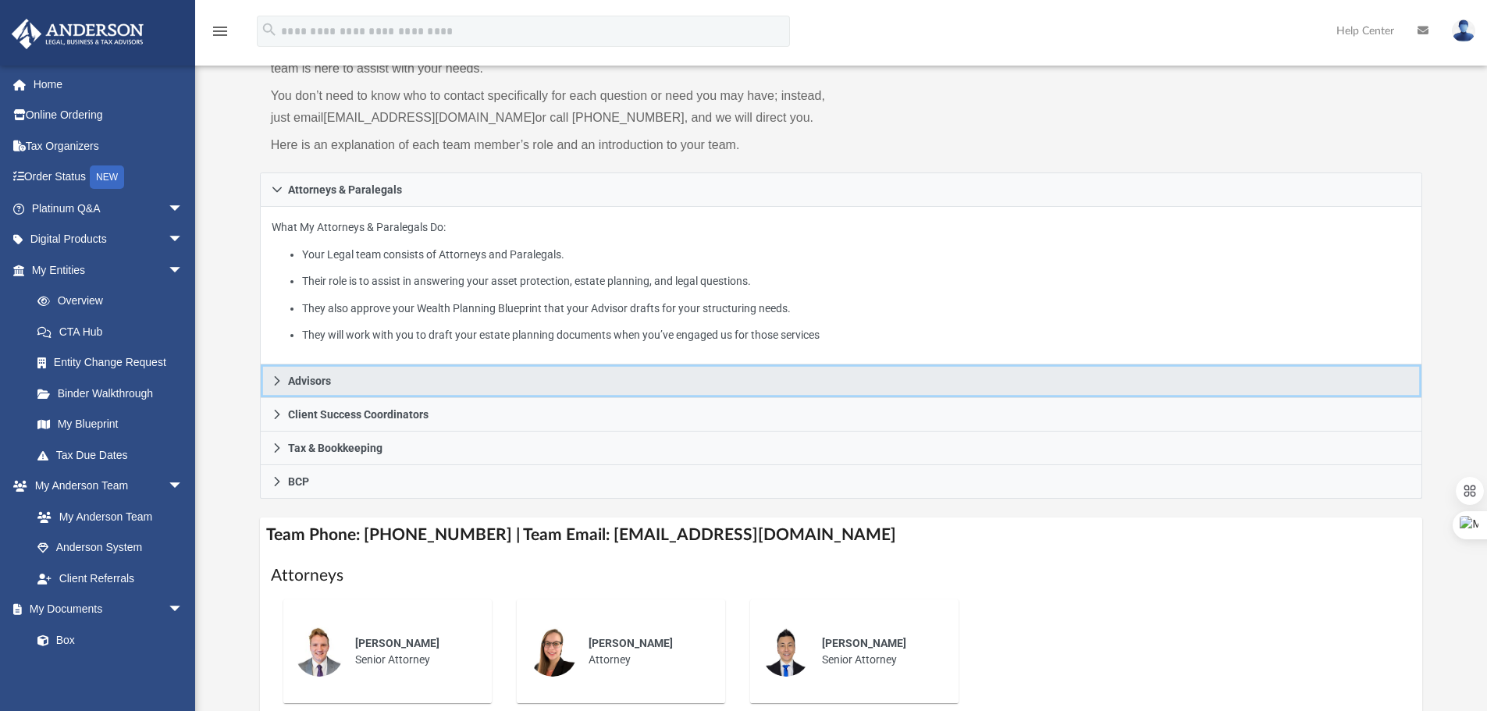
click at [468, 395] on link "Advisors" at bounding box center [841, 382] width 1163 height 34
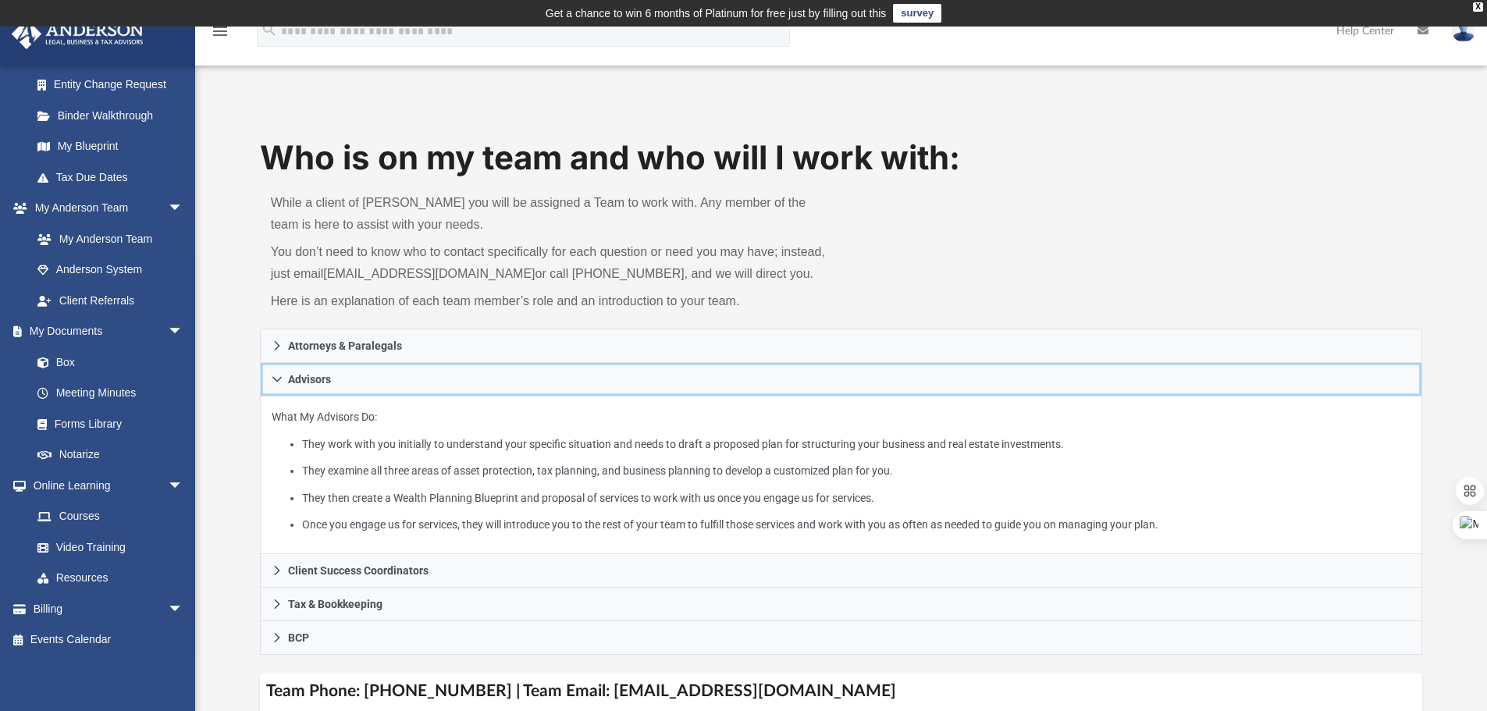
scroll to position [78, 0]
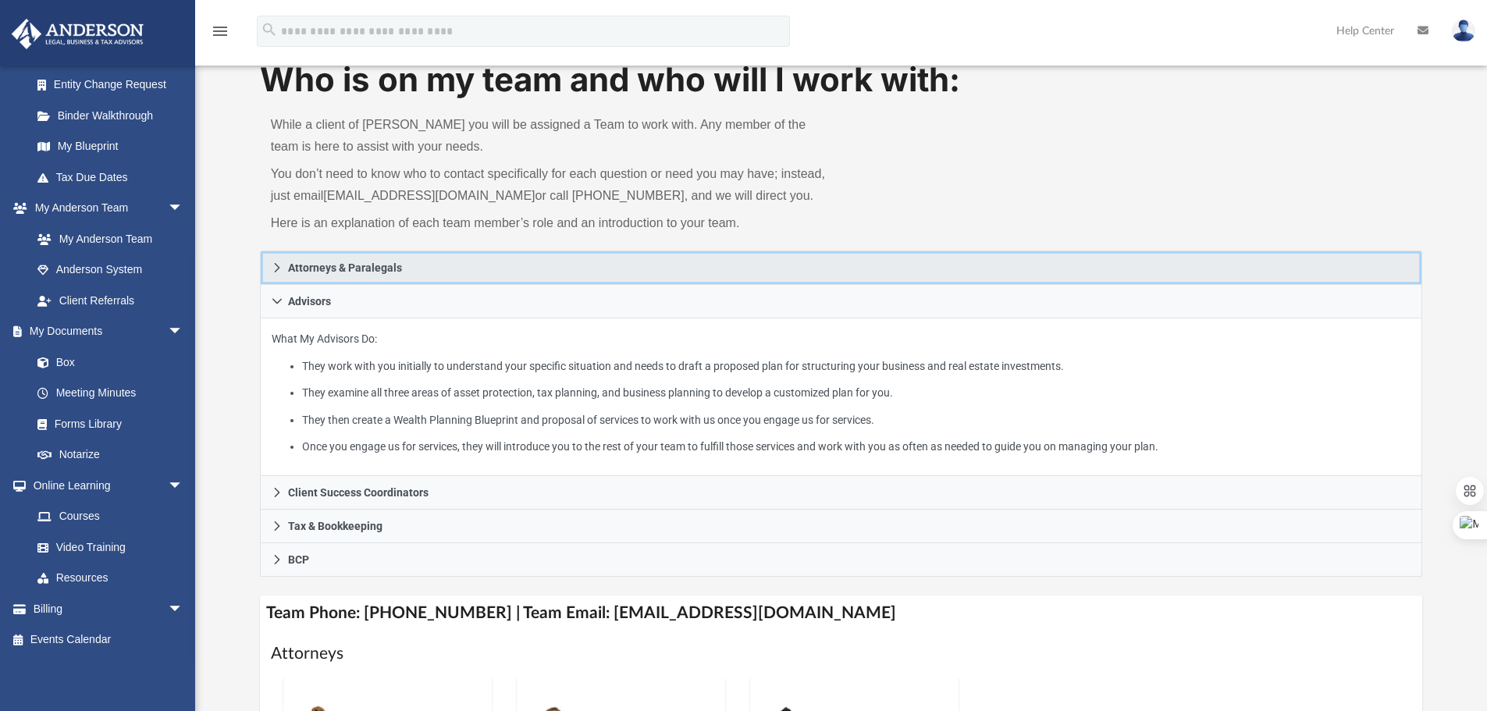
click at [266, 269] on link "Attorneys & Paralegals" at bounding box center [841, 268] width 1163 height 34
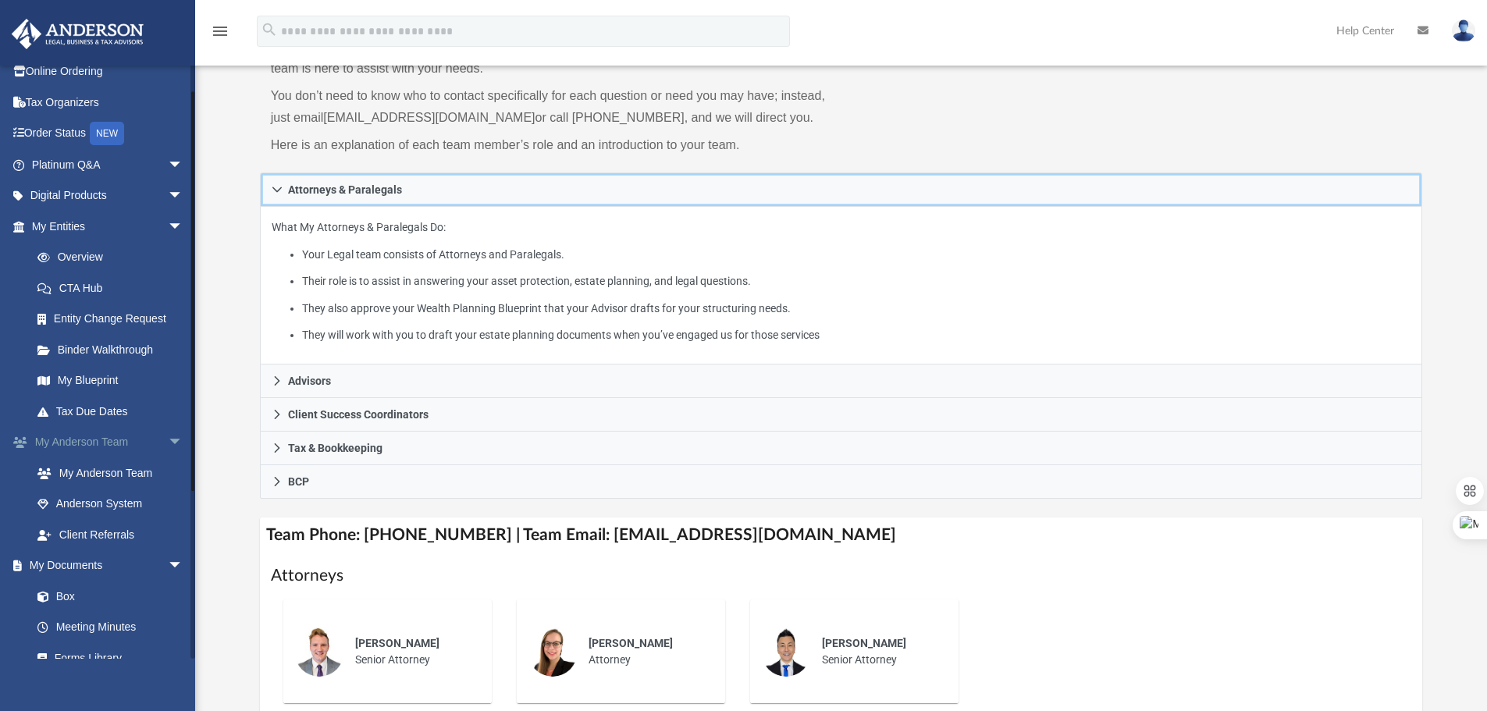
scroll to position [0, 0]
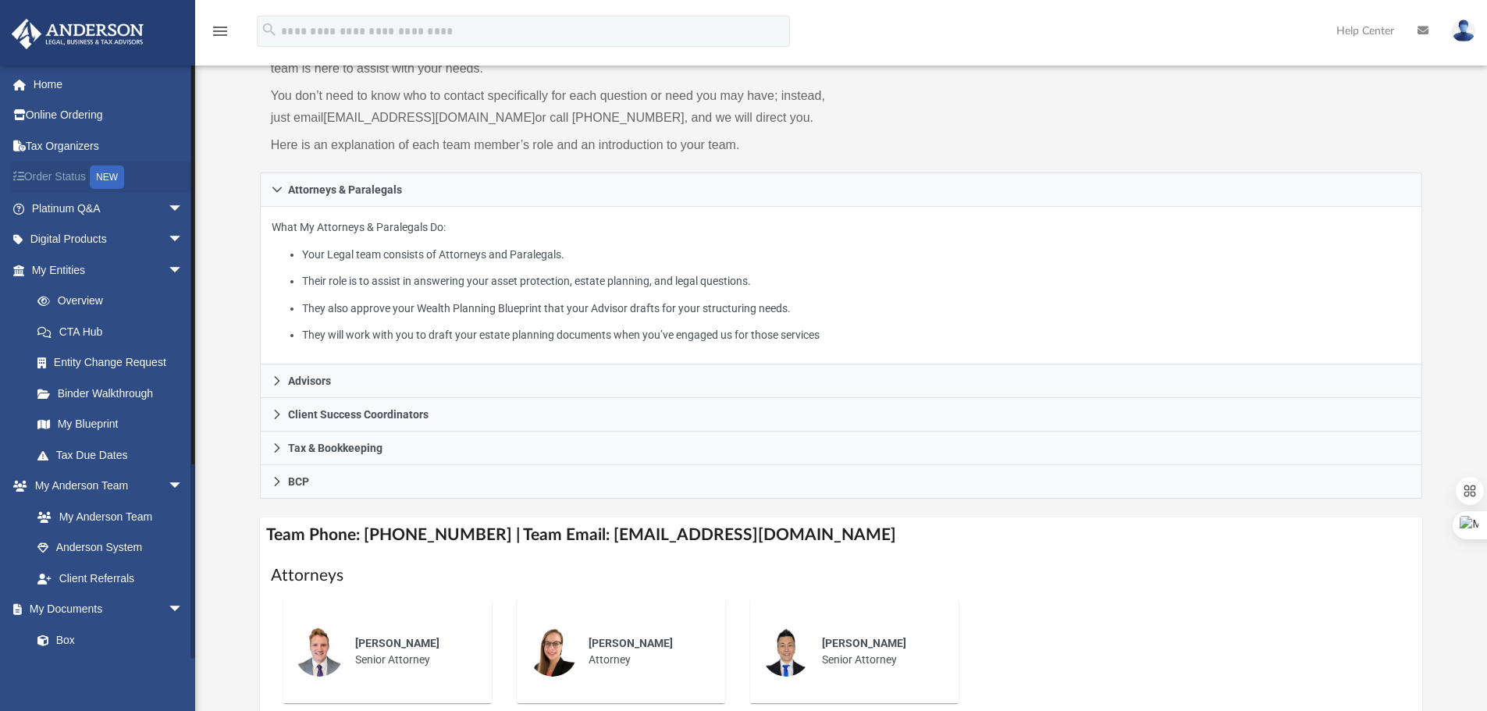
click at [62, 183] on link "Order Status NEW" at bounding box center [109, 178] width 196 height 32
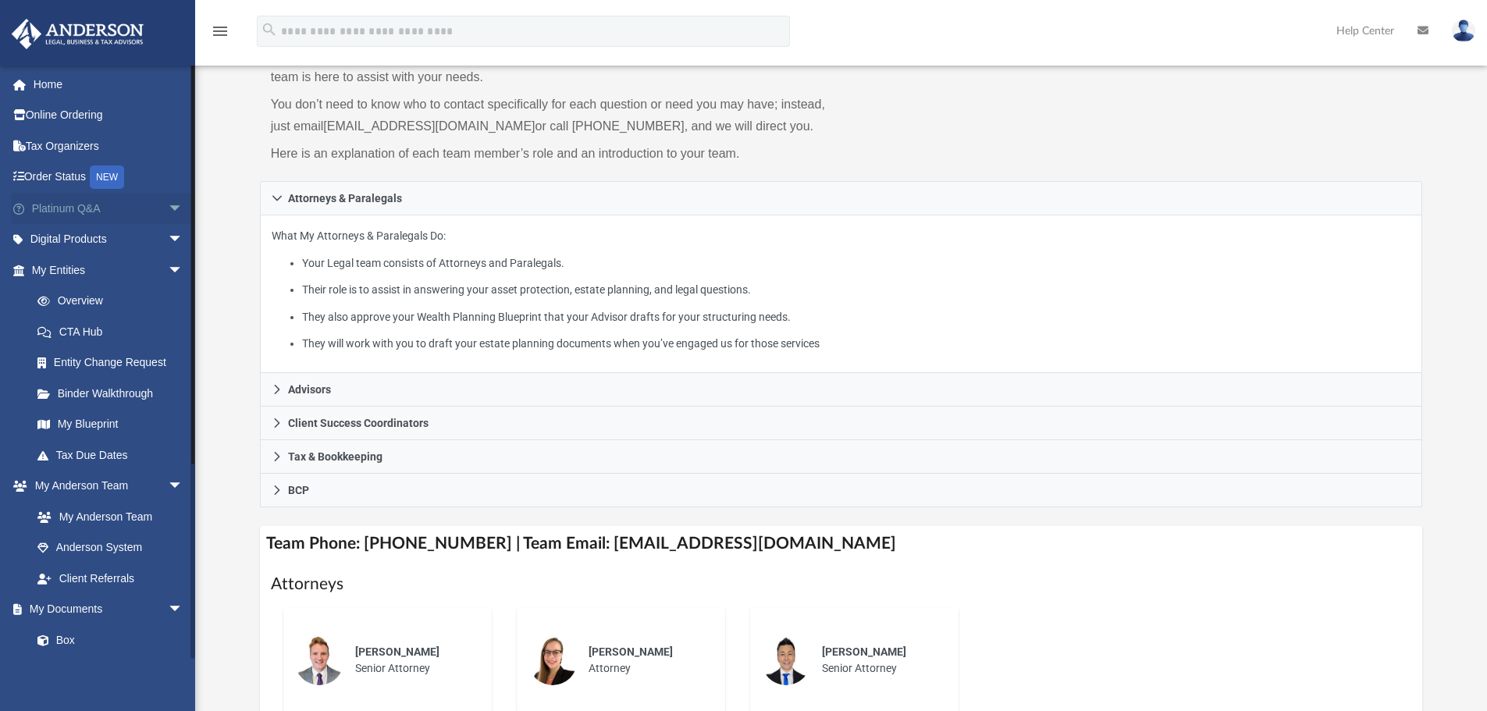
scroll to position [154, 0]
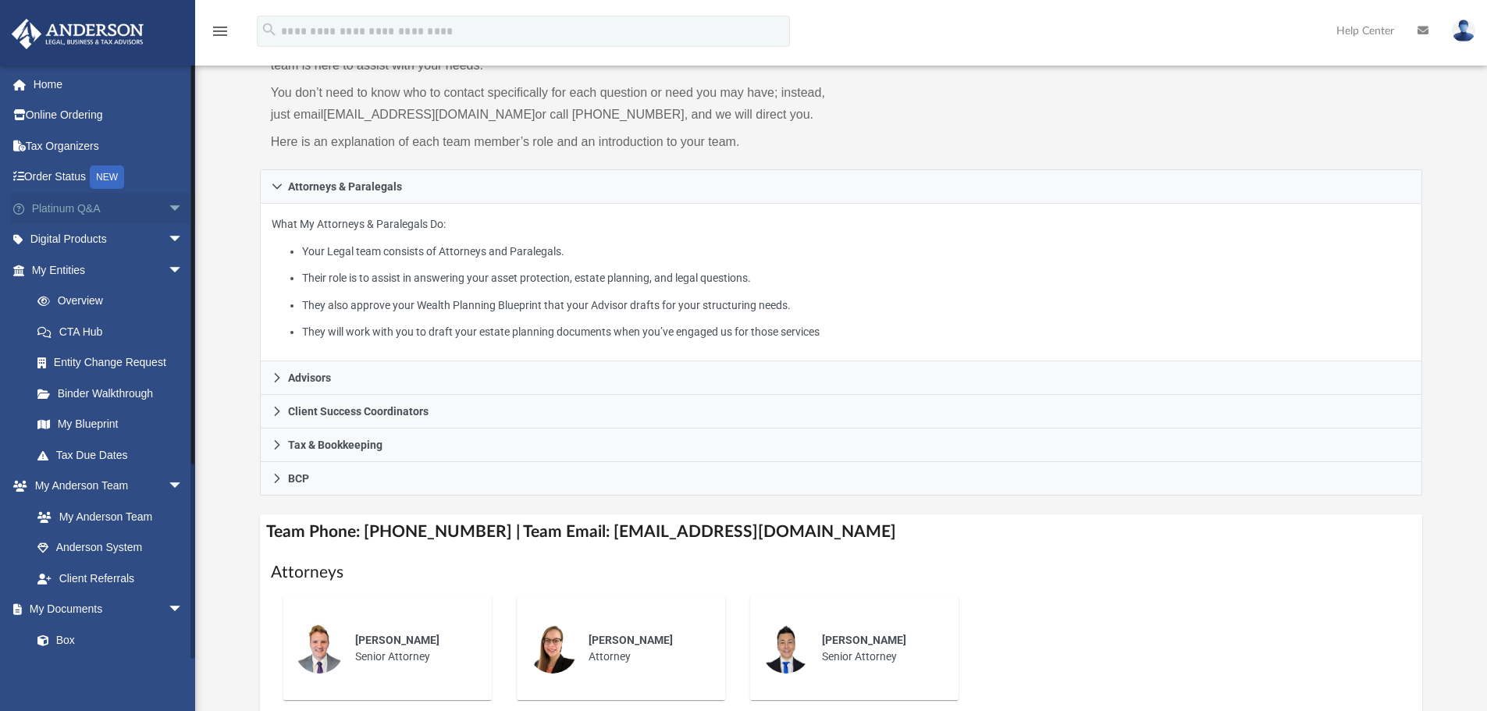
click at [168, 209] on span "arrow_drop_down" at bounding box center [183, 209] width 31 height 32
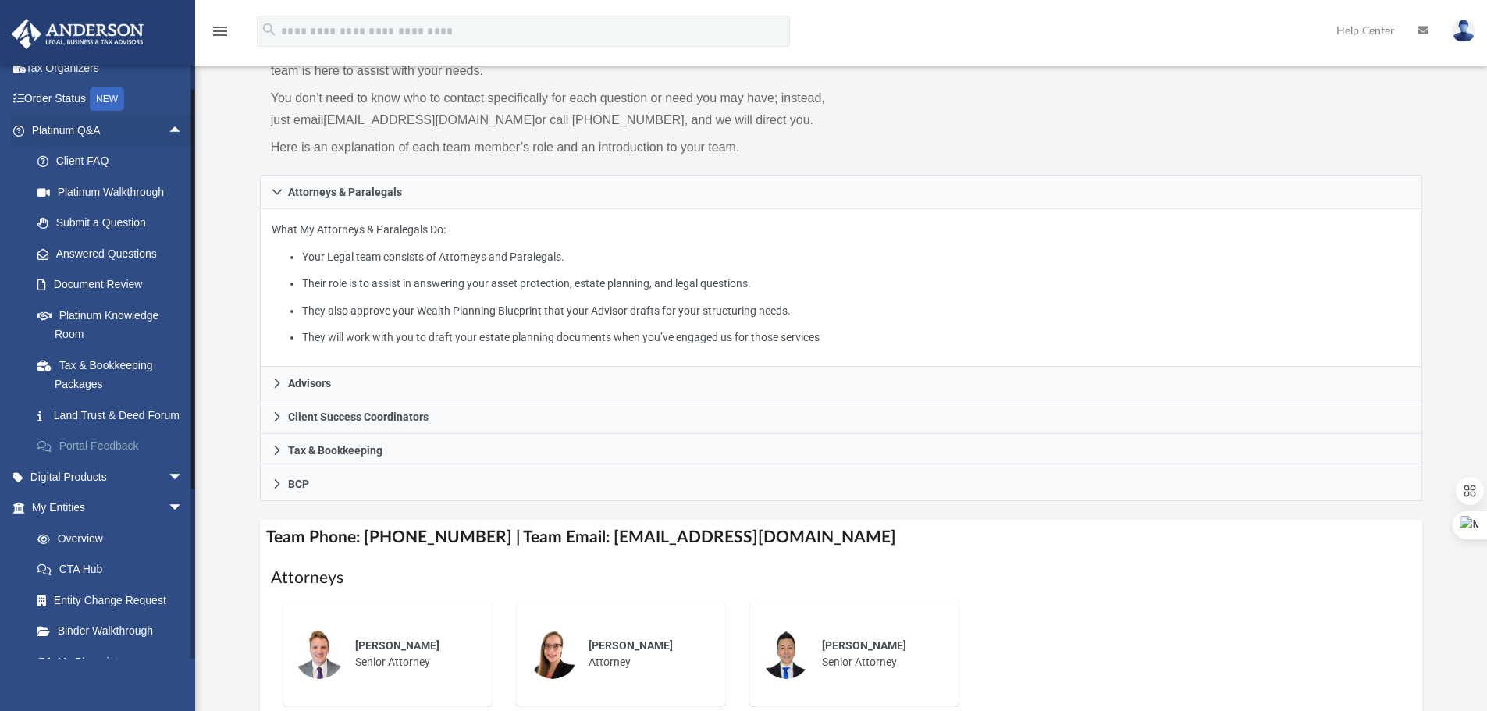
scroll to position [156, 0]
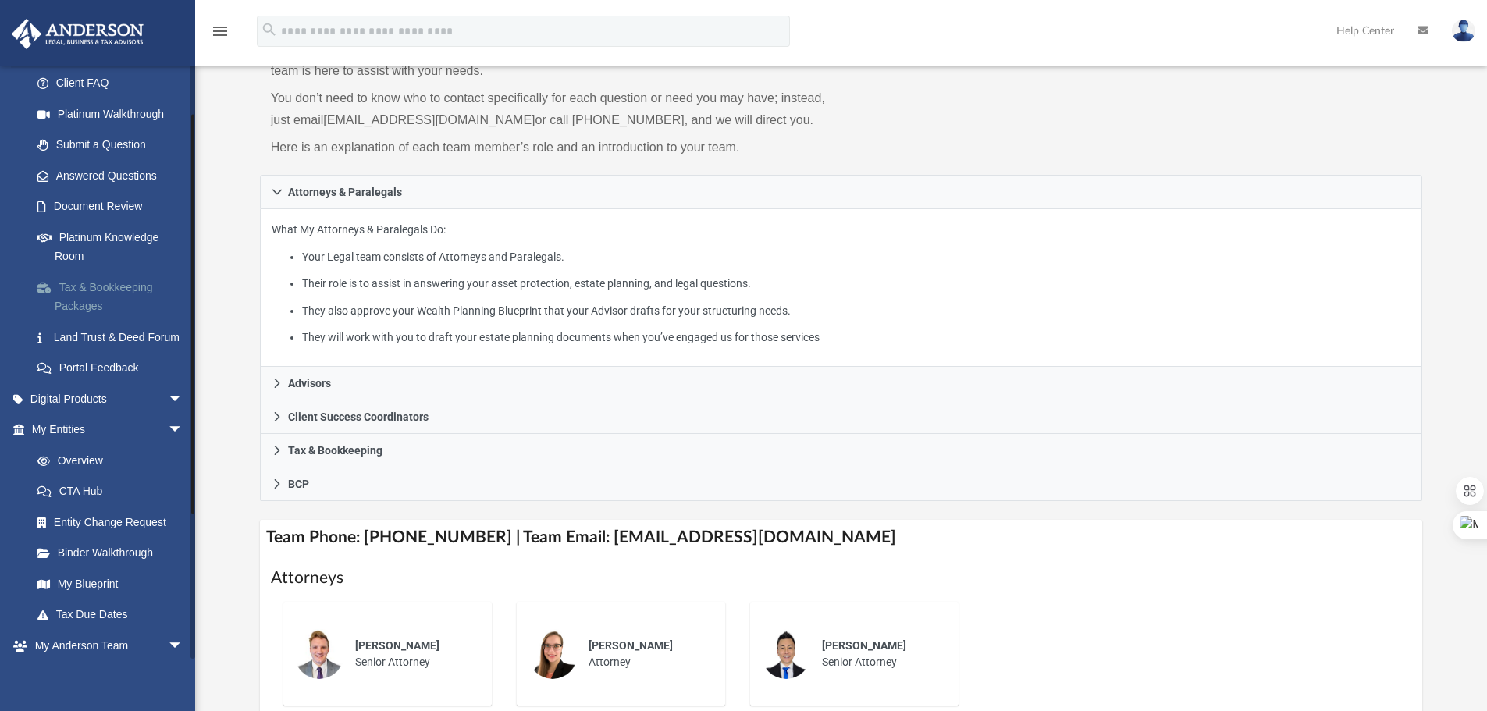
click at [148, 296] on link "Tax & Bookkeeping Packages" at bounding box center [114, 297] width 185 height 50
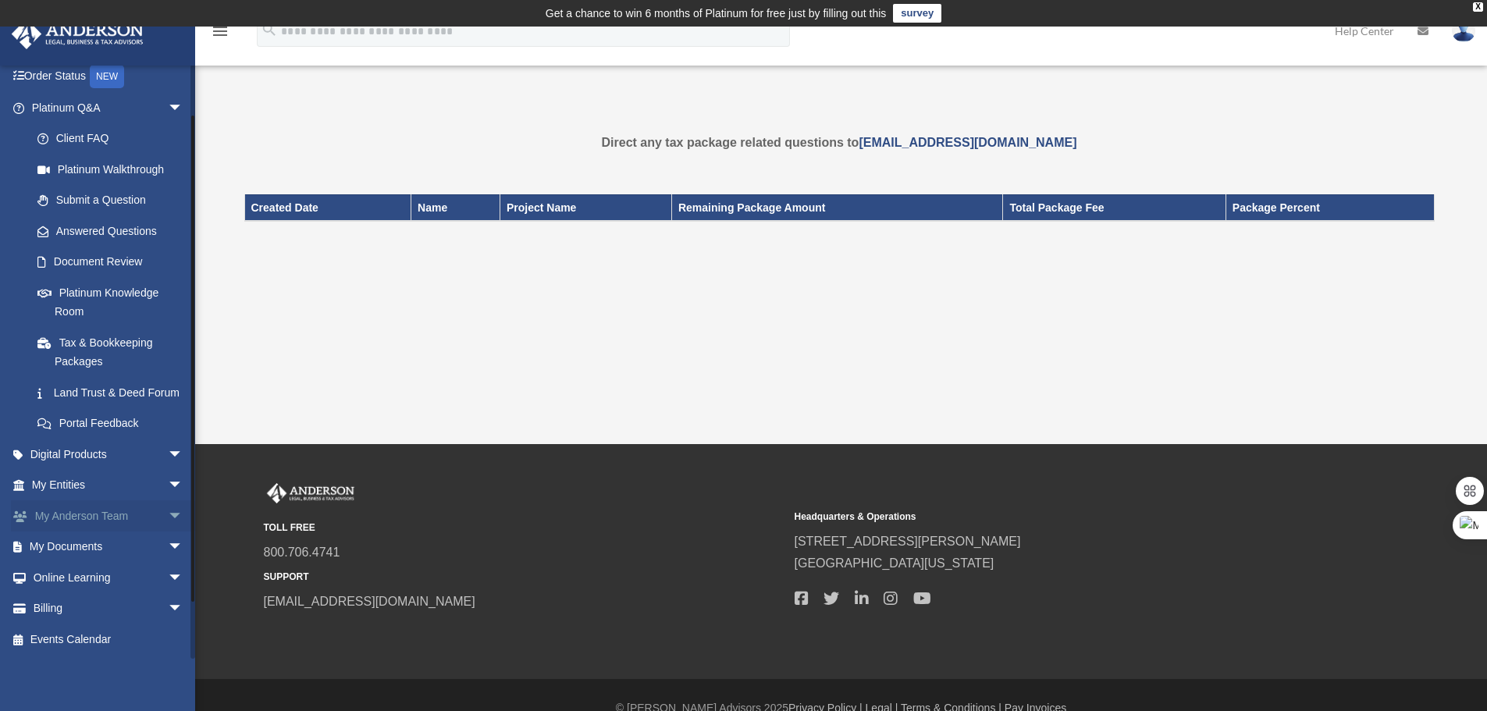
scroll to position [119, 0]
click at [124, 464] on link "Digital Products arrow_drop_down" at bounding box center [109, 454] width 196 height 31
click at [168, 458] on span "arrow_drop_down" at bounding box center [183, 455] width 31 height 32
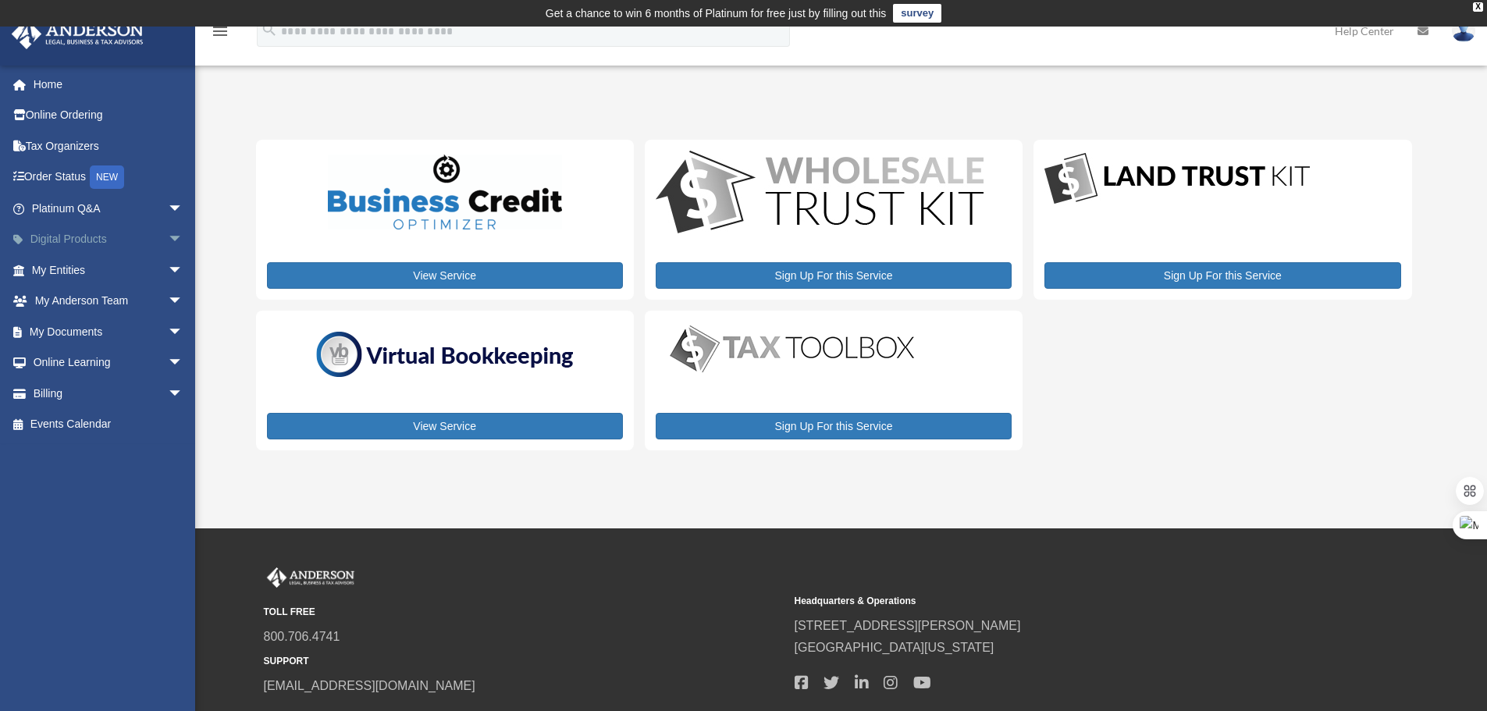
click at [168, 247] on span "arrow_drop_down" at bounding box center [183, 240] width 31 height 32
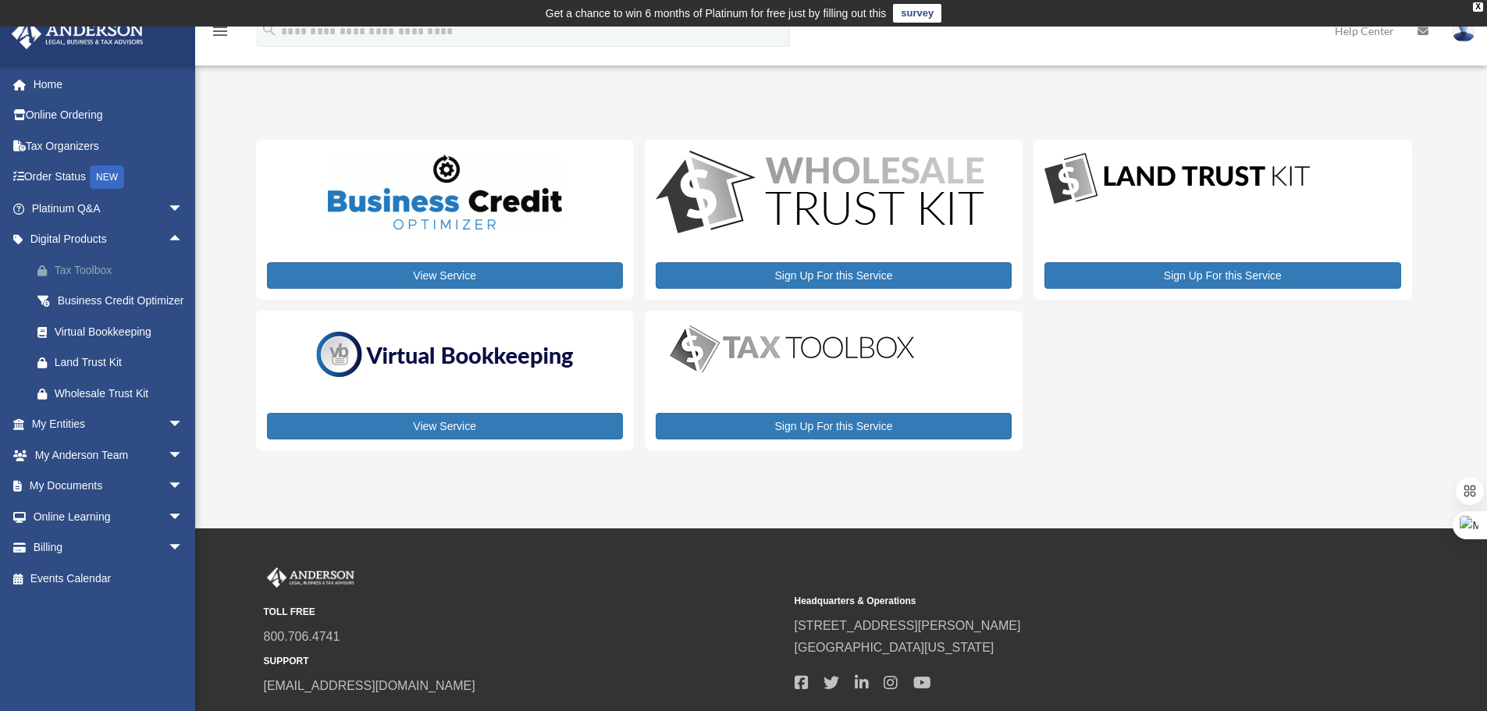
click at [84, 267] on div "Tax Toolbox" at bounding box center [121, 271] width 133 height 20
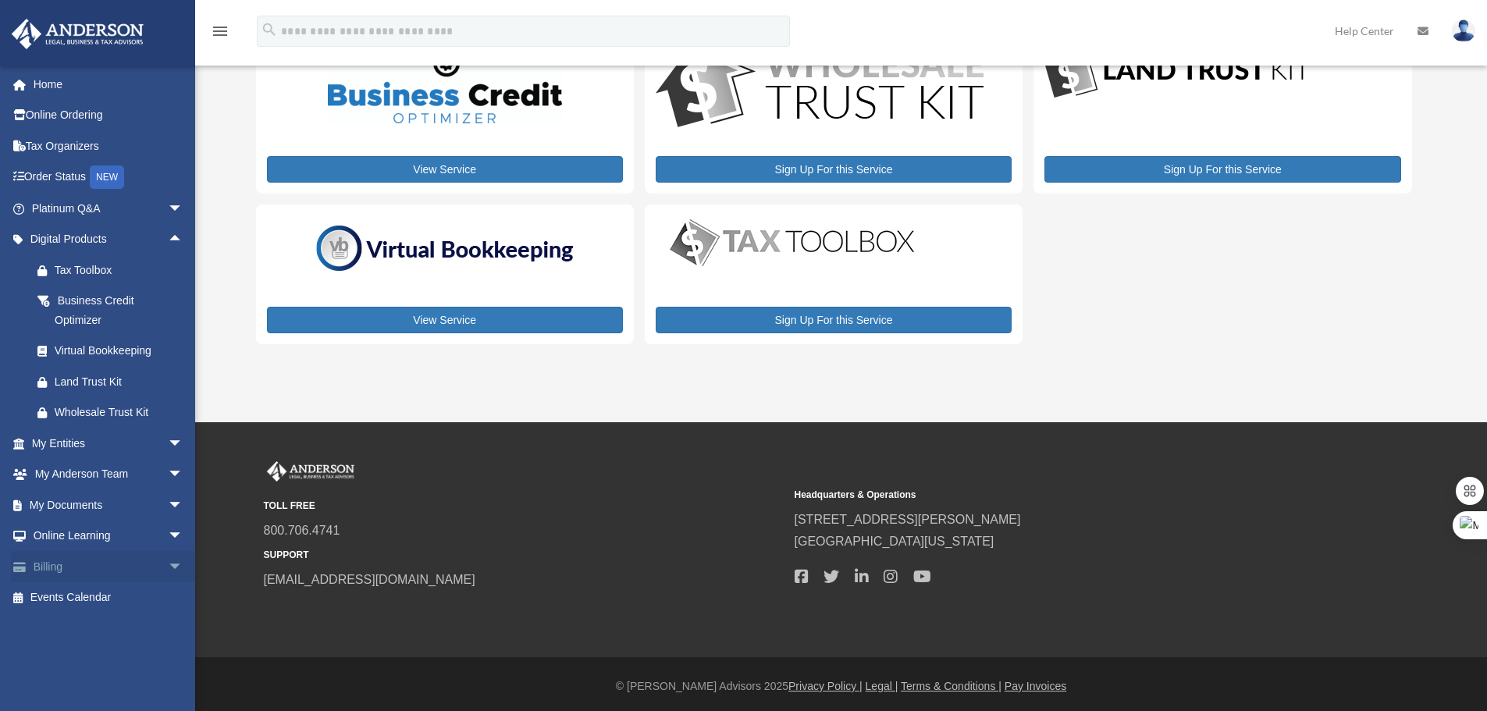
scroll to position [110, 0]
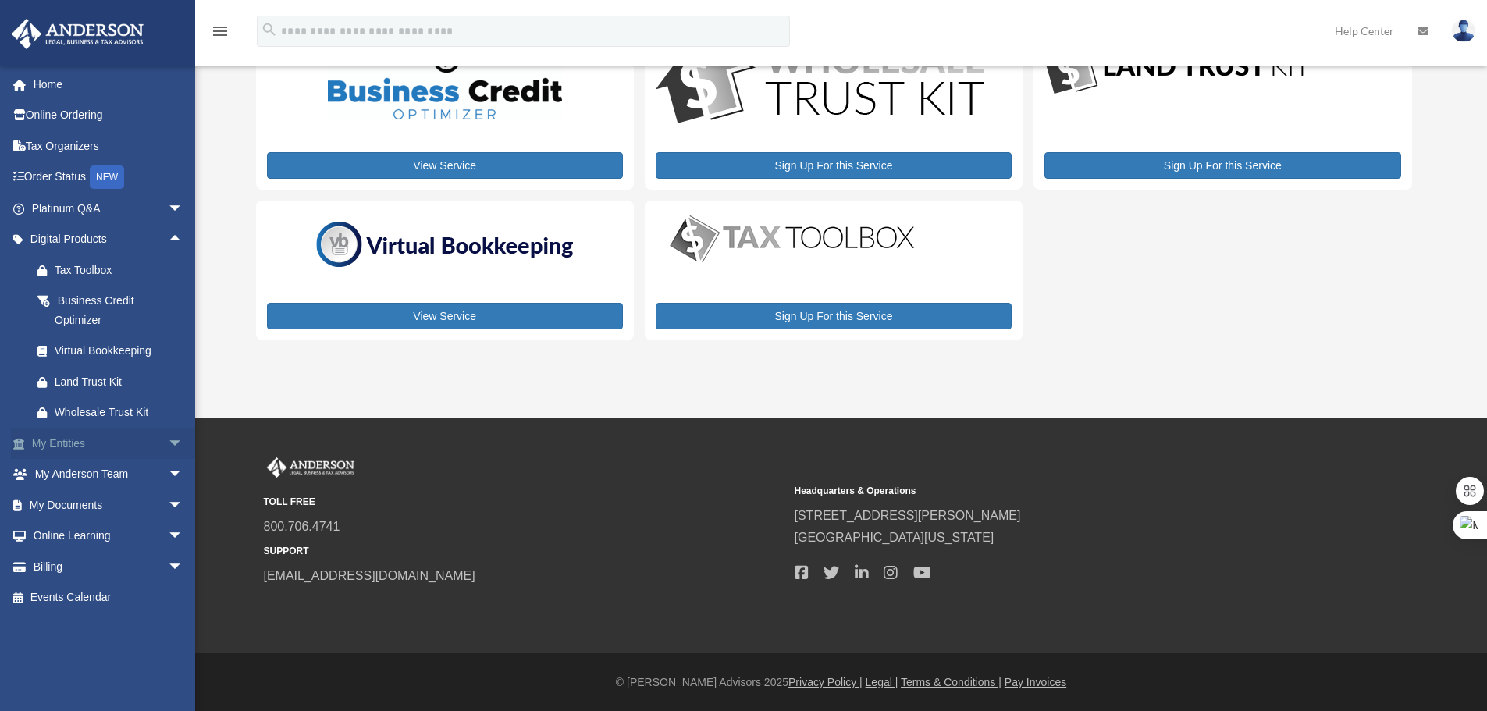
click at [171, 445] on span "arrow_drop_down" at bounding box center [183, 444] width 31 height 32
click at [171, 445] on span "arrow_drop_up" at bounding box center [183, 444] width 31 height 32
